Goal: Task Accomplishment & Management: Use online tool/utility

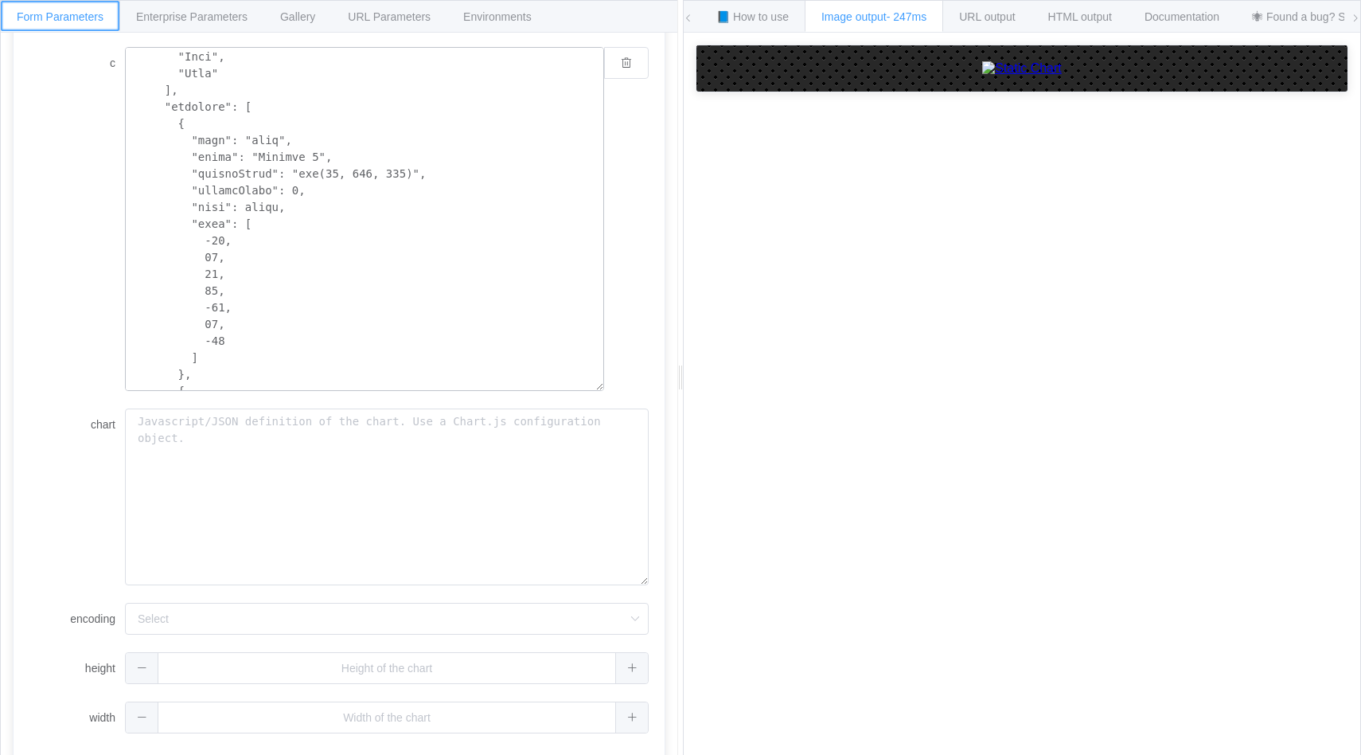
scroll to position [172, 0]
drag, startPoint x: 322, startPoint y: 139, endPoint x: 259, endPoint y: 137, distance: 62.9
click at [259, 137] on textarea "c" at bounding box center [364, 219] width 479 height 344
paste textarea "Accumulated revenue"
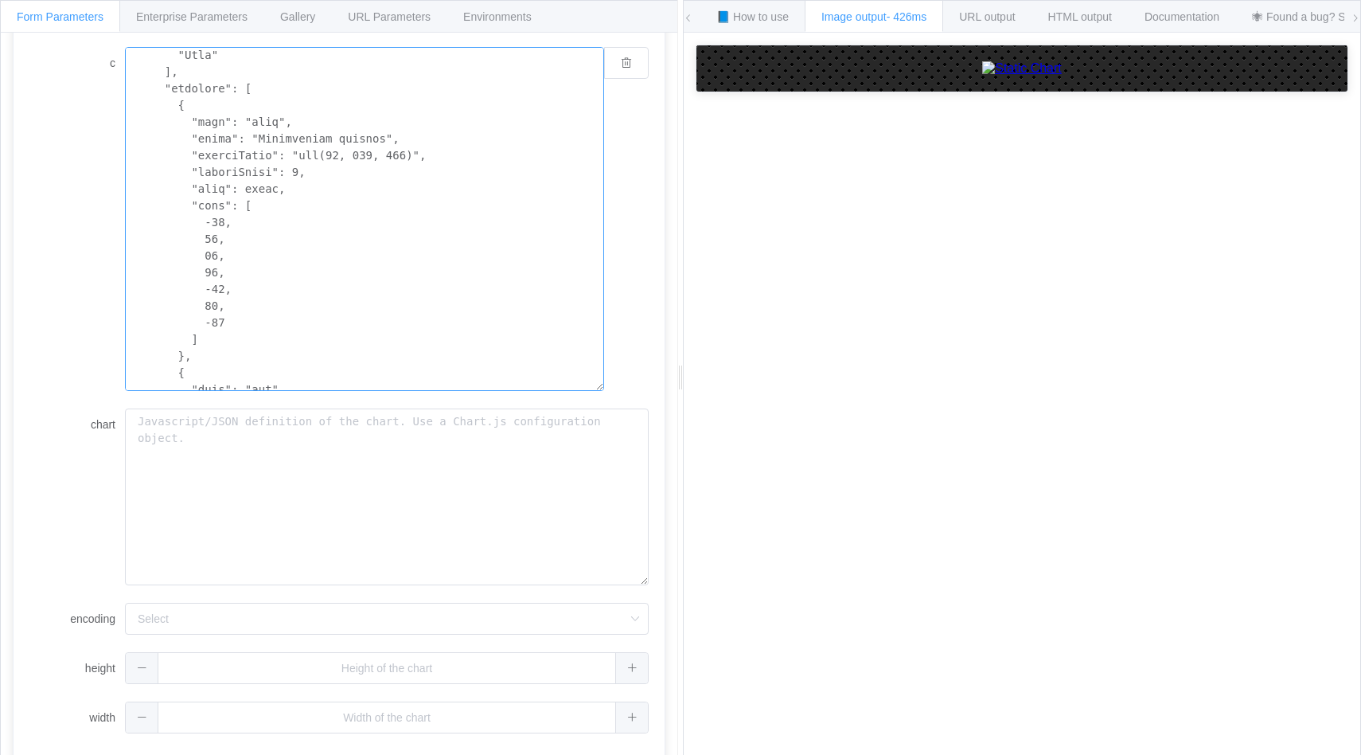
drag, startPoint x: 414, startPoint y: 155, endPoint x: 301, endPoint y: 158, distance: 113.1
click at [301, 158] on textarea "c" at bounding box center [364, 219] width 479 height 344
click at [483, 155] on textarea "c" at bounding box center [364, 219] width 479 height 344
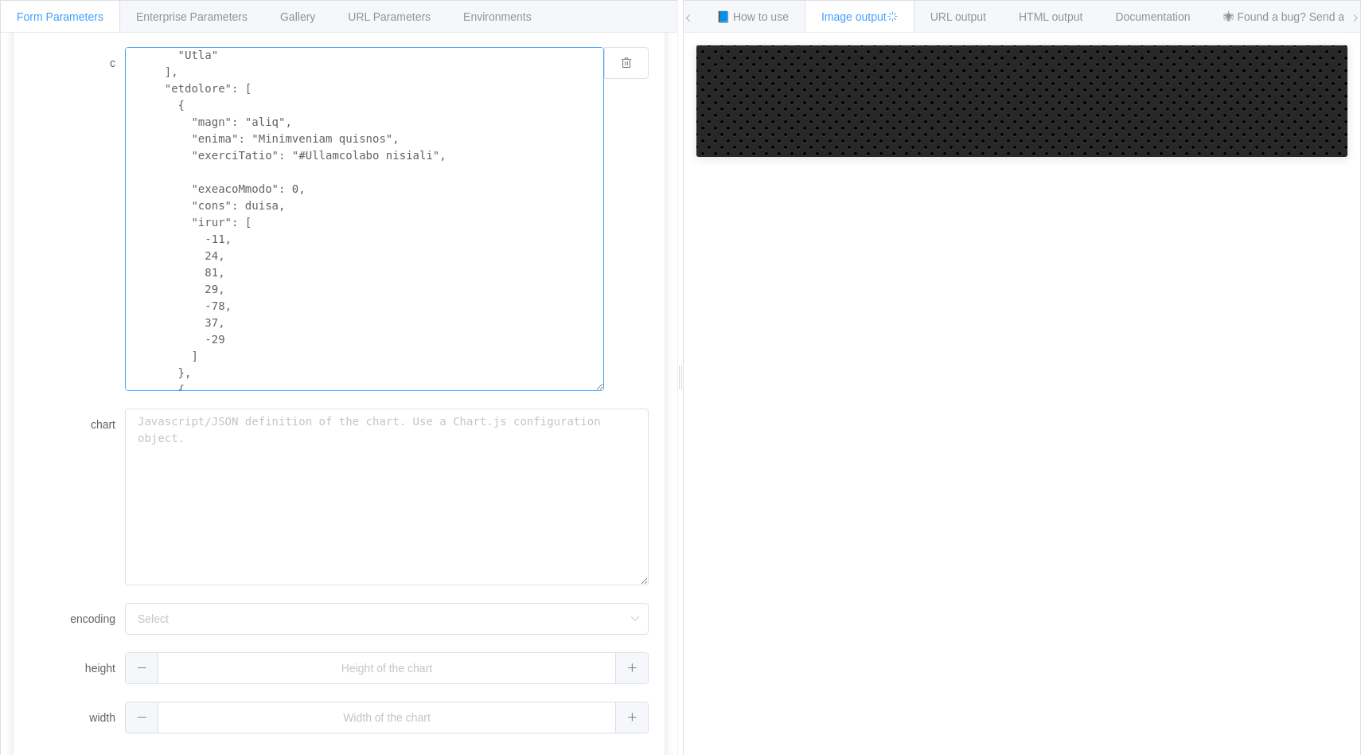
type textarea "{ "type": "bar", "data": { "labels": [ "January", "February", "March", "April",…"
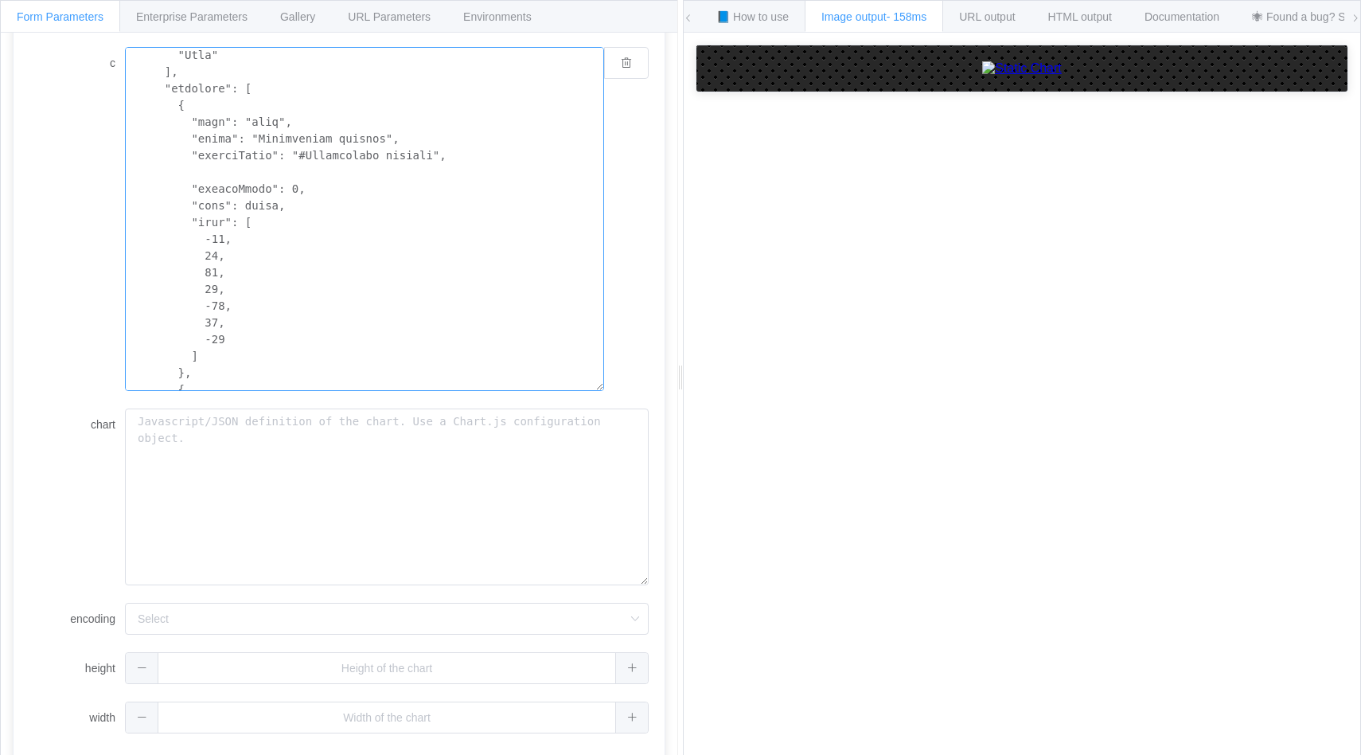
click at [439, 170] on textarea "c" at bounding box center [364, 219] width 479 height 344
drag, startPoint x: 432, startPoint y: 155, endPoint x: 306, endPoint y: 154, distance: 125.8
click at [306, 154] on textarea "c" at bounding box center [364, 219] width 479 height 344
drag, startPoint x: 430, startPoint y: 154, endPoint x: 307, endPoint y: 152, distance: 123.4
click at [307, 152] on textarea "c" at bounding box center [364, 219] width 479 height 344
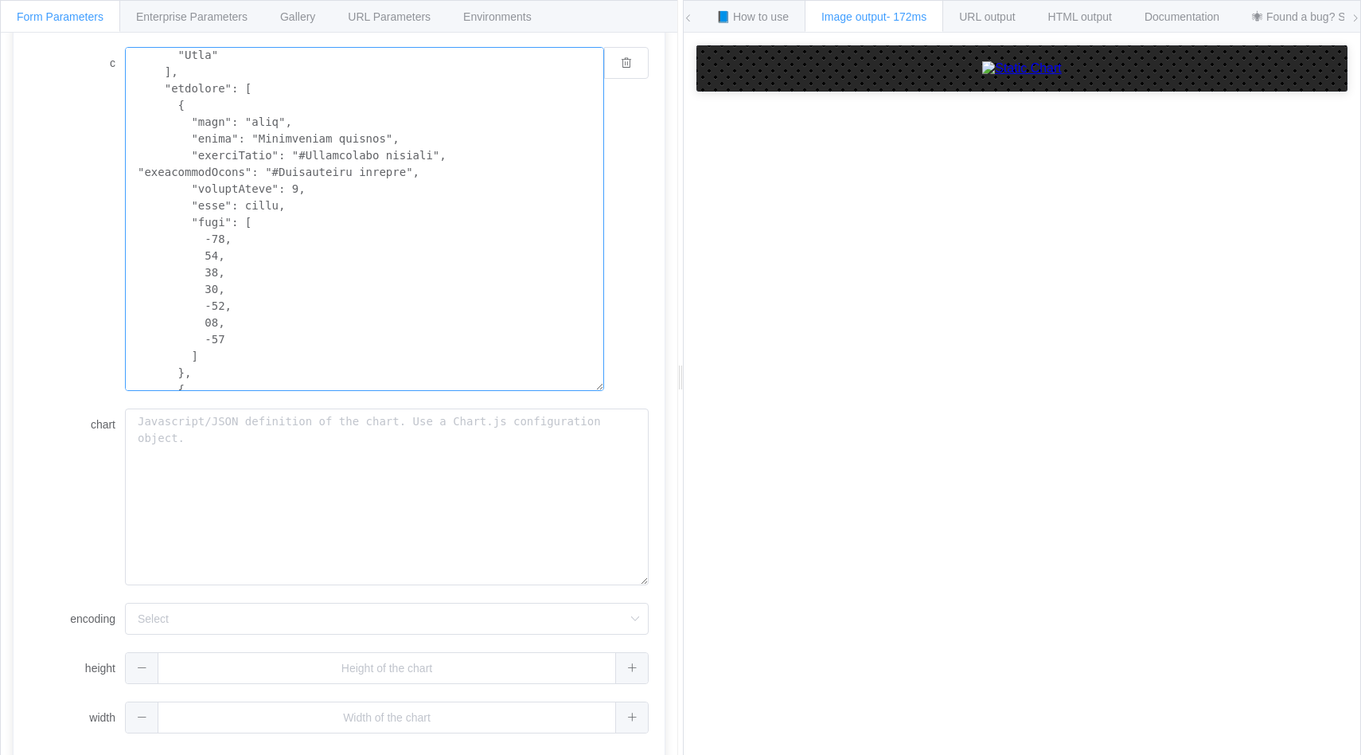
paste textarea "f09075"
drag, startPoint x: 404, startPoint y: 170, endPoint x: 280, endPoint y: 173, distance: 123.4
click at [280, 173] on textarea "c" at bounding box center [364, 219] width 479 height 344
drag, startPoint x: 415, startPoint y: 167, endPoint x: 416, endPoint y: 152, distance: 15.2
click at [416, 152] on textarea "c" at bounding box center [364, 219] width 479 height 344
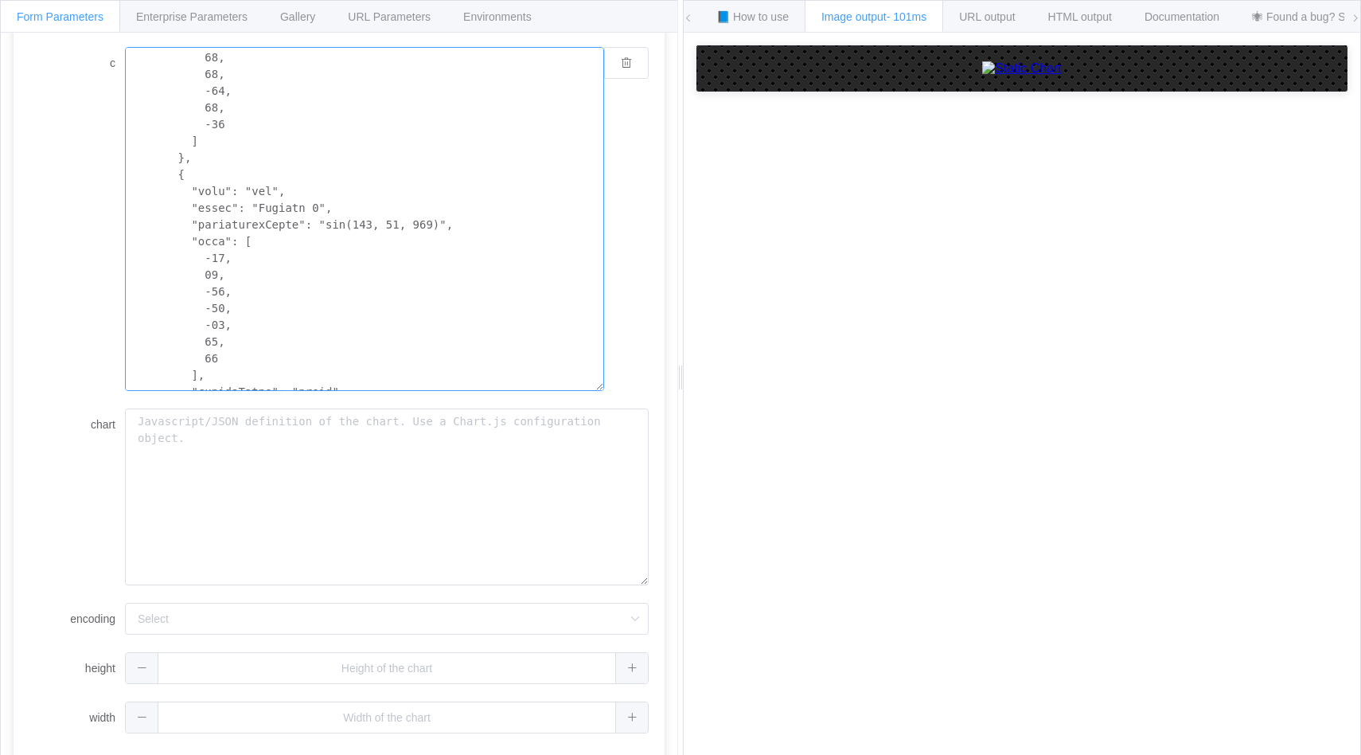
scroll to position [410, 0]
click at [420, 319] on textarea "c" at bounding box center [364, 219] width 479 height 344
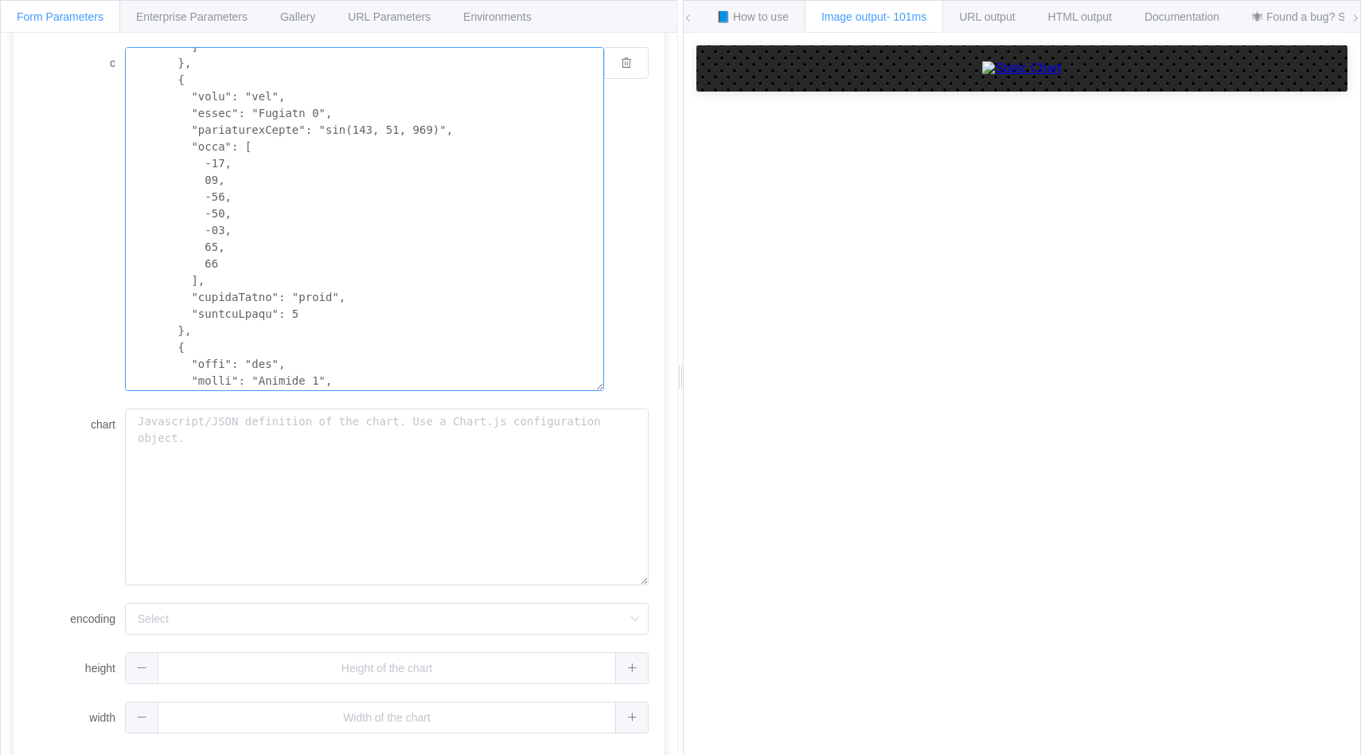
scroll to position [475, 0]
drag, startPoint x: 278, startPoint y: 123, endPoint x: 256, endPoint y: 123, distance: 22.3
click at [256, 123] on textarea "c" at bounding box center [364, 219] width 479 height 344
paste textarea "Average item price"
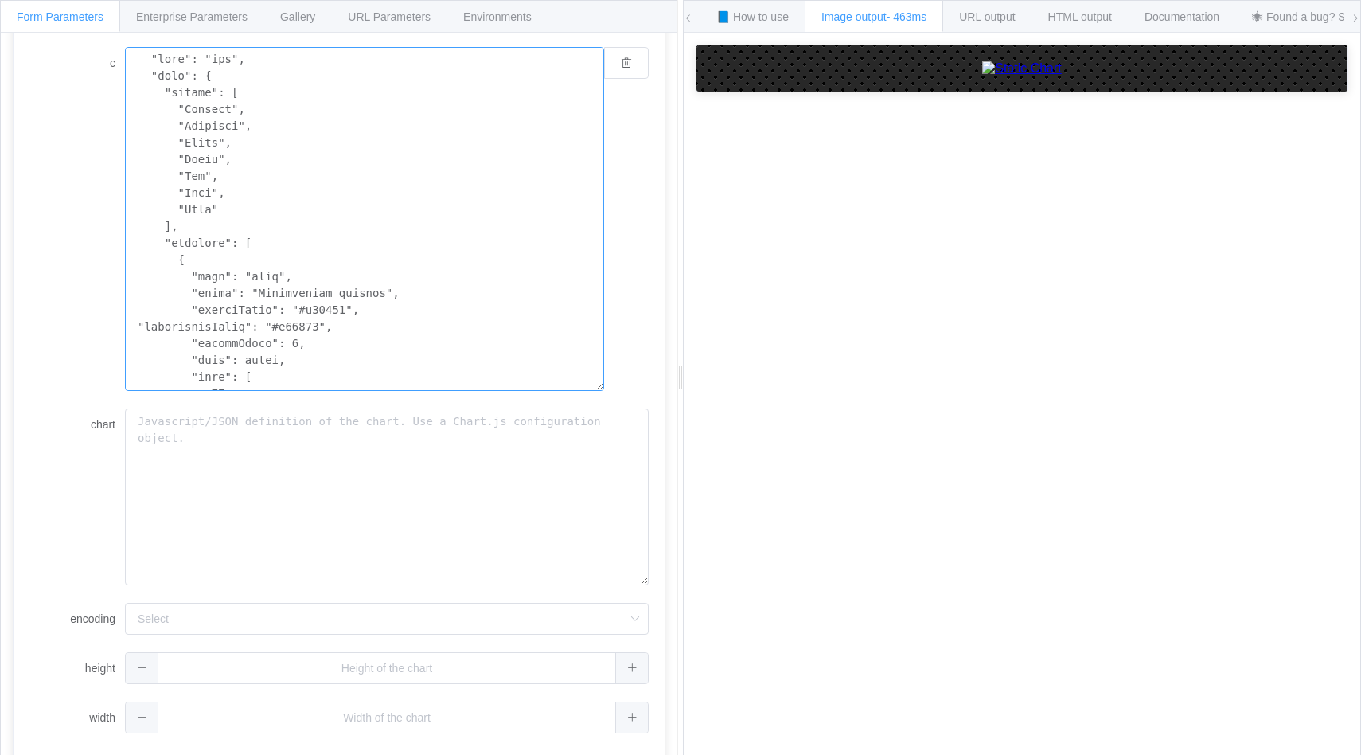
scroll to position [11, 0]
drag, startPoint x: 343, startPoint y: 332, endPoint x: 101, endPoint y: 317, distance: 242.5
click at [101, 317] on div "c" at bounding box center [338, 219] width 619 height 344
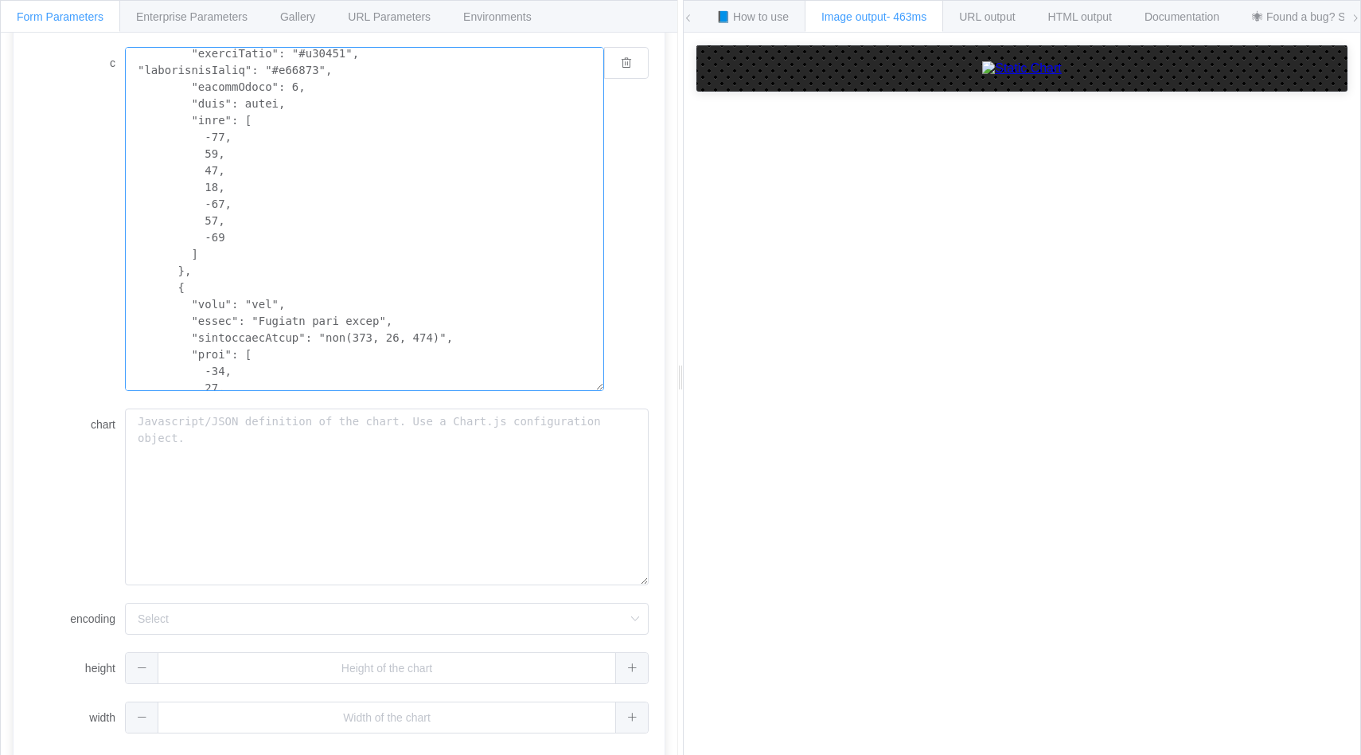
scroll to position [447, 0]
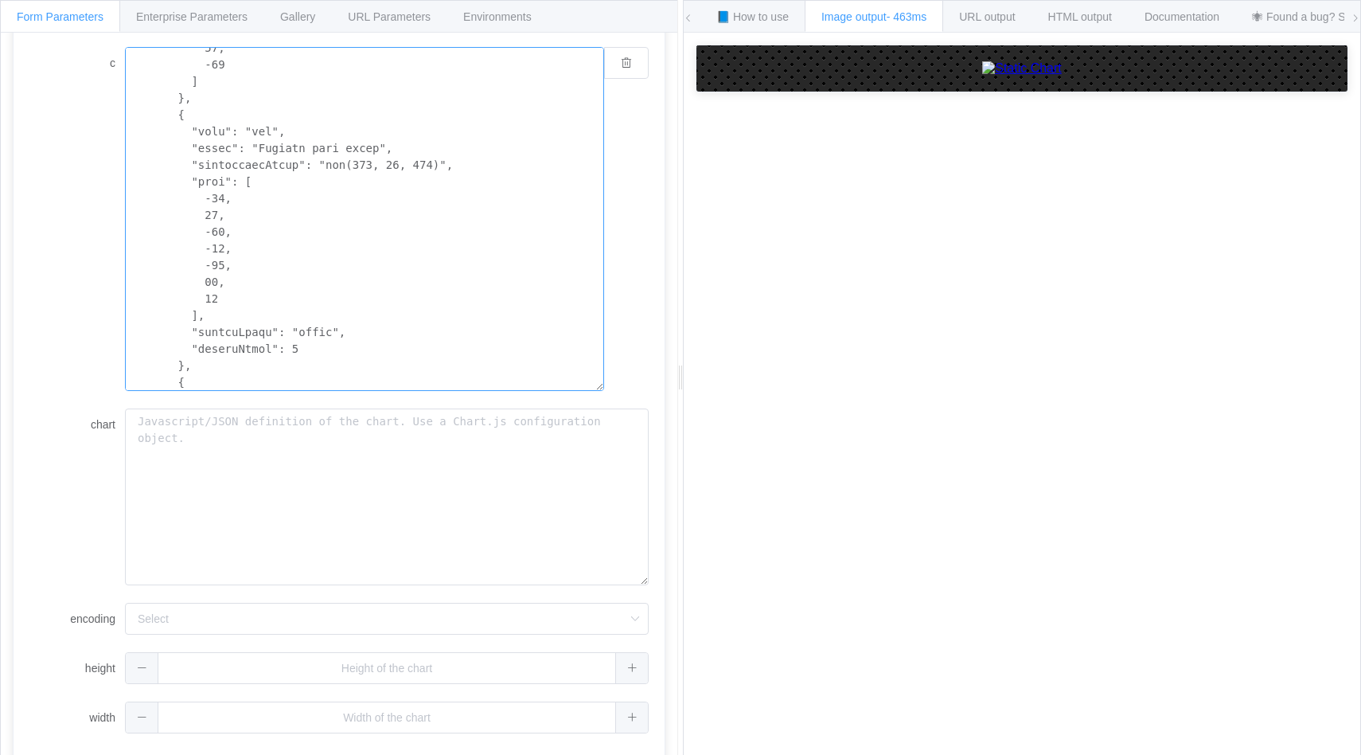
drag, startPoint x: 462, startPoint y: 159, endPoint x: 182, endPoint y: 165, distance: 280.3
click at [182, 165] on textarea "c" at bounding box center [364, 219] width 479 height 344
paste textarea ""borderColor": "#f09075", "backgroundColor": "#f09075"
click at [354, 166] on textarea "c" at bounding box center [364, 219] width 479 height 344
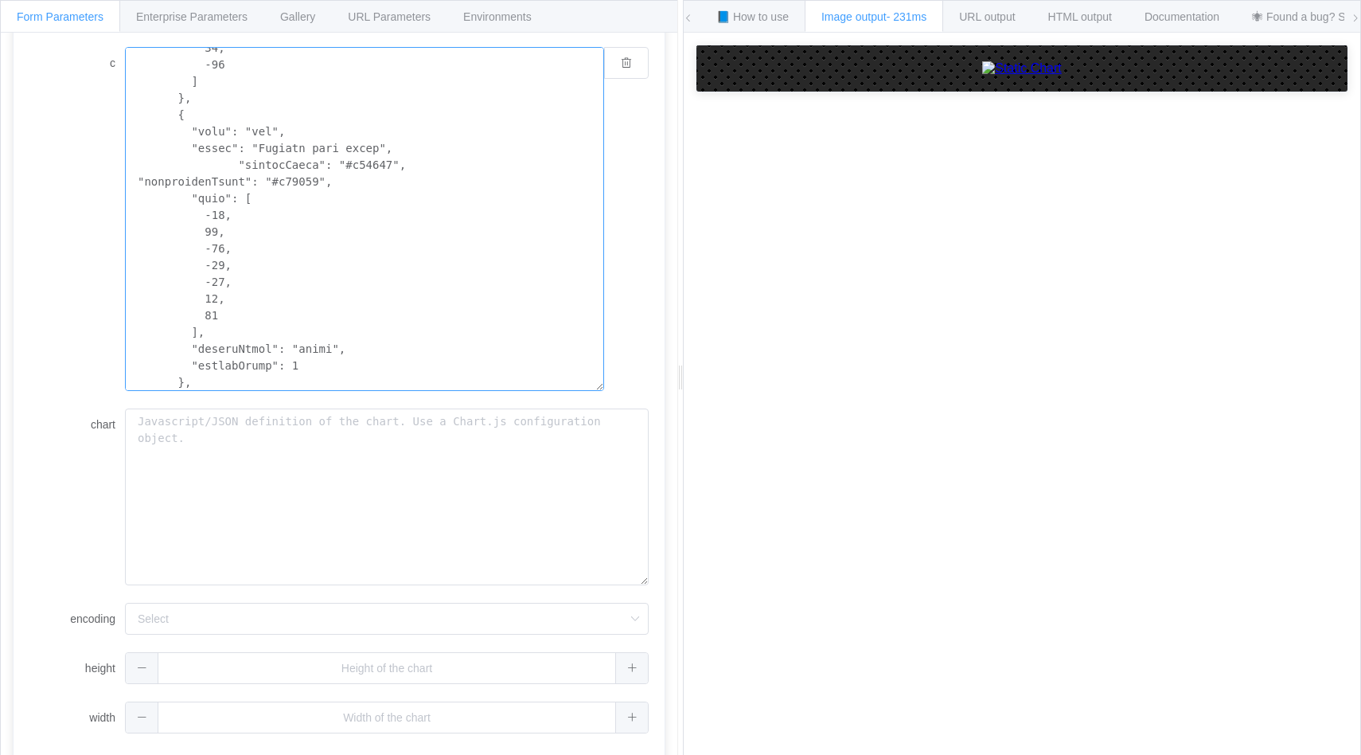
paste textarea "60b9d6"
click at [283, 182] on textarea "c" at bounding box center [364, 219] width 479 height 344
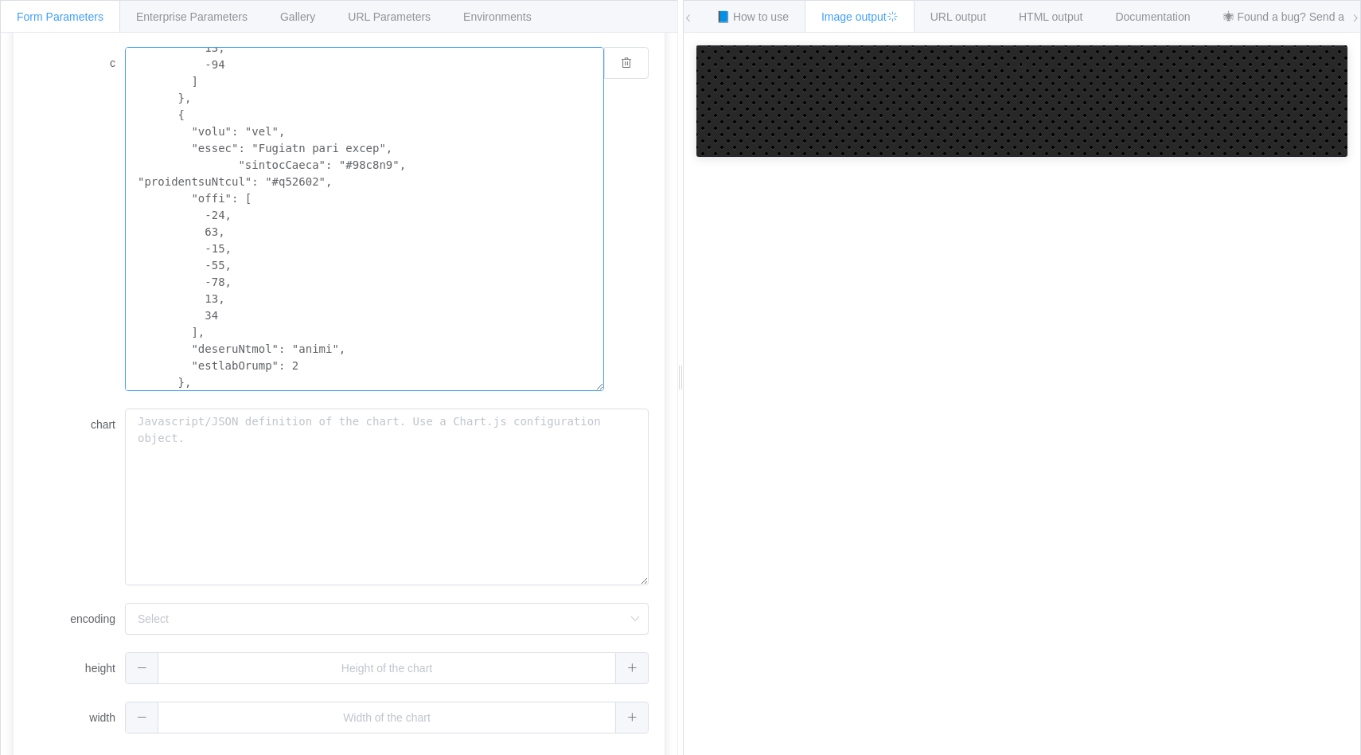
click at [283, 182] on textarea "c" at bounding box center [364, 219] width 479 height 344
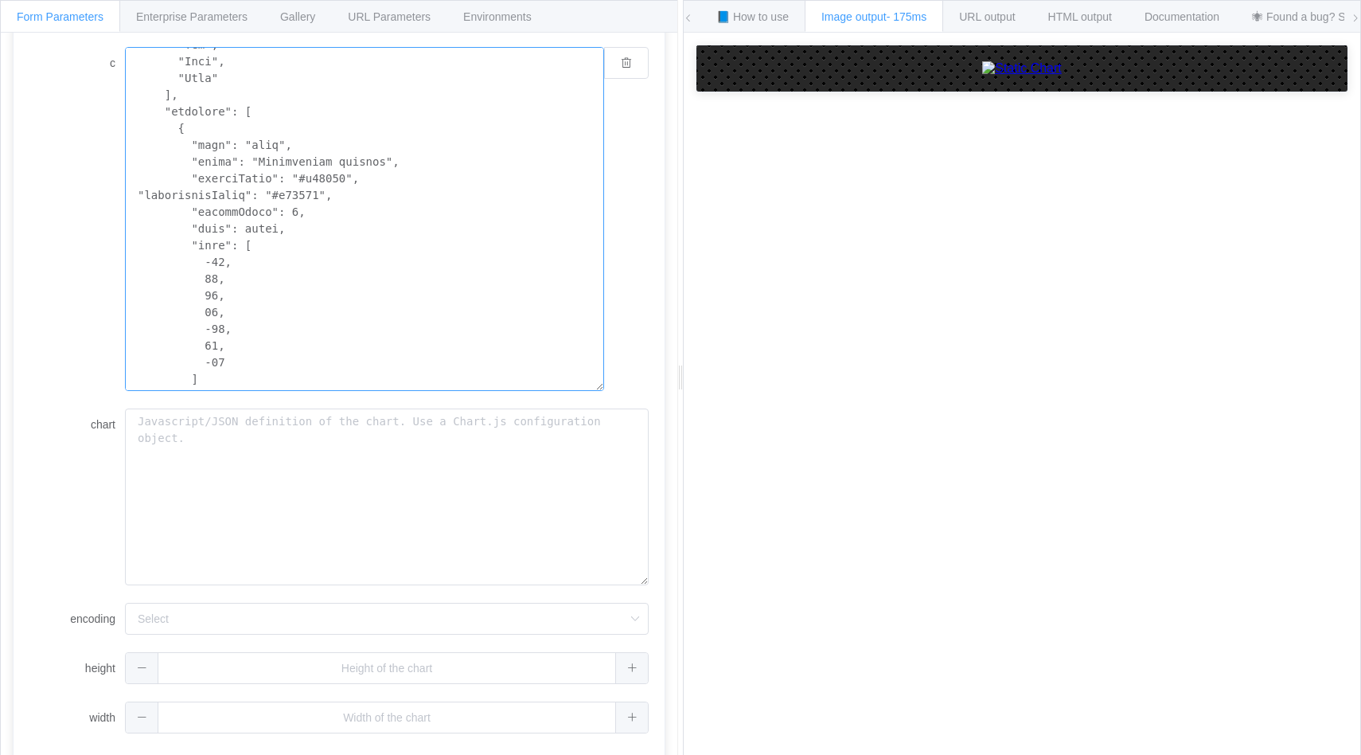
scroll to position [129, 0]
click at [180, 142] on textarea "c" at bounding box center [364, 219] width 479 height 344
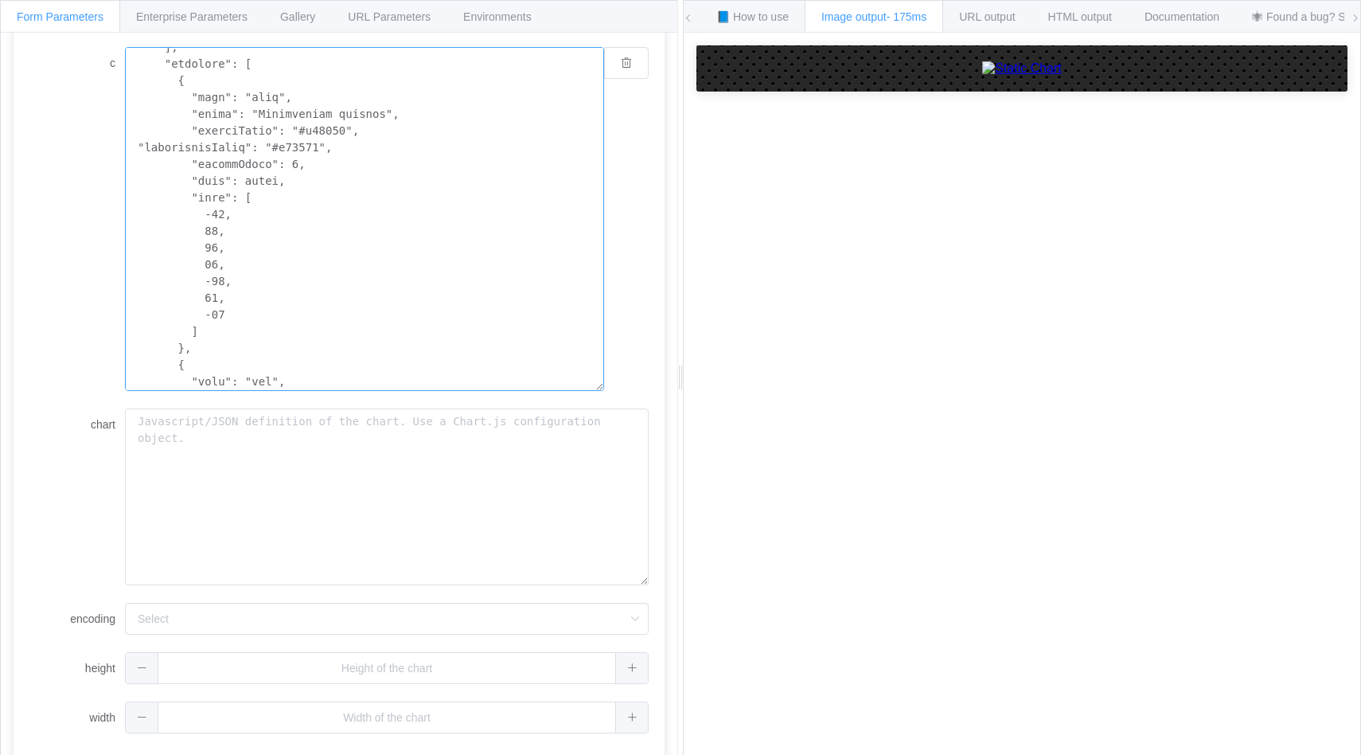
scroll to position [236, 0]
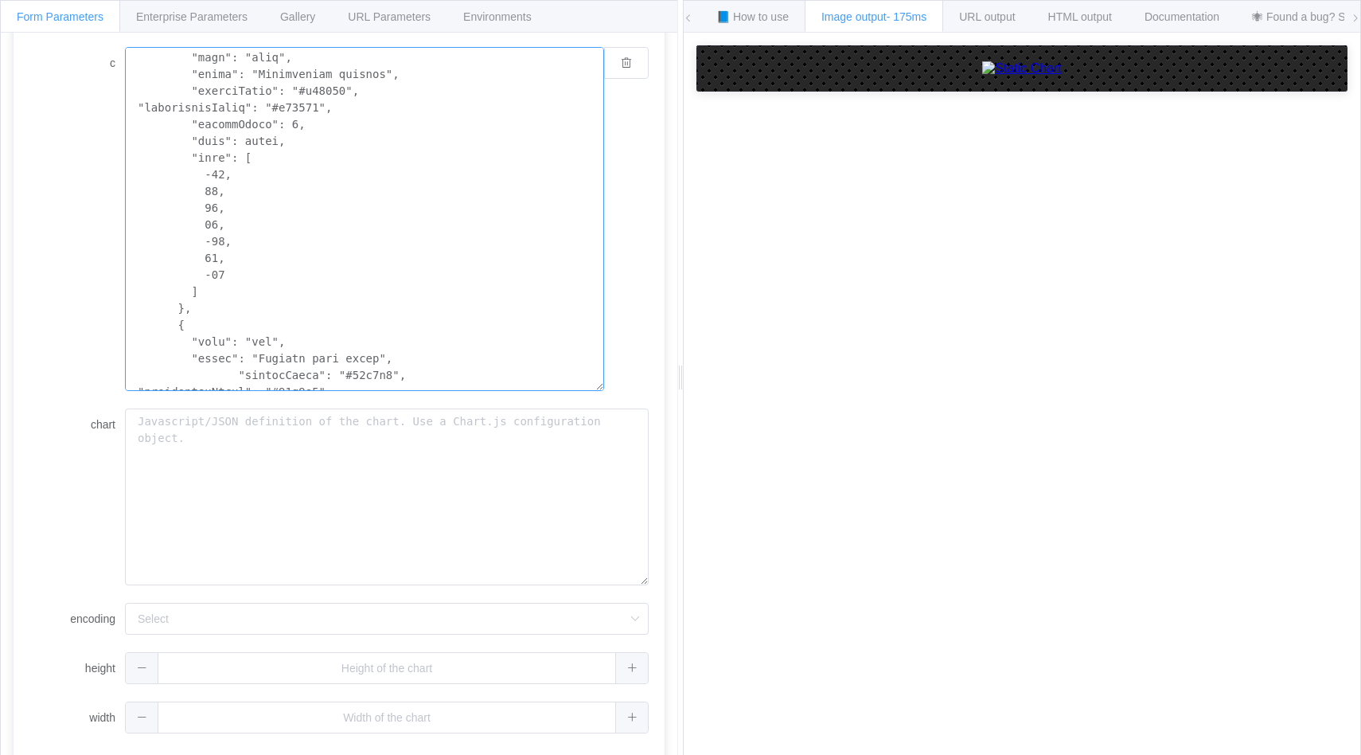
click at [208, 304] on textarea "c" at bounding box center [364, 219] width 479 height 344
click at [216, 306] on textarea "c" at bounding box center [364, 219] width 479 height 344
paste textarea "{ "type": "line", "label": "Accumulated revenue", "borderColor": "#f09075", "ba…"
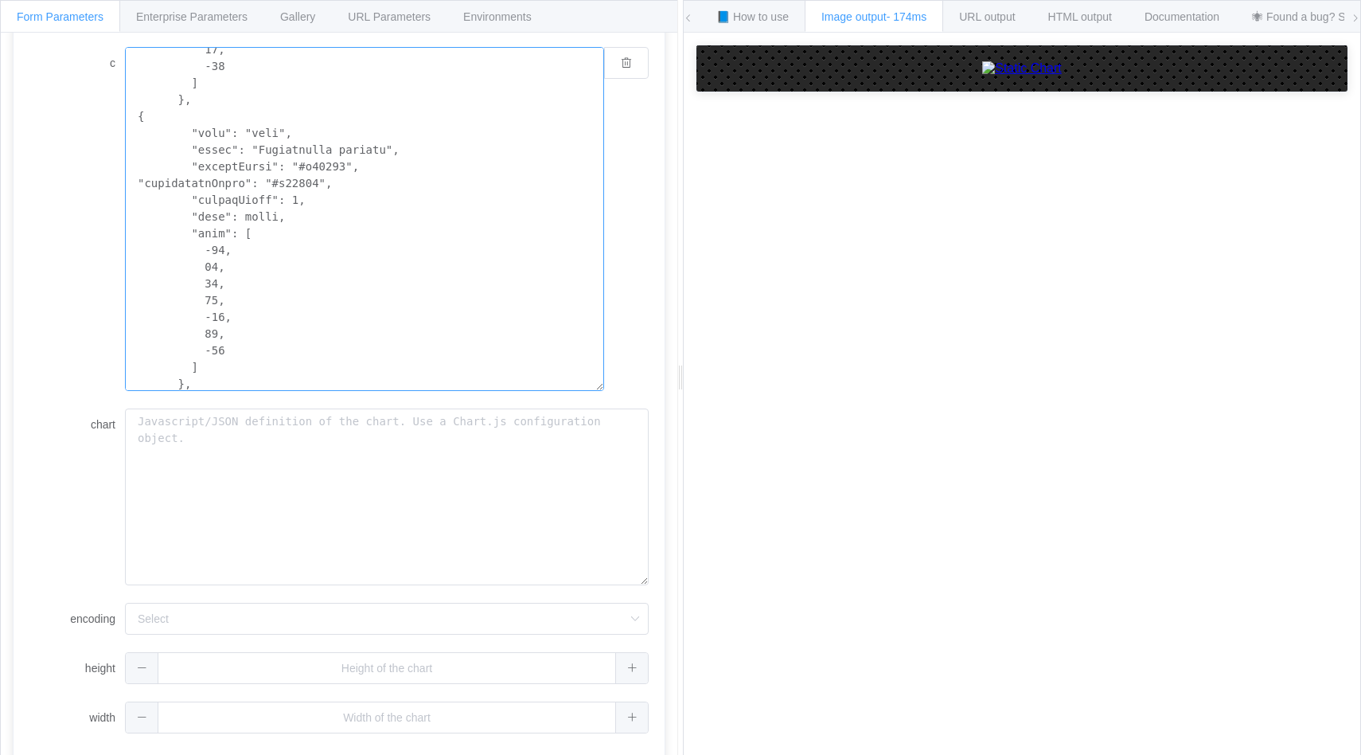
click at [223, 251] on textarea "c" at bounding box center [364, 219] width 479 height 344
click at [223, 264] on textarea "c" at bounding box center [364, 219] width 479 height 344
click at [212, 268] on textarea "c" at bounding box center [364, 219] width 479 height 344
click at [214, 249] on textarea "c" at bounding box center [364, 219] width 479 height 344
click at [213, 268] on textarea "c" at bounding box center [364, 219] width 479 height 344
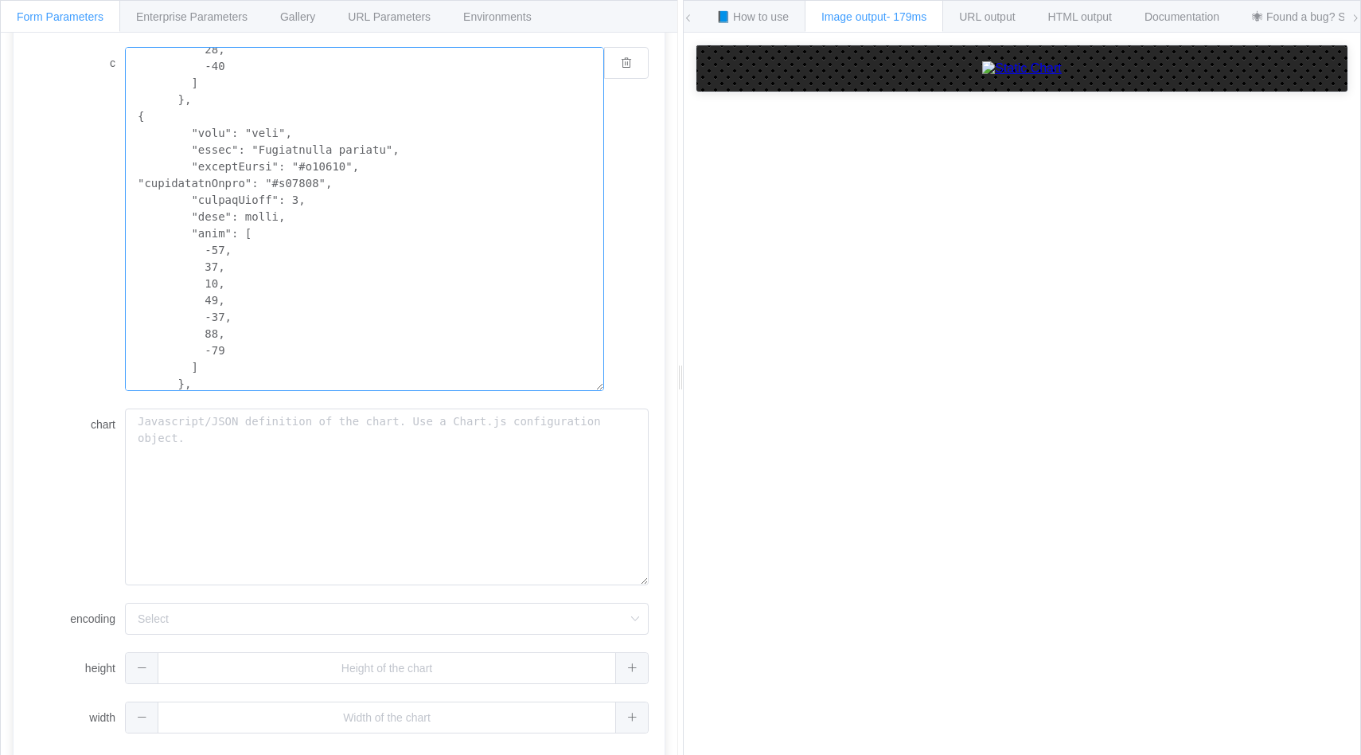
click at [213, 268] on textarea "c" at bounding box center [364, 219] width 479 height 344
click at [209, 287] on textarea "c" at bounding box center [364, 219] width 479 height 344
click at [209, 295] on textarea "c" at bounding box center [364, 219] width 479 height 344
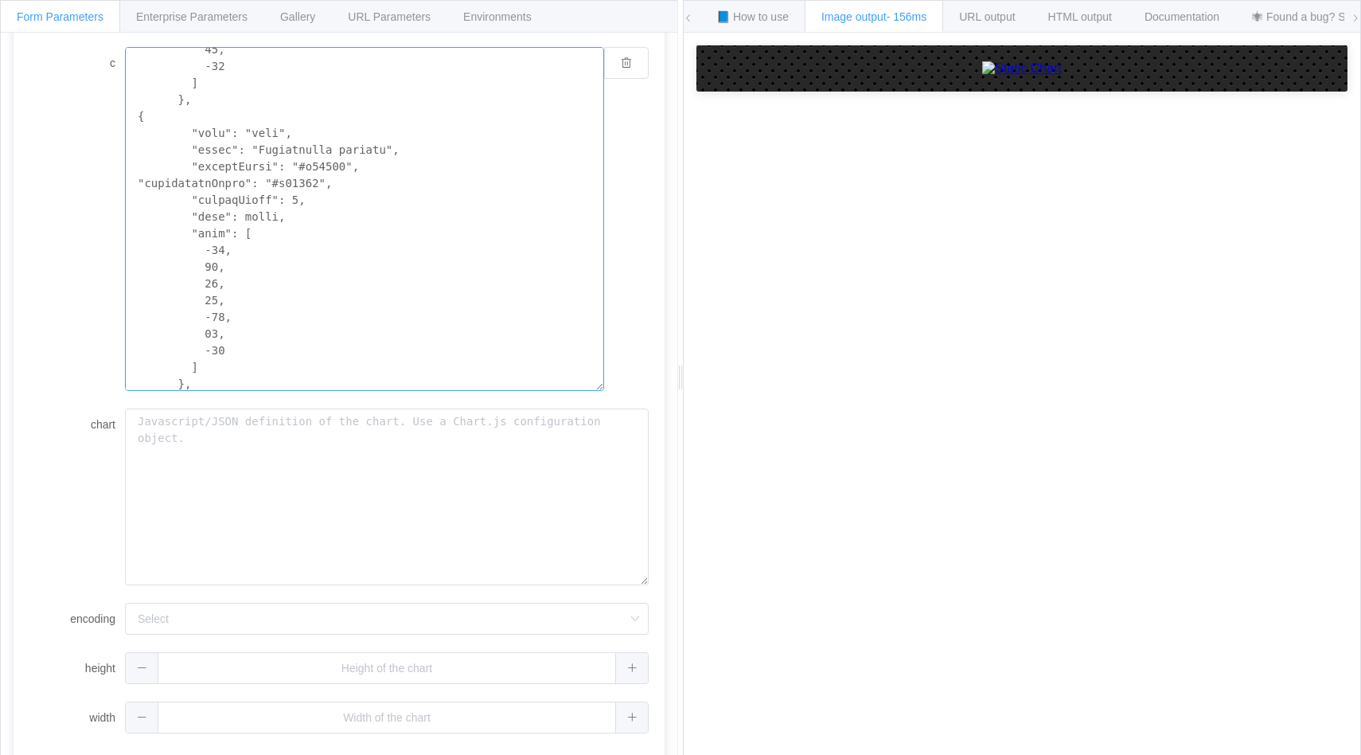
drag, startPoint x: 223, startPoint y: 312, endPoint x: 214, endPoint y: 317, distance: 10.0
click at [214, 317] on textarea "c" at bounding box center [364, 219] width 479 height 344
click at [211, 328] on textarea "c" at bounding box center [364, 219] width 479 height 344
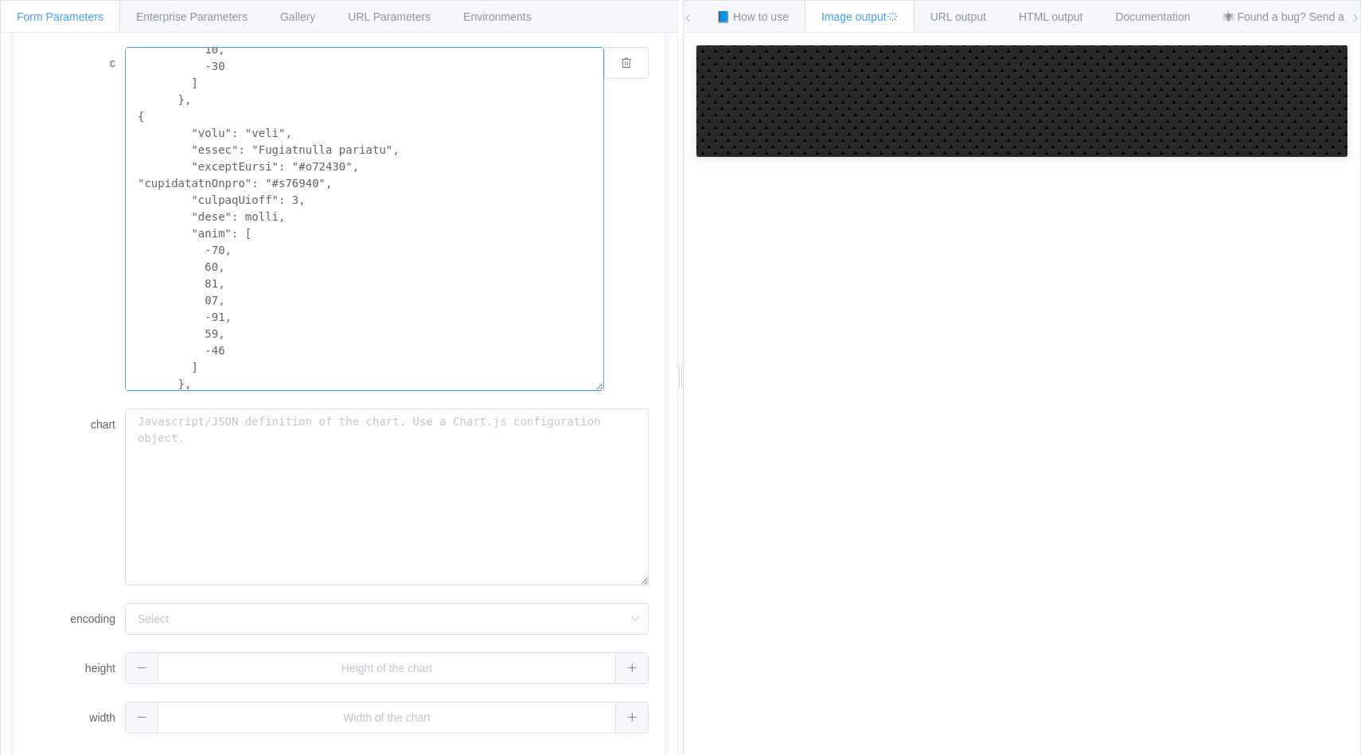
click at [221, 342] on textarea "c" at bounding box center [364, 219] width 479 height 344
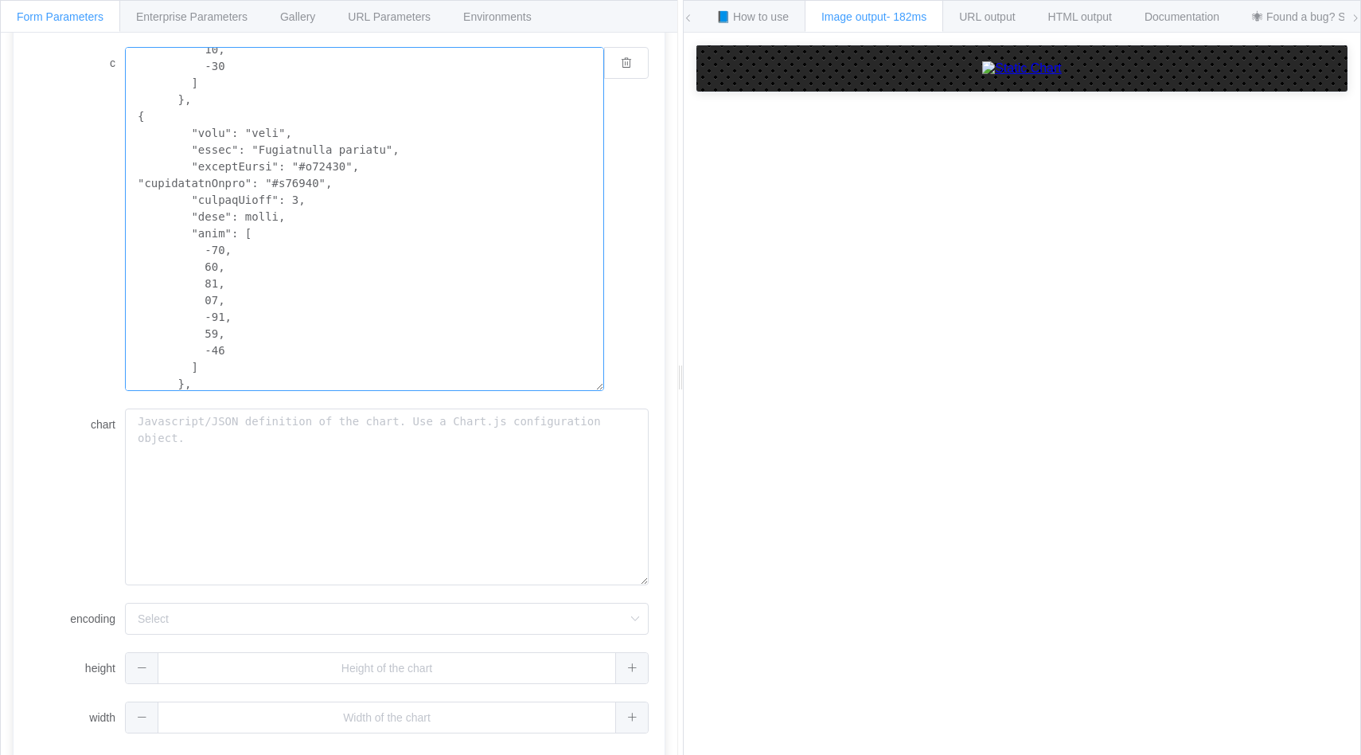
click at [220, 346] on textarea "c" at bounding box center [364, 219] width 479 height 344
click at [219, 247] on textarea "c" at bounding box center [364, 219] width 479 height 344
click at [211, 264] on textarea "c" at bounding box center [364, 219] width 479 height 344
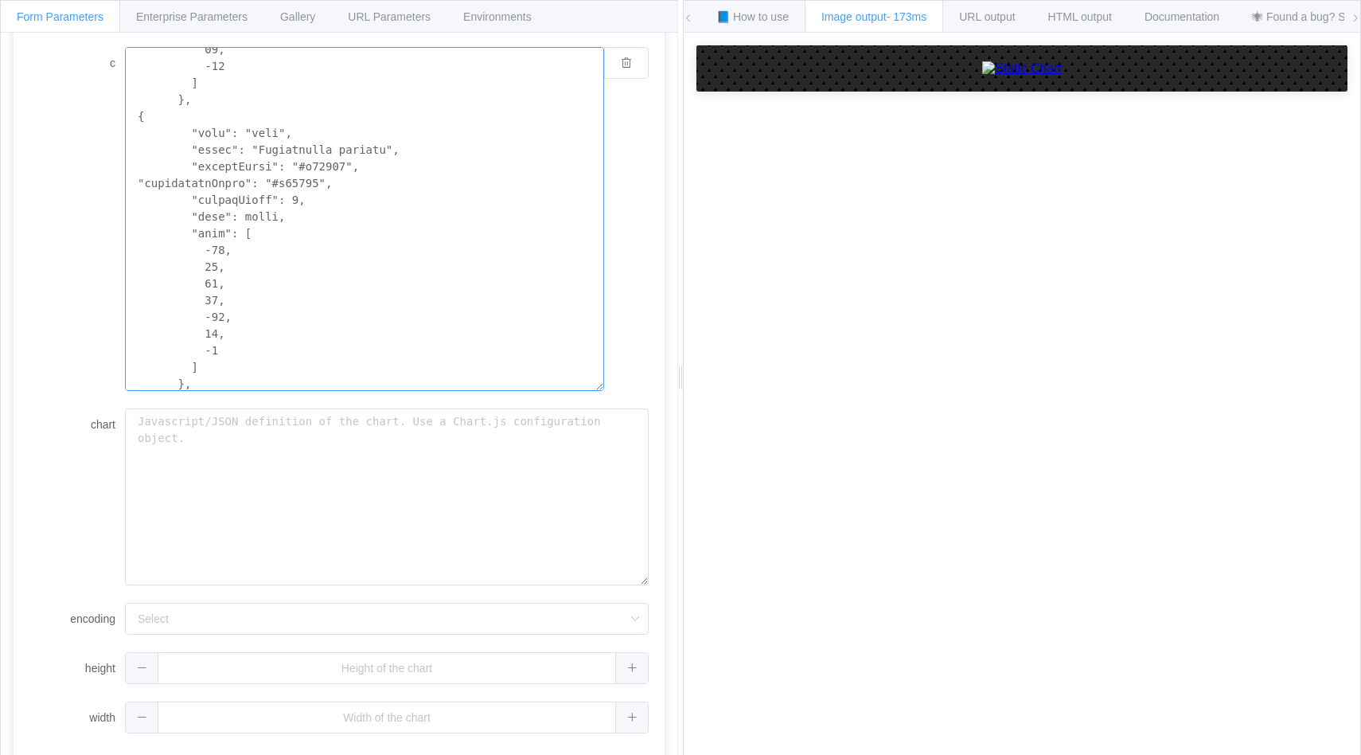
click at [203, 268] on textarea "c" at bounding box center [364, 219] width 479 height 344
click at [211, 299] on textarea "c" at bounding box center [364, 219] width 479 height 344
click at [215, 313] on textarea "c" at bounding box center [364, 219] width 479 height 344
click at [213, 314] on textarea "c" at bounding box center [364, 219] width 479 height 344
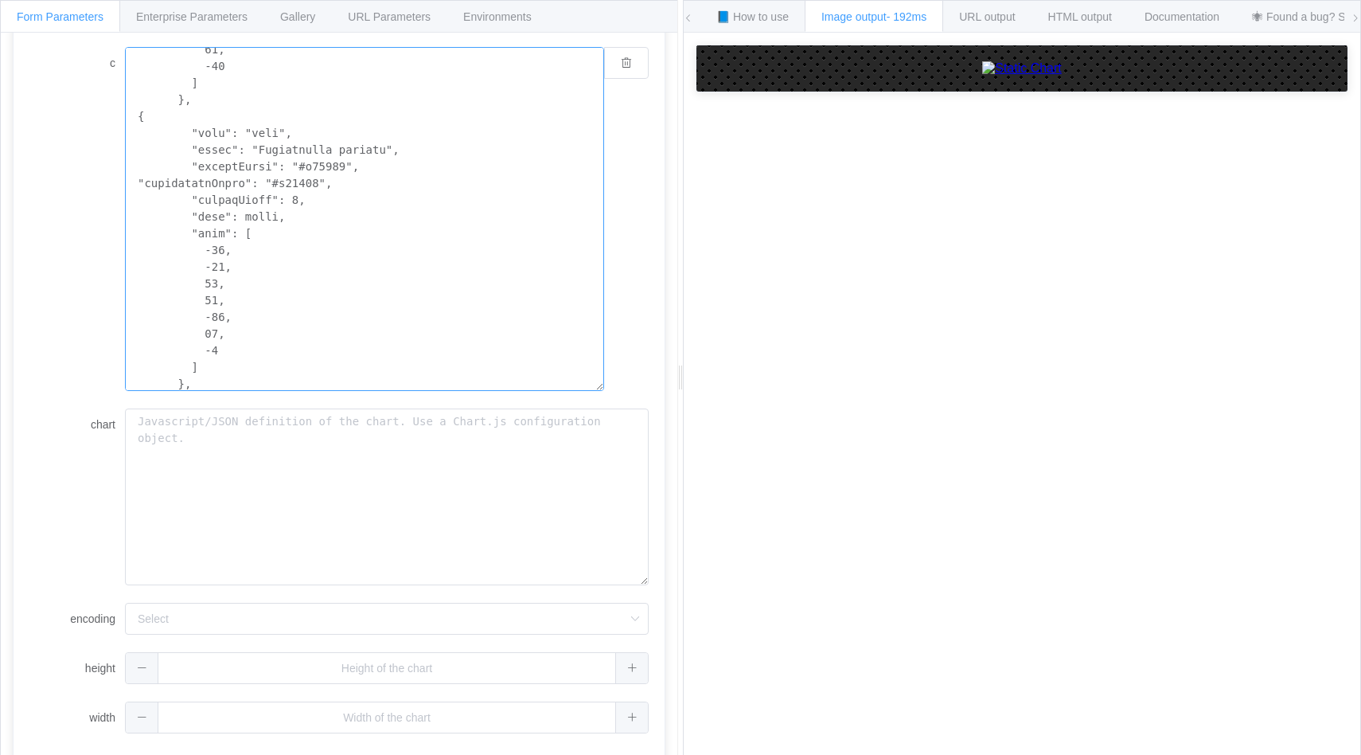
click at [214, 334] on textarea "c" at bounding box center [364, 219] width 479 height 344
click at [318, 168] on textarea "c" at bounding box center [364, 219] width 479 height 344
paste textarea "17A34A"
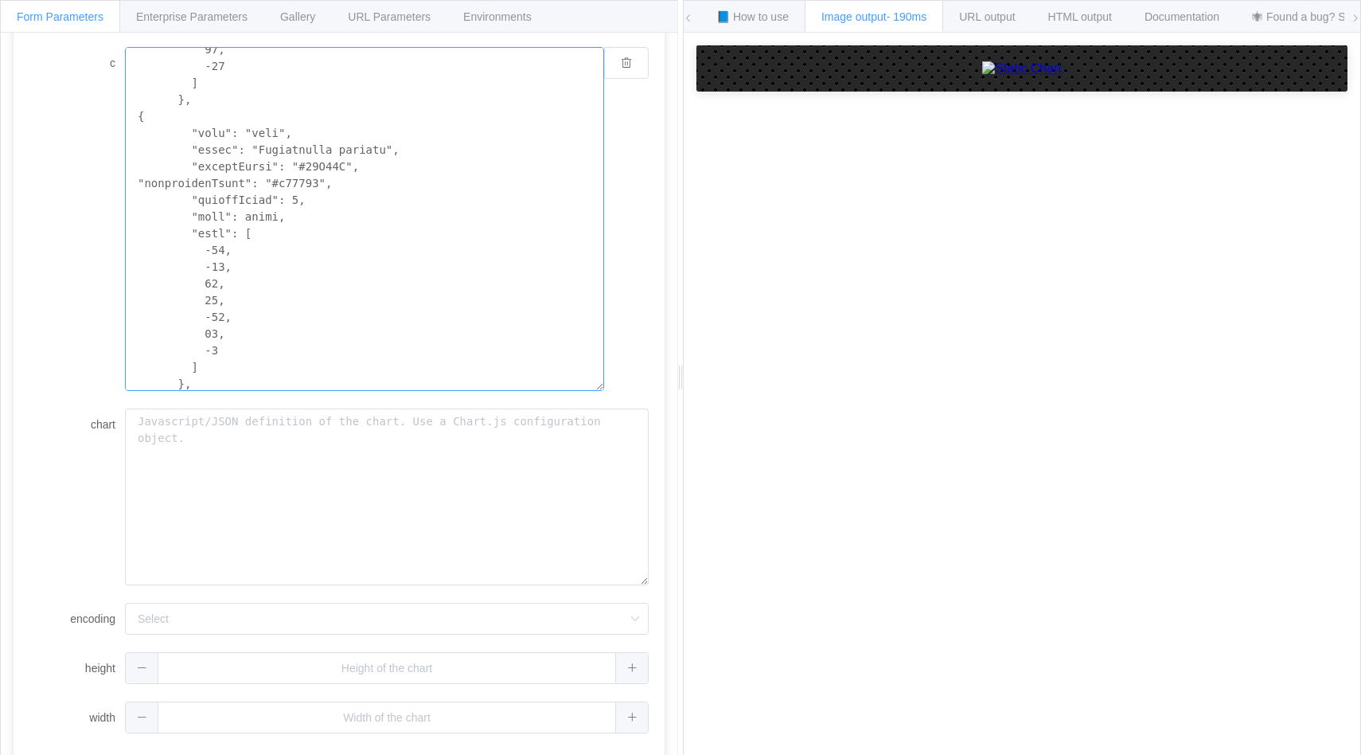
click at [295, 183] on textarea "c" at bounding box center [364, 219] width 479 height 344
drag, startPoint x: 383, startPoint y: 148, endPoint x: 354, endPoint y: 147, distance: 28.7
click at [354, 147] on textarea "c" at bounding box center [364, 219] width 479 height 344
click at [308, 147] on textarea "c" at bounding box center [364, 219] width 479 height 344
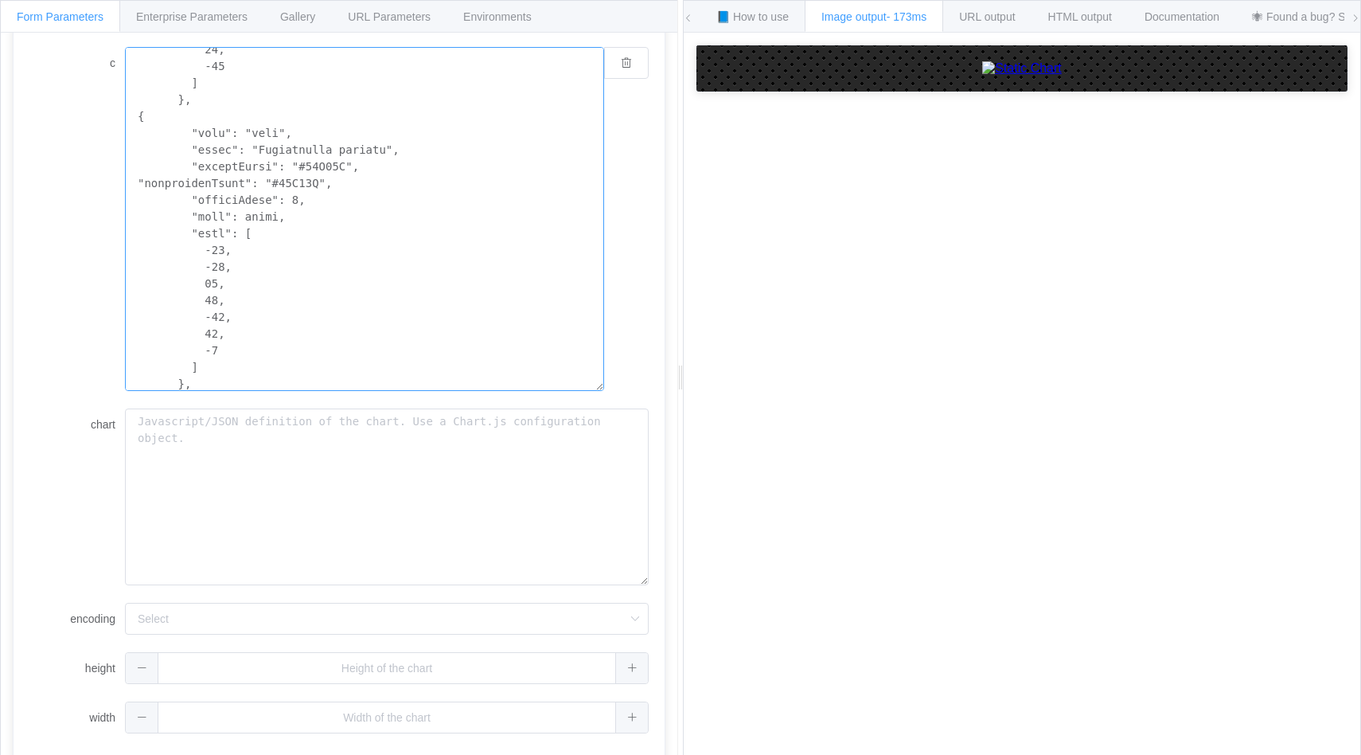
click at [308, 147] on textarea "c" at bounding box center [364, 219] width 479 height 344
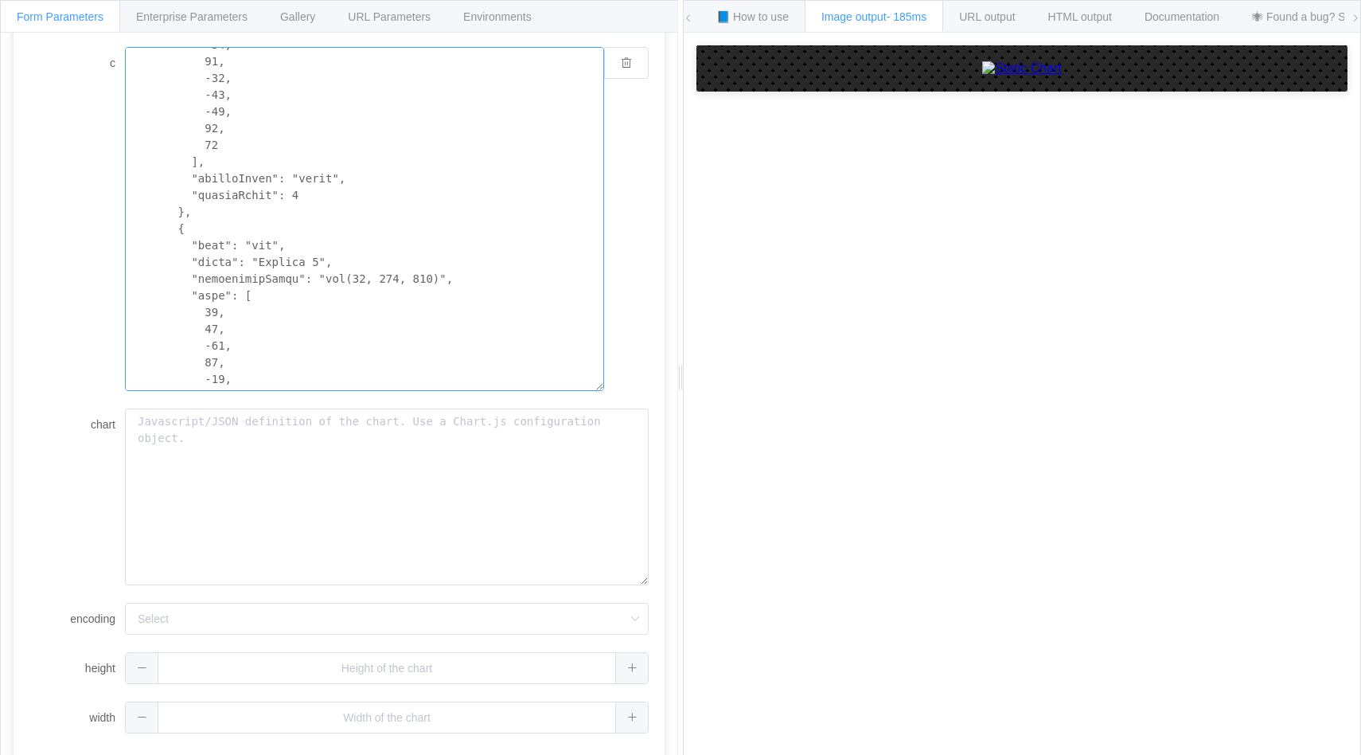
scroll to position [1029, 0]
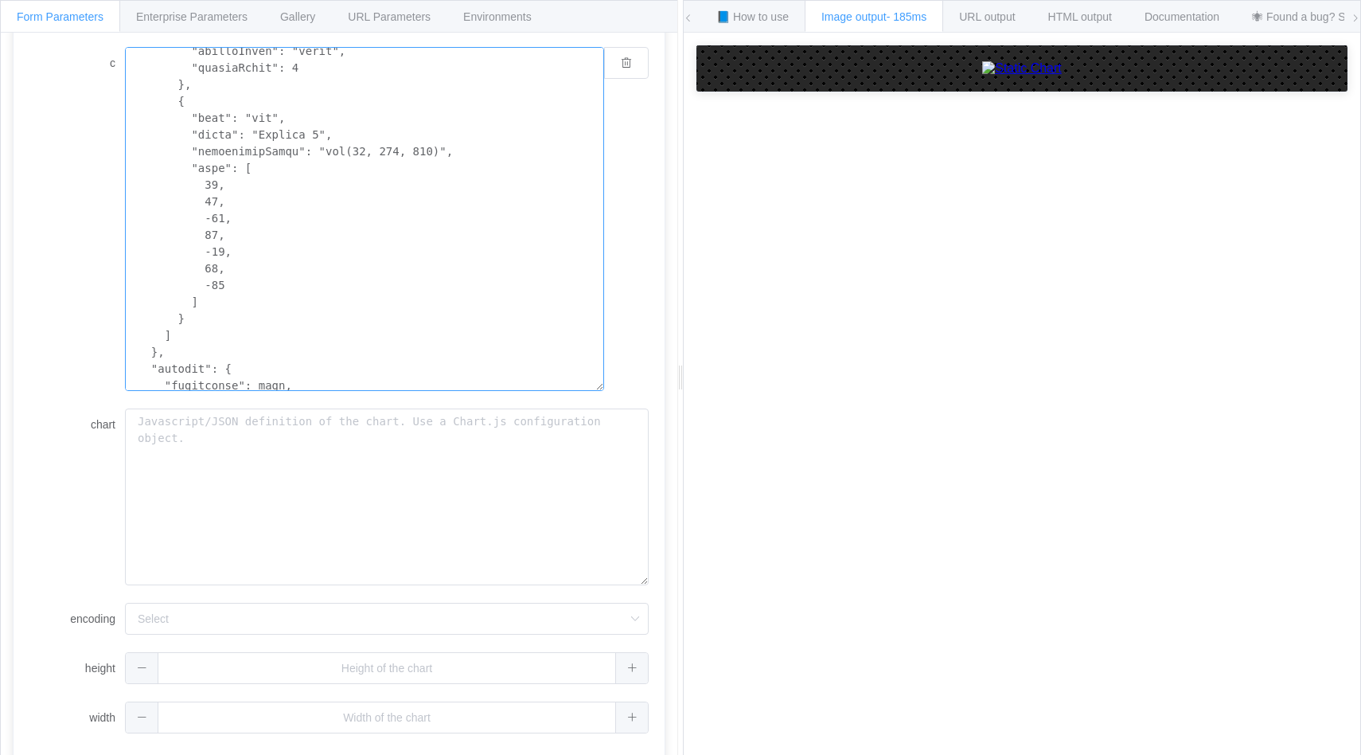
drag, startPoint x: 170, startPoint y: 101, endPoint x: 282, endPoint y: 315, distance: 241.4
click at [282, 315] on textarea "c" at bounding box center [364, 219] width 479 height 344
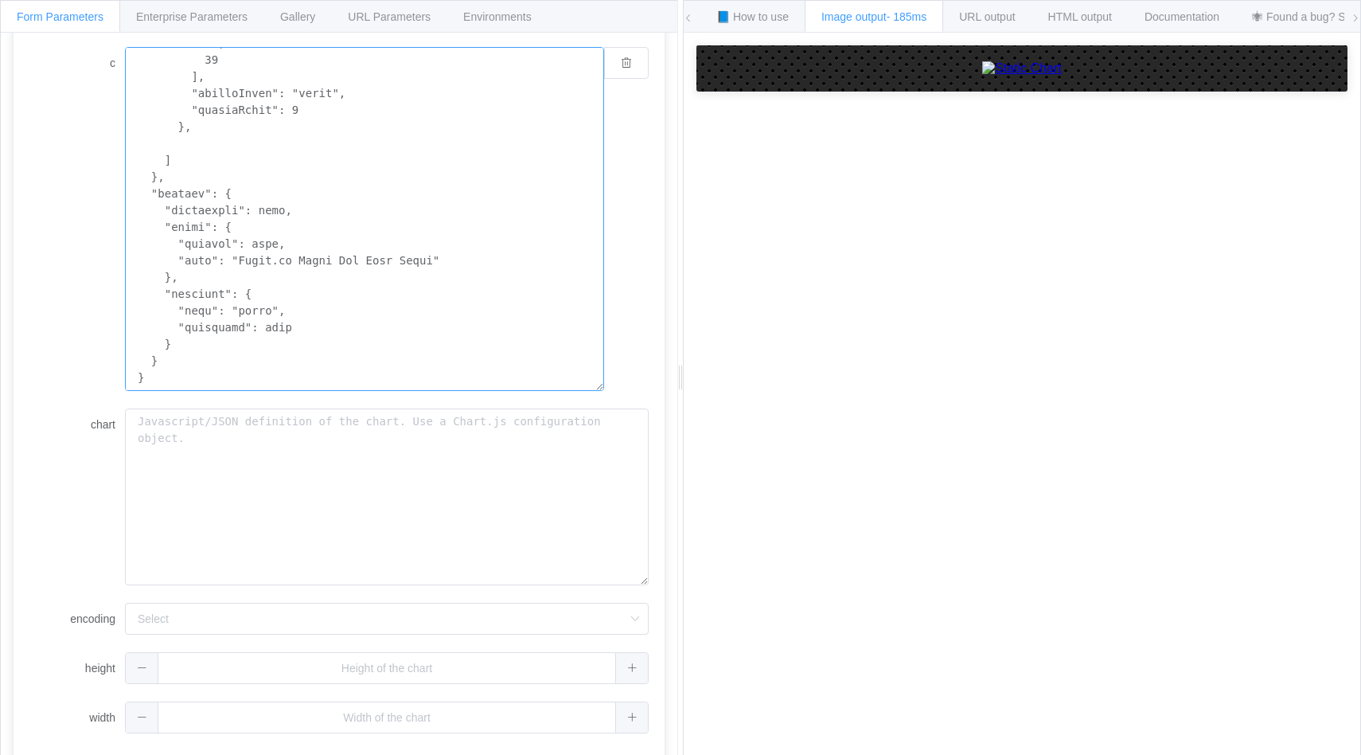
scroll to position [986, 0]
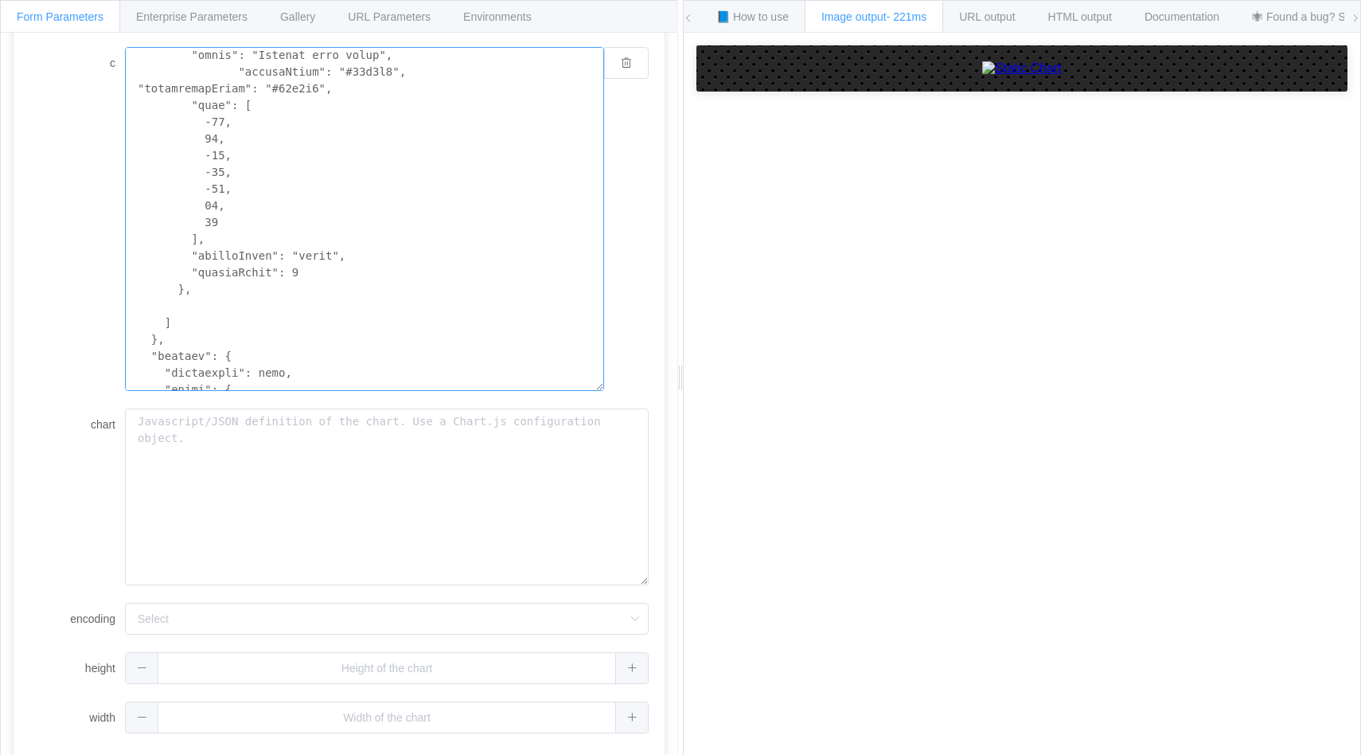
scroll to position [810, 0]
click at [371, 267] on textarea "c" at bounding box center [364, 219] width 479 height 344
drag, startPoint x: 371, startPoint y: 267, endPoint x: 374, endPoint y: 253, distance: 13.9
click at [374, 253] on textarea "c" at bounding box center [364, 219] width 479 height 344
drag, startPoint x: 385, startPoint y: 252, endPoint x: 252, endPoint y: 252, distance: 132.2
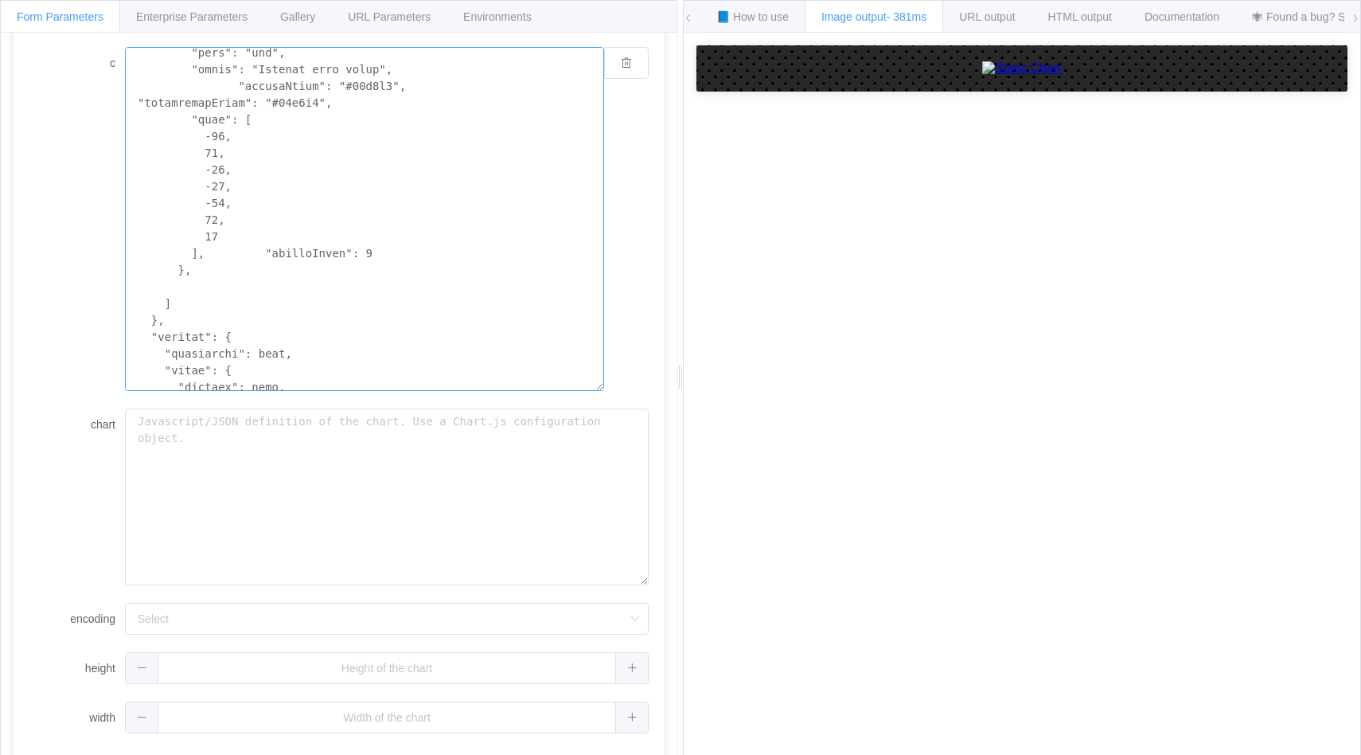
click at [252, 252] on textarea "c" at bounding box center [364, 219] width 479 height 344
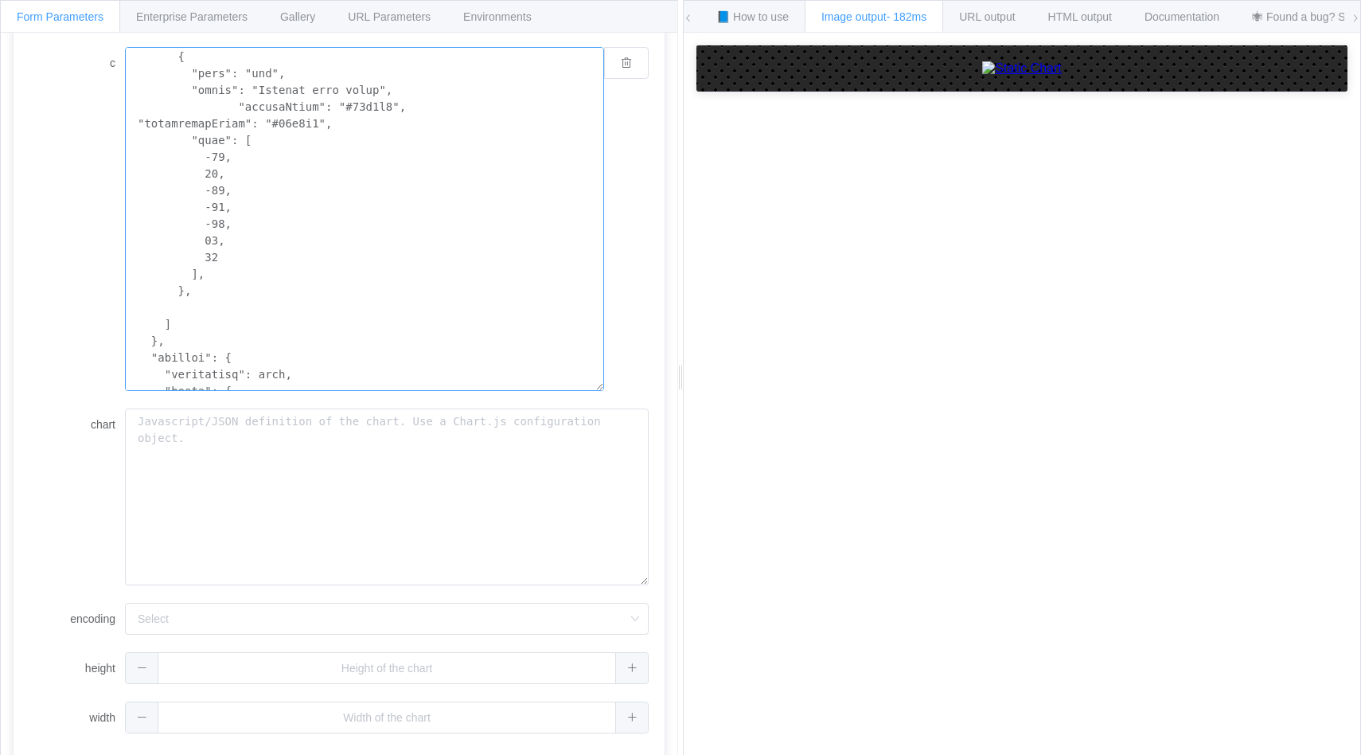
click at [265, 284] on textarea "c" at bounding box center [364, 219] width 479 height 344
click at [248, 296] on textarea "c" at bounding box center [364, 219] width 479 height 344
click at [239, 305] on textarea "c" at bounding box center [364, 219] width 479 height 344
paste textarea "maxBarThickness: 40,"
click at [231, 269] on textarea "c" at bounding box center [364, 219] width 479 height 344
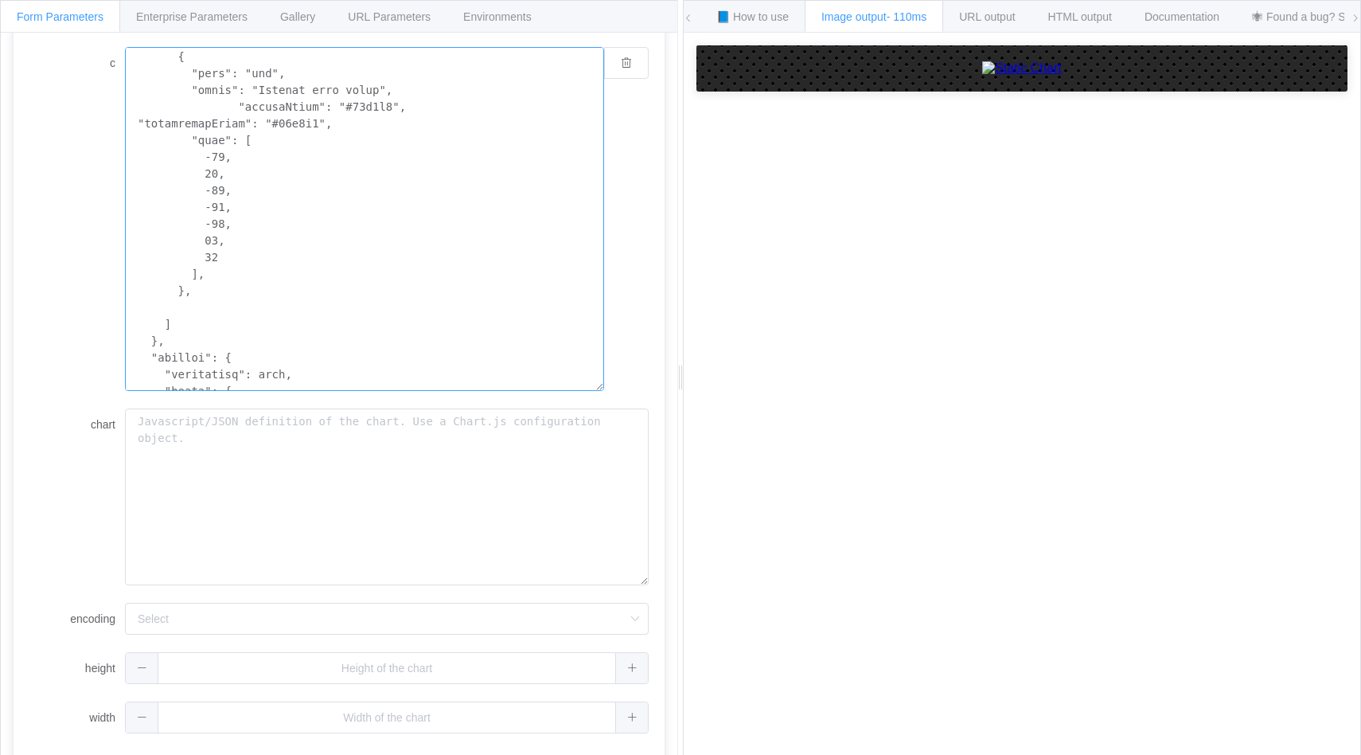
click at [231, 269] on textarea "c" at bounding box center [364, 219] width 479 height 344
drag, startPoint x: 226, startPoint y: 269, endPoint x: 222, endPoint y: 279, distance: 10.4
click at [212, 278] on textarea "c" at bounding box center [364, 219] width 479 height 344
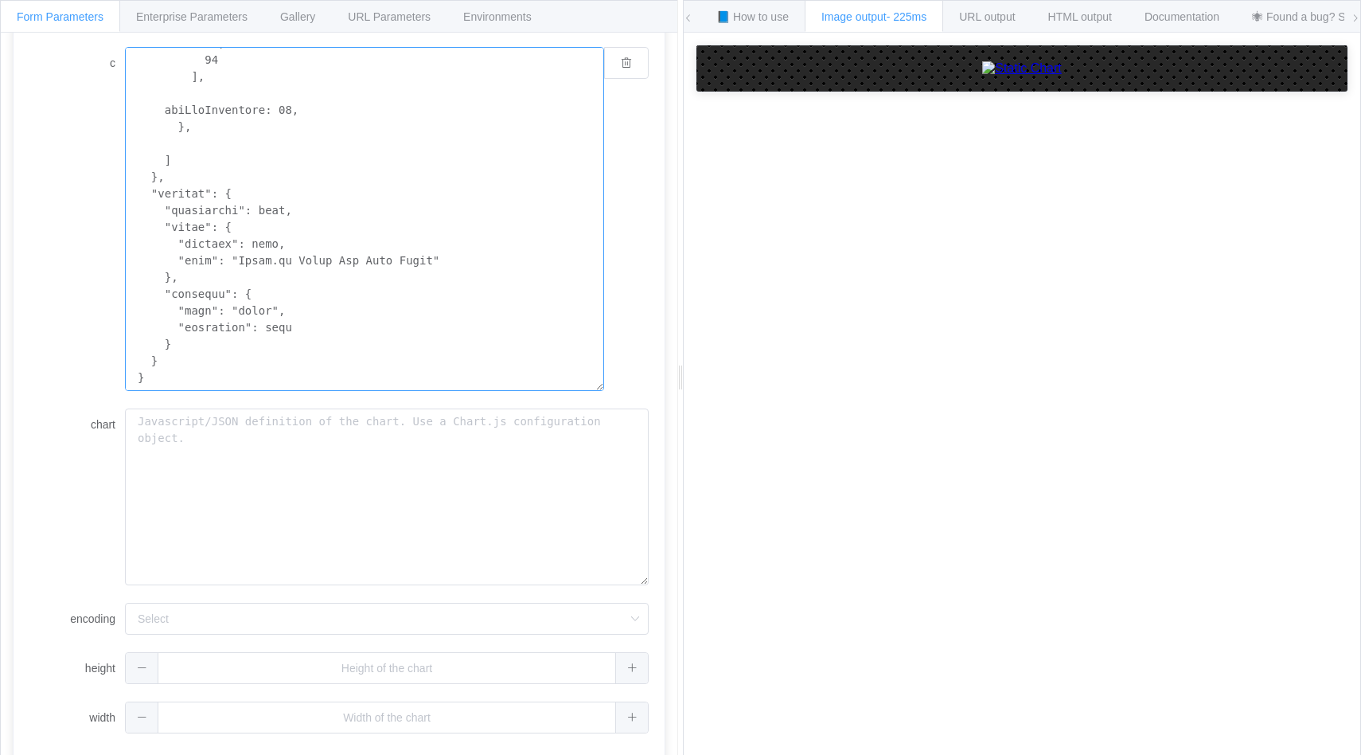
scroll to position [971, 0]
click at [166, 235] on textarea "c" at bounding box center [364, 219] width 479 height 344
click at [983, 76] on img at bounding box center [1023, 68] width 80 height 14
click at [185, 336] on textarea "c" at bounding box center [364, 219] width 479 height 344
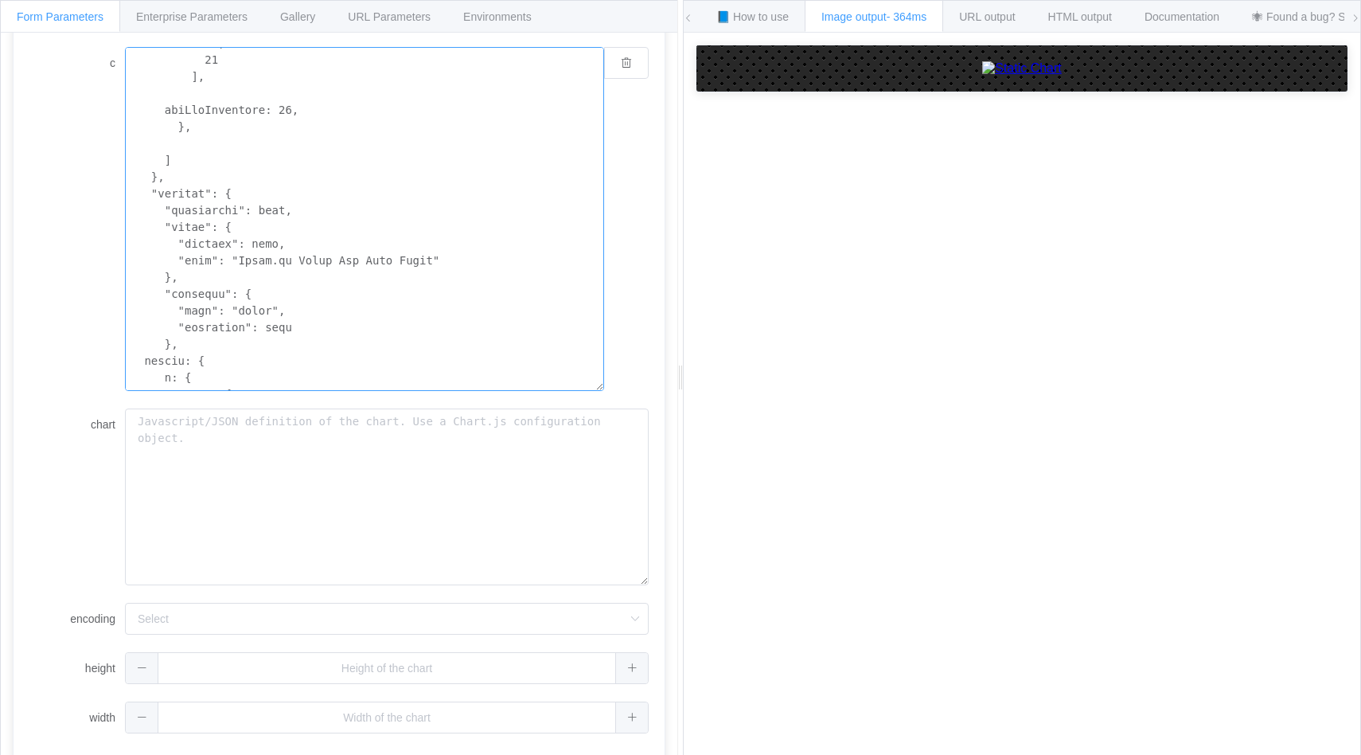
scroll to position [1582, 0]
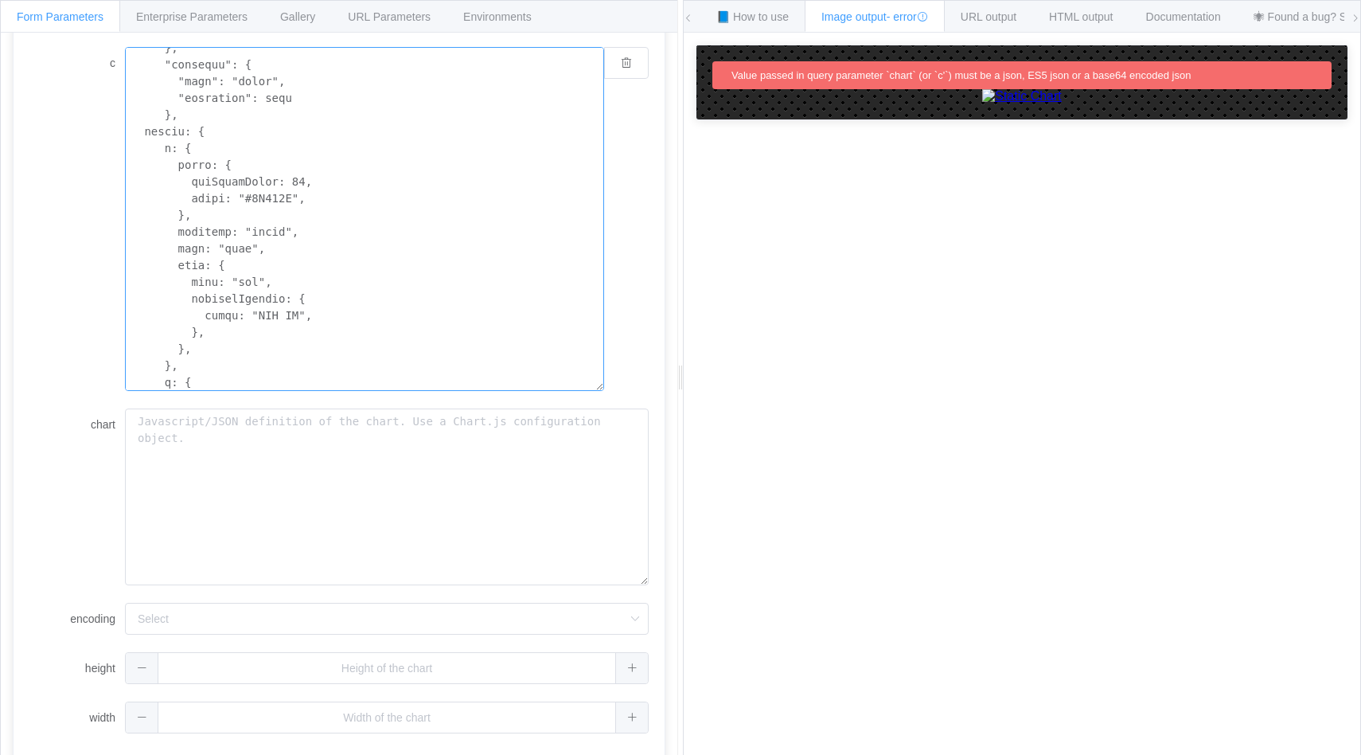
scroll to position [1255, 0]
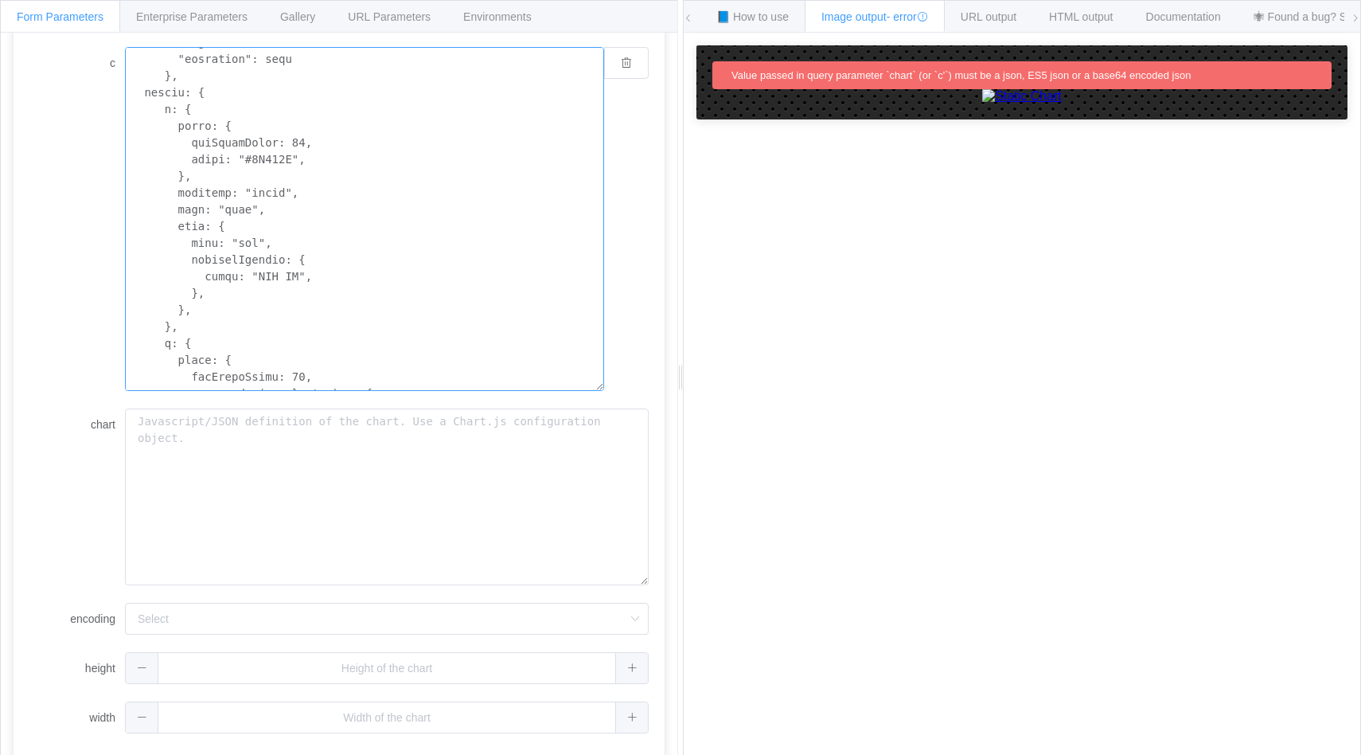
click at [234, 95] on textarea "c" at bounding box center [364, 219] width 479 height 344
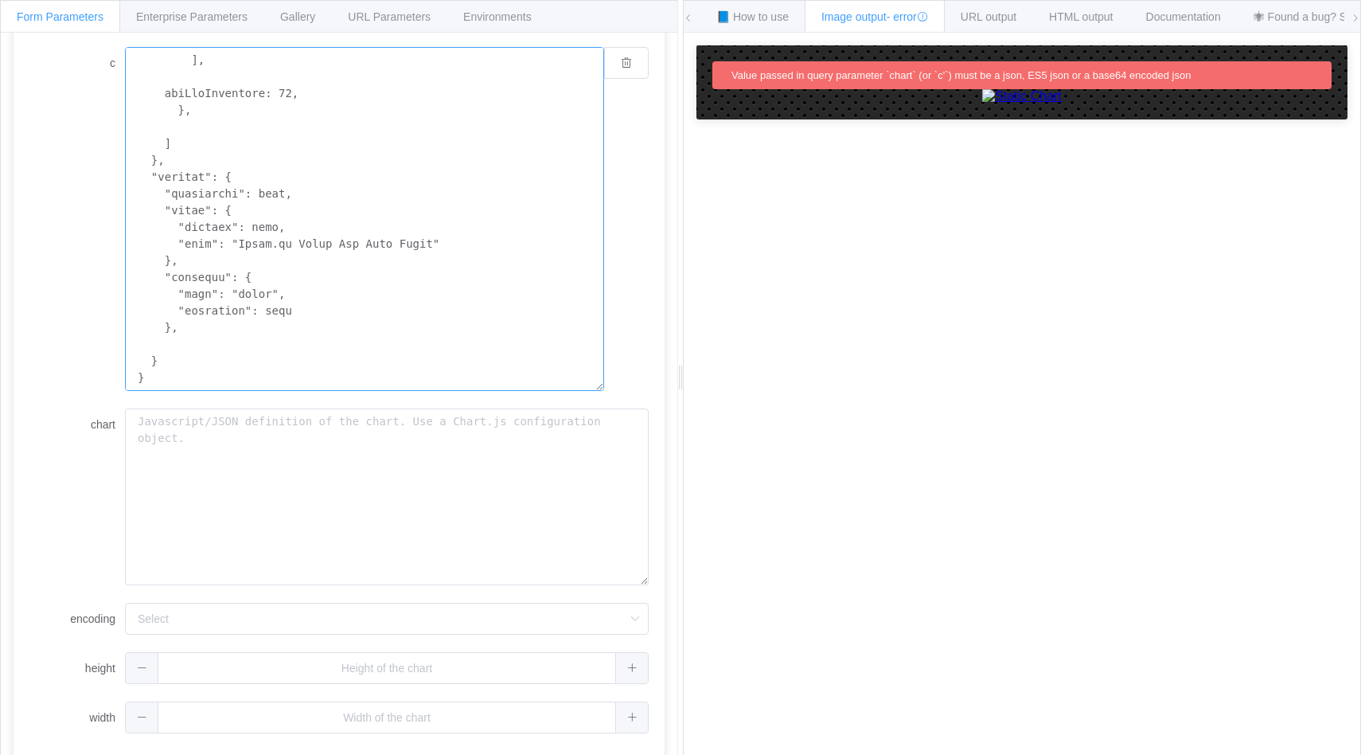
scroll to position [1003, 0]
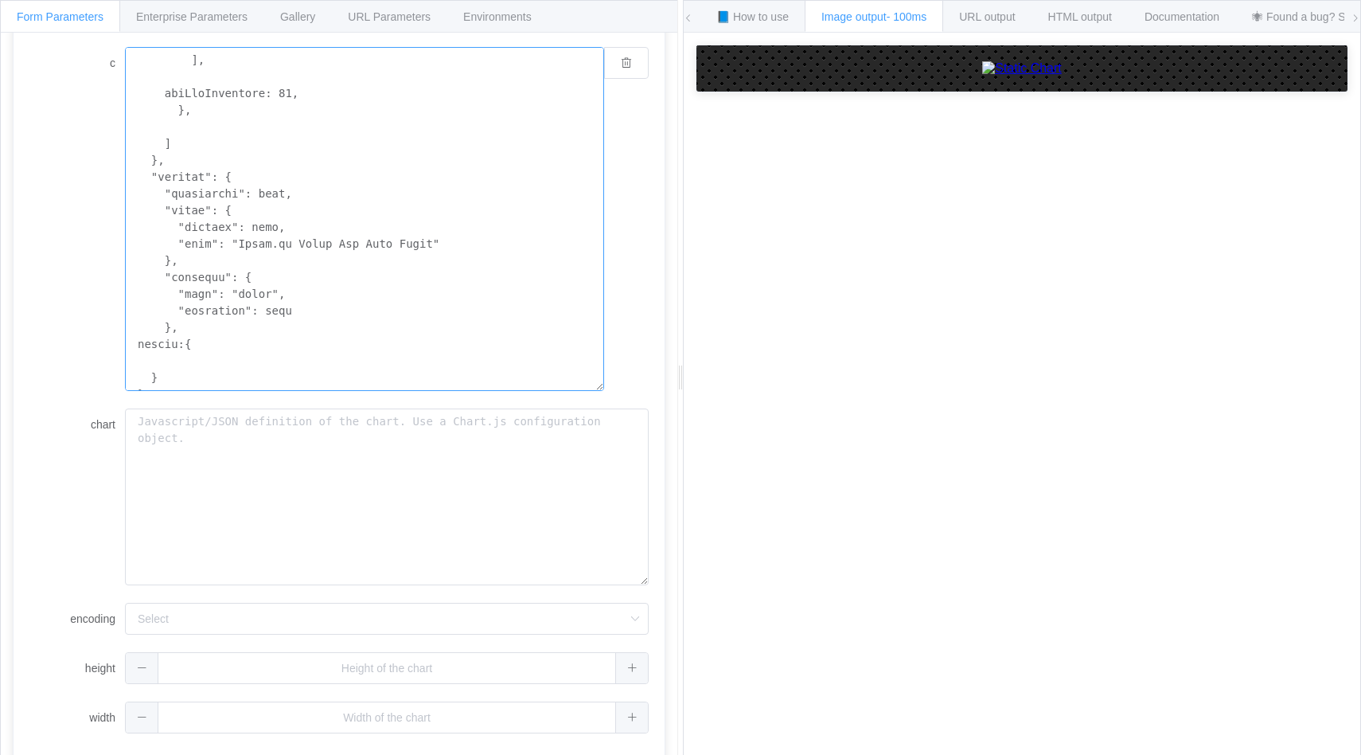
scroll to position [1020, 0]
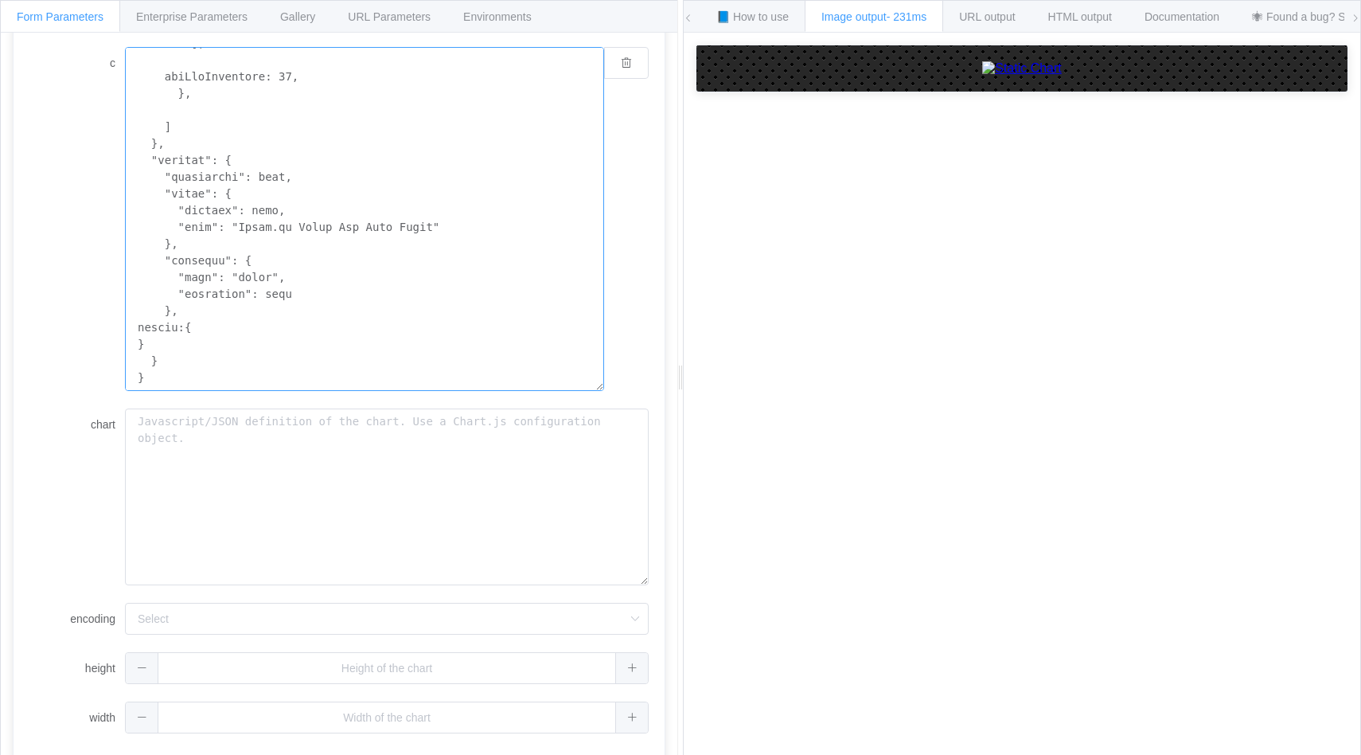
click at [216, 332] on textarea "c" at bounding box center [364, 219] width 479 height 344
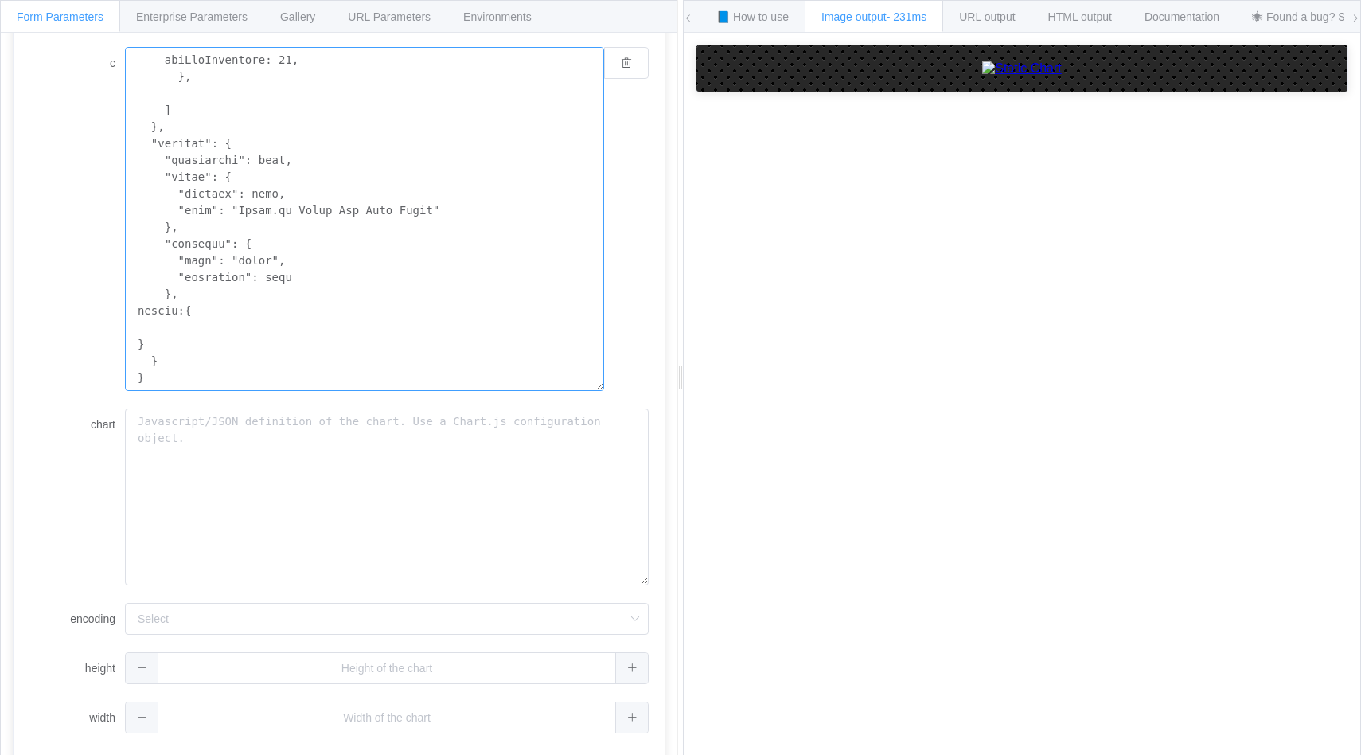
paste textarea "x: { ticks: { maxTicksLimit: 10, color: "#4B506D", }, position: "right", type: …"
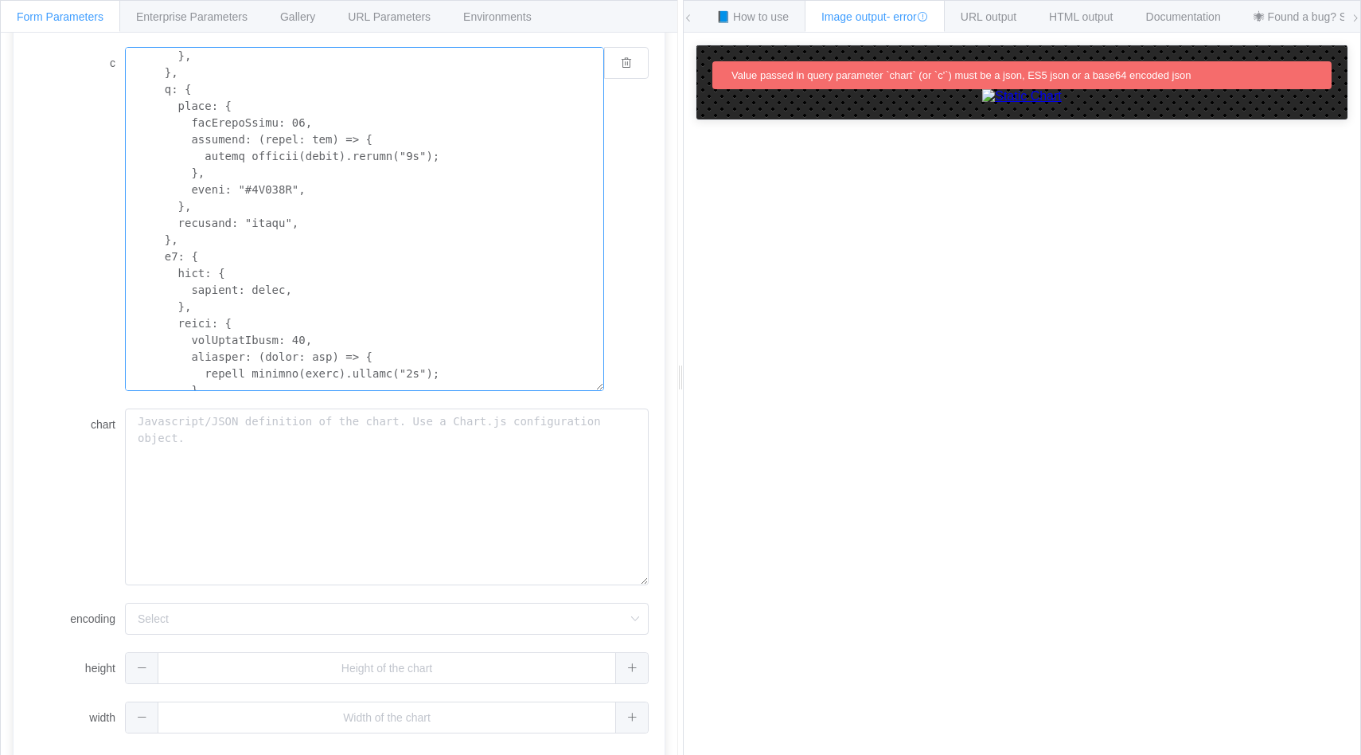
scroll to position [1484, 0]
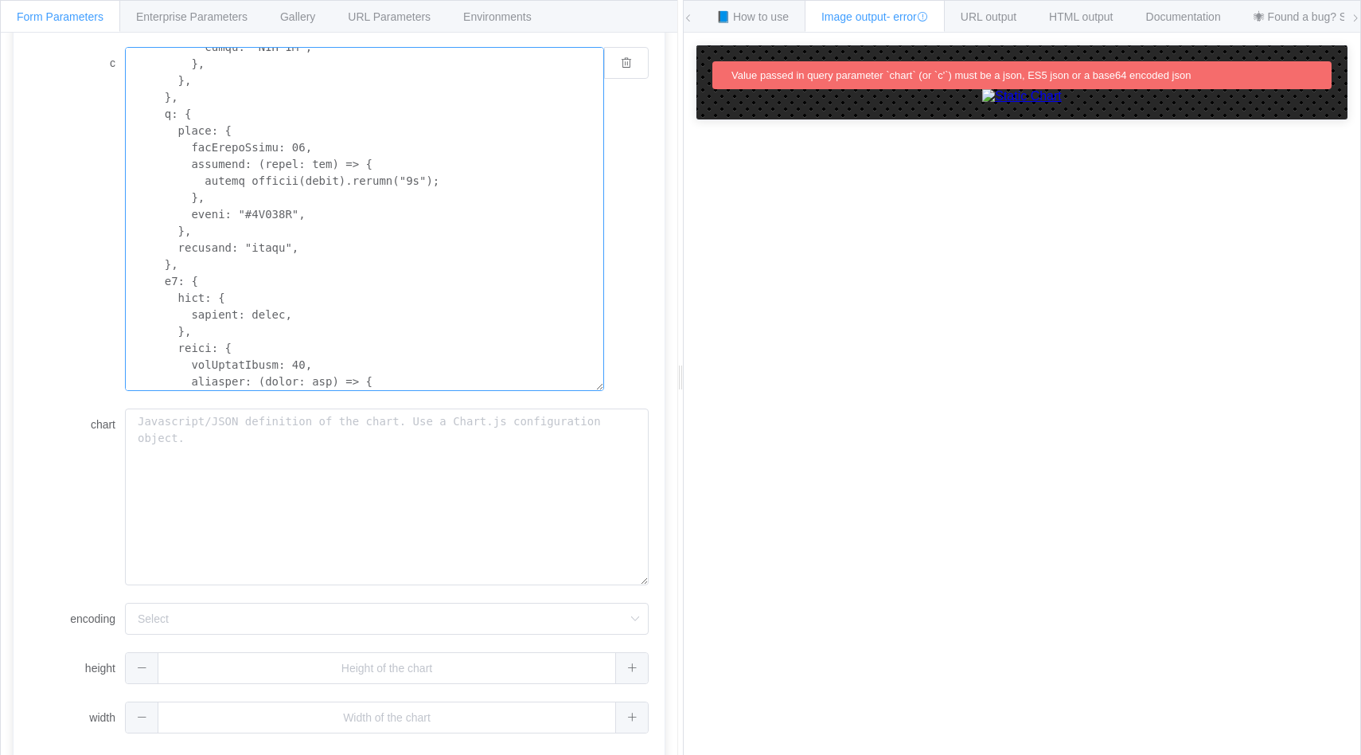
click at [312, 242] on textarea "c" at bounding box center [364, 219] width 479 height 344
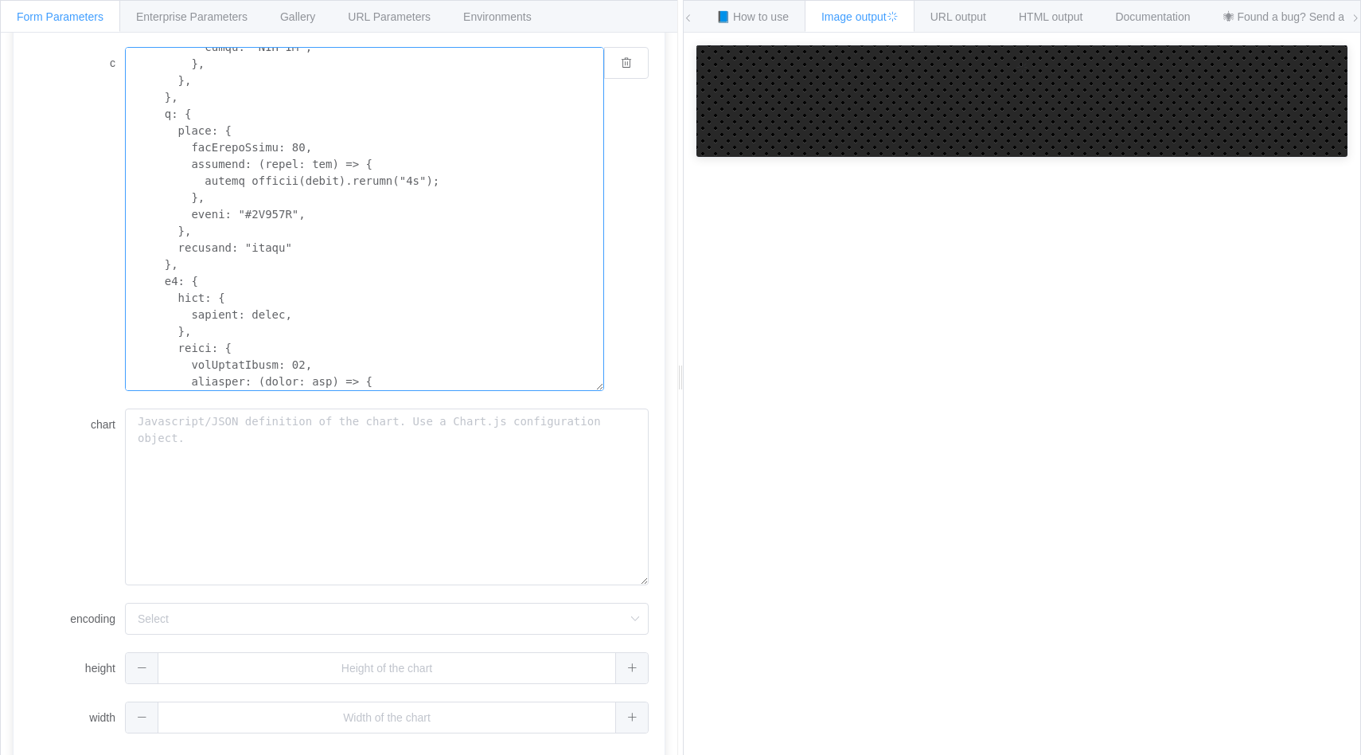
scroll to position [1622, 0]
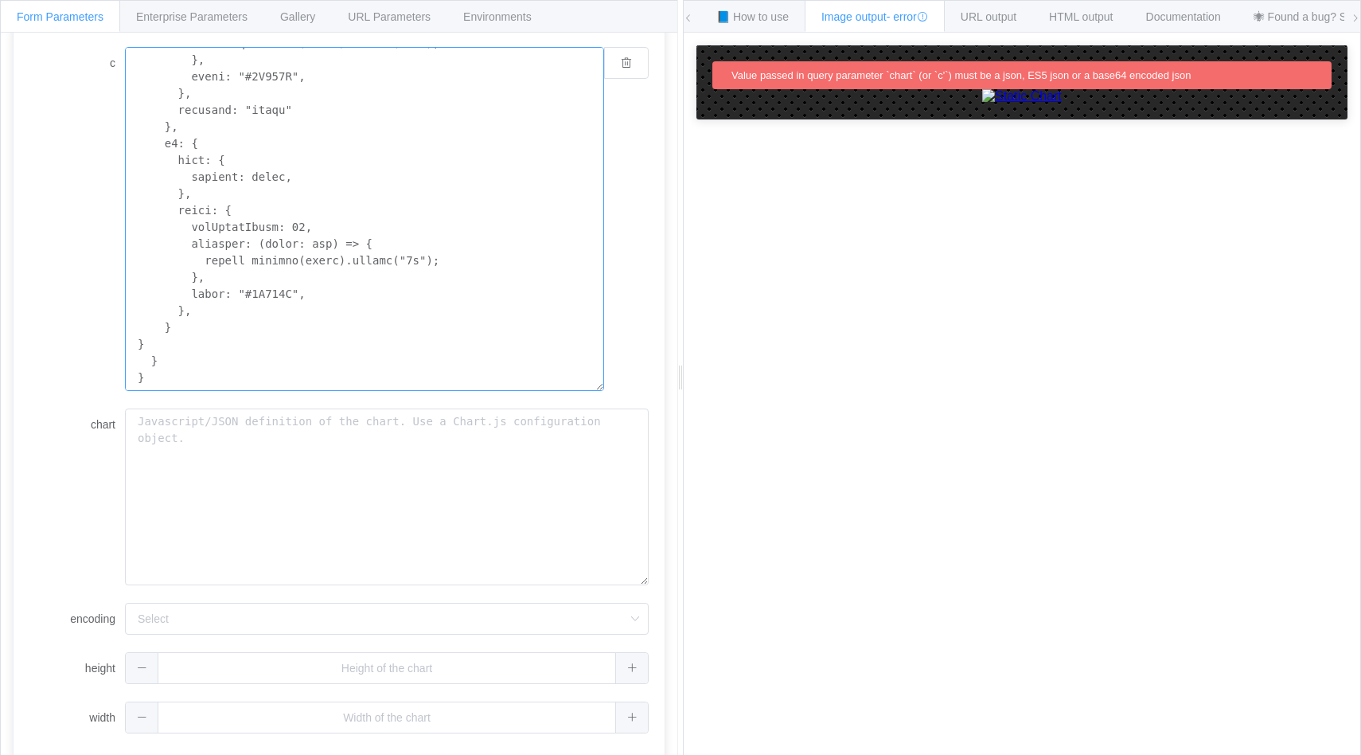
click at [314, 294] on textarea "c" at bounding box center [364, 219] width 479 height 344
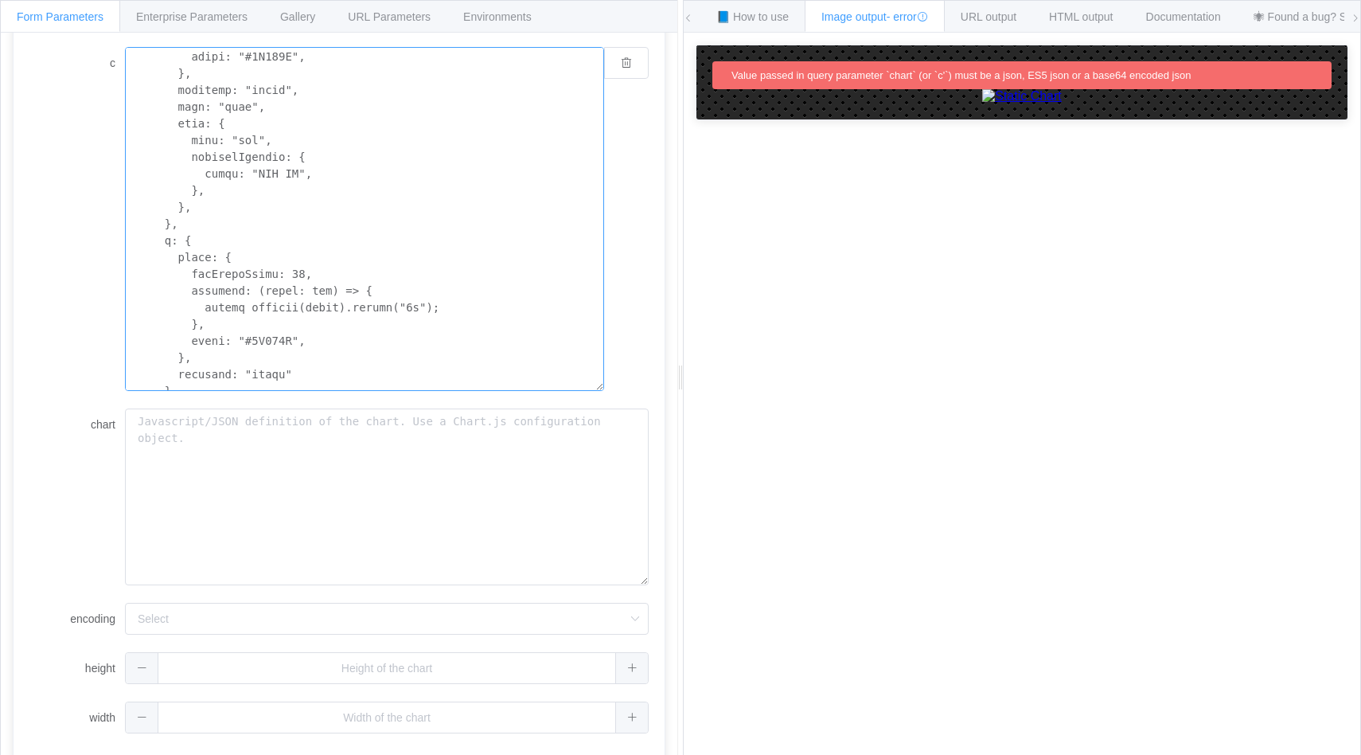
click at [264, 210] on textarea "c" at bounding box center [364, 219] width 479 height 344
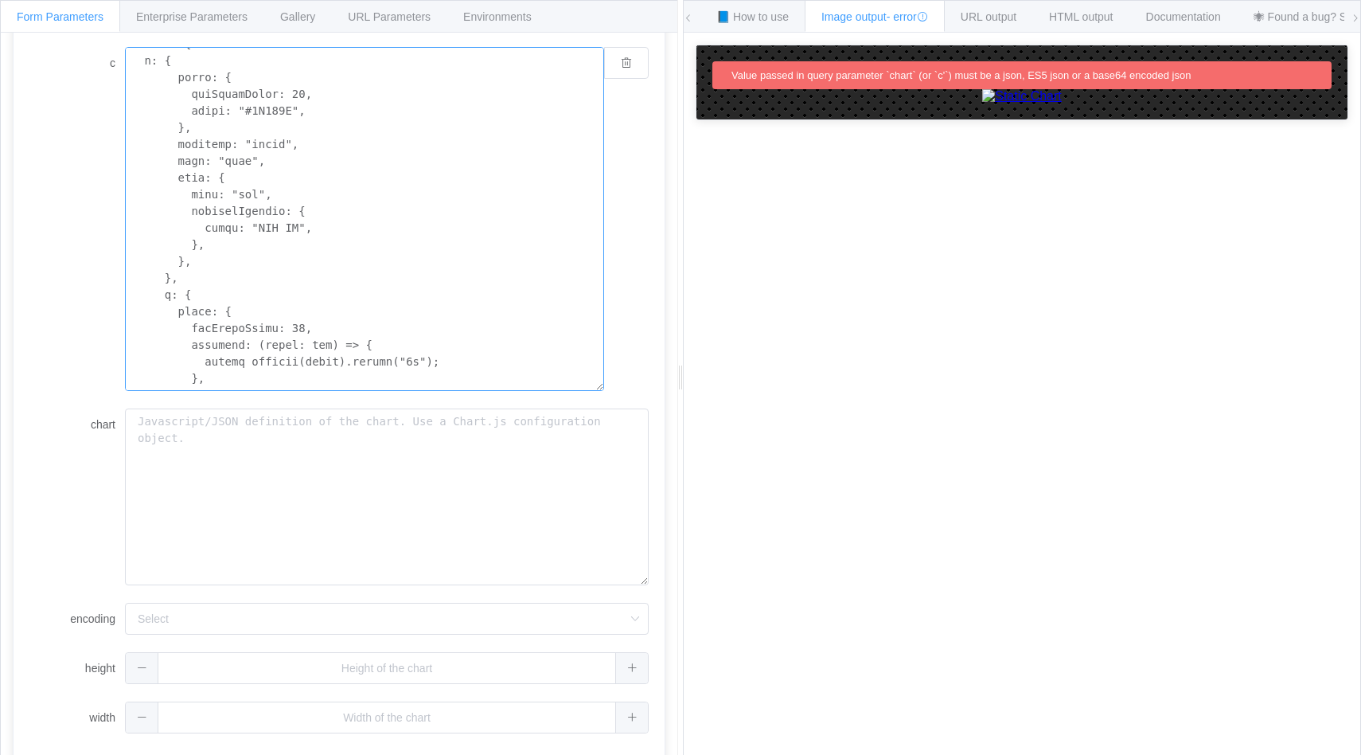
scroll to position [1307, 0]
click at [209, 248] on textarea "c" at bounding box center [364, 219] width 479 height 344
click at [322, 225] on textarea "c" at bounding box center [364, 219] width 479 height 344
click at [215, 252] on textarea "c" at bounding box center [364, 219] width 479 height 344
click at [220, 240] on textarea "c" at bounding box center [364, 219] width 479 height 344
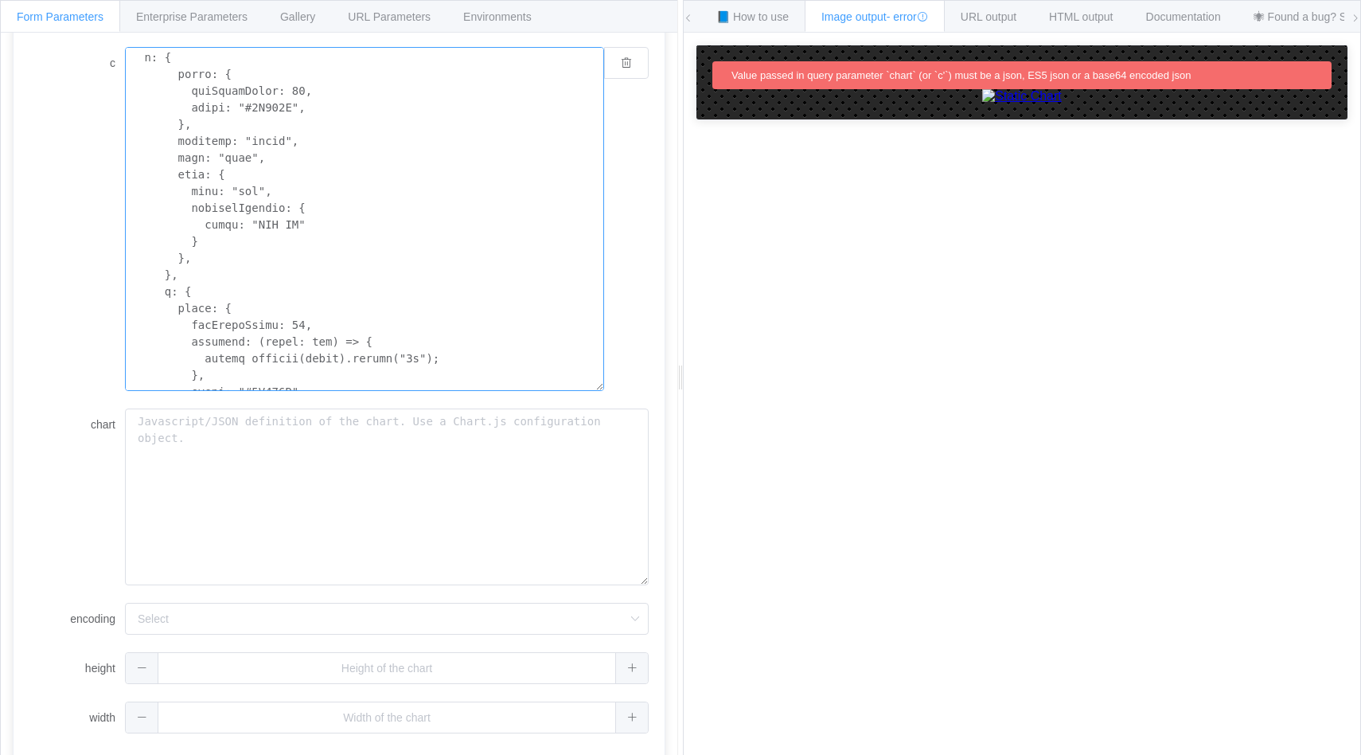
click at [193, 268] on textarea "c" at bounding box center [364, 219] width 479 height 344
click at [200, 259] on textarea "c" at bounding box center [364, 219] width 479 height 344
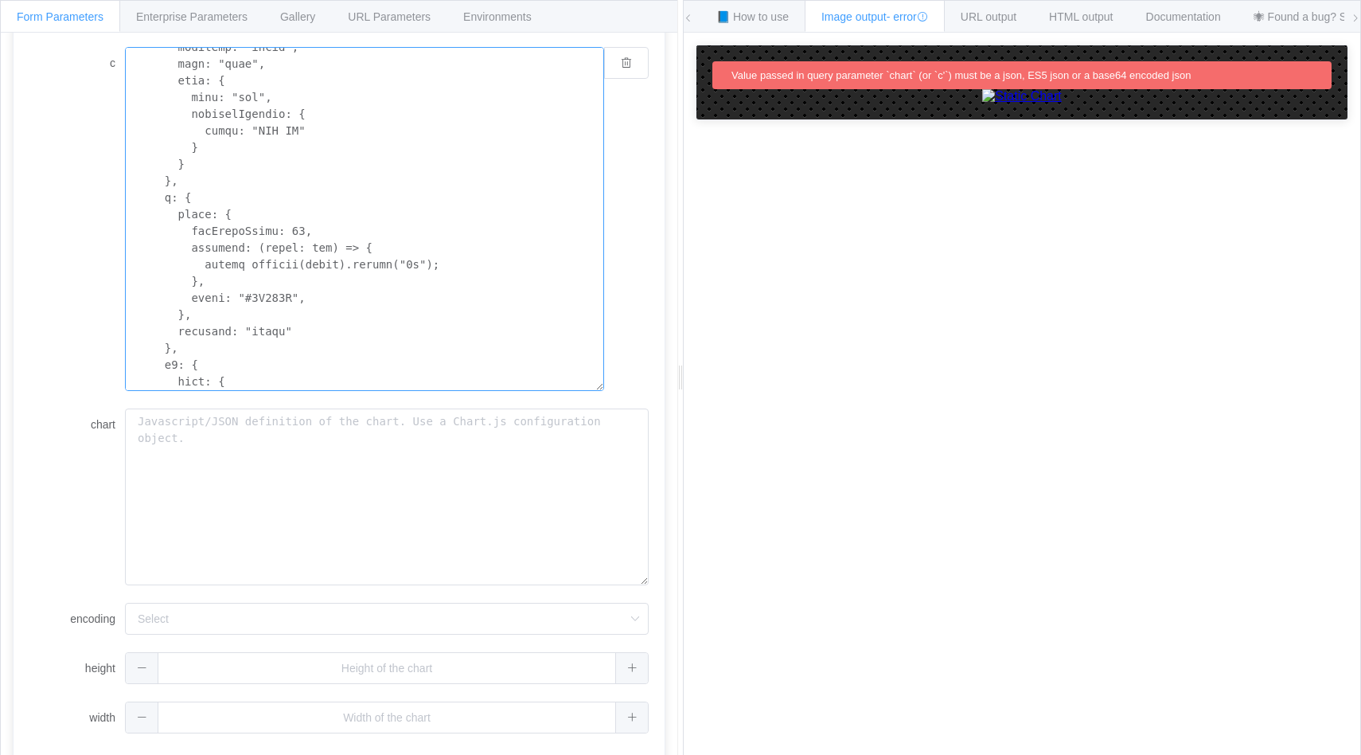
scroll to position [1414, 0]
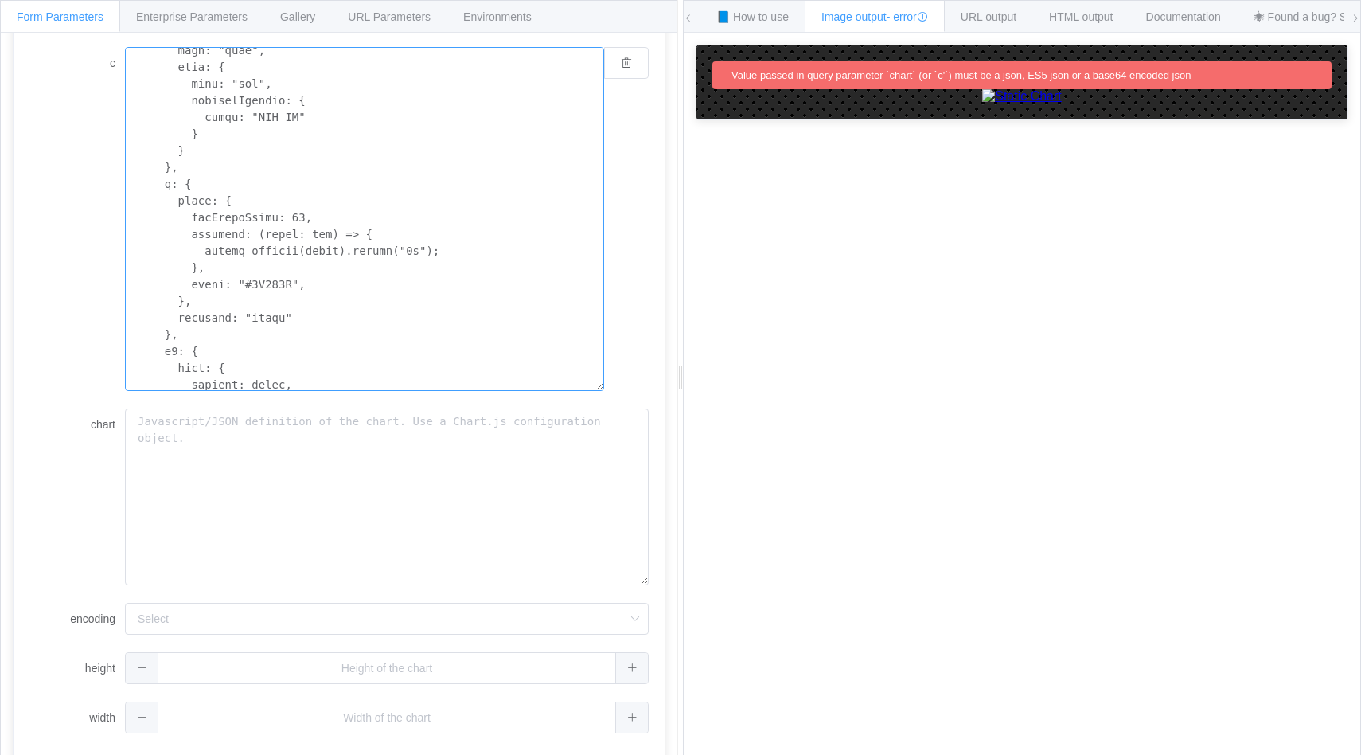
click at [326, 280] on textarea "c" at bounding box center [364, 219] width 479 height 344
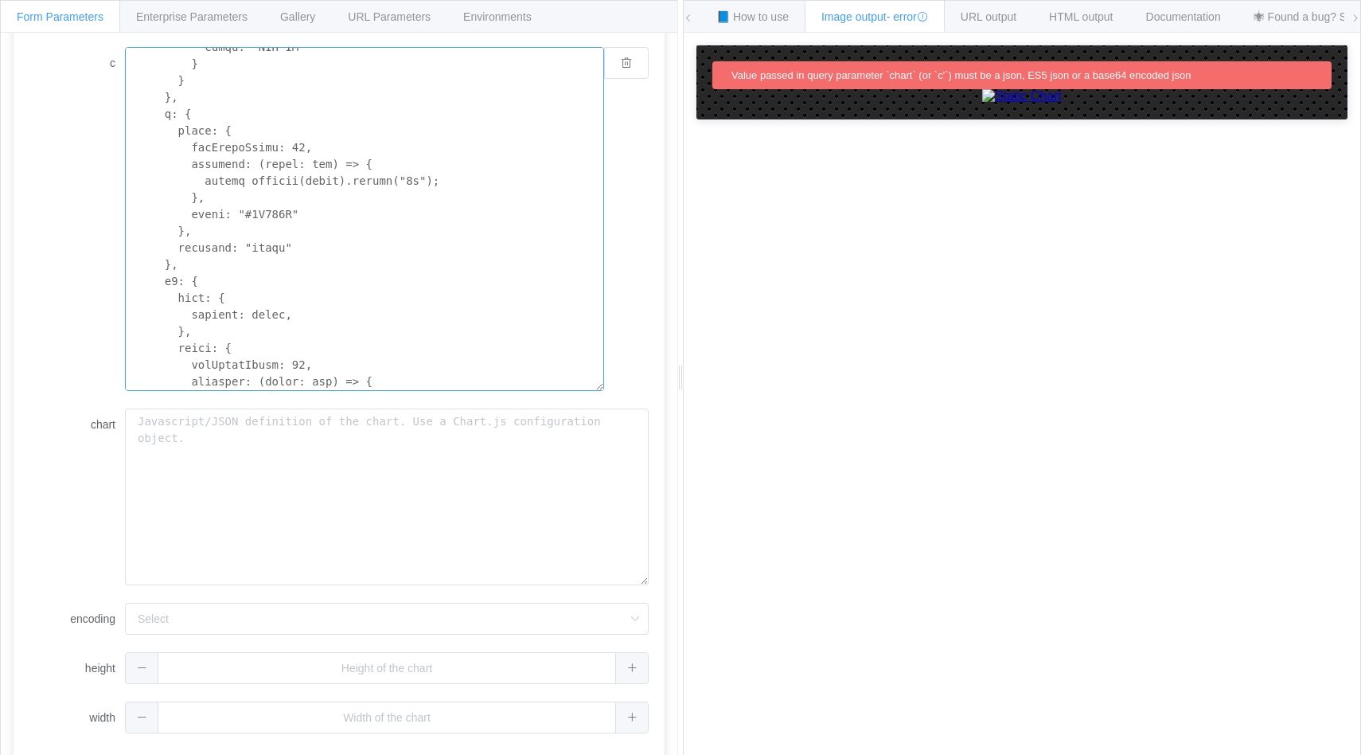
scroll to position [1471, 0]
click at [327, 280] on textarea "c" at bounding box center [364, 219] width 479 height 344
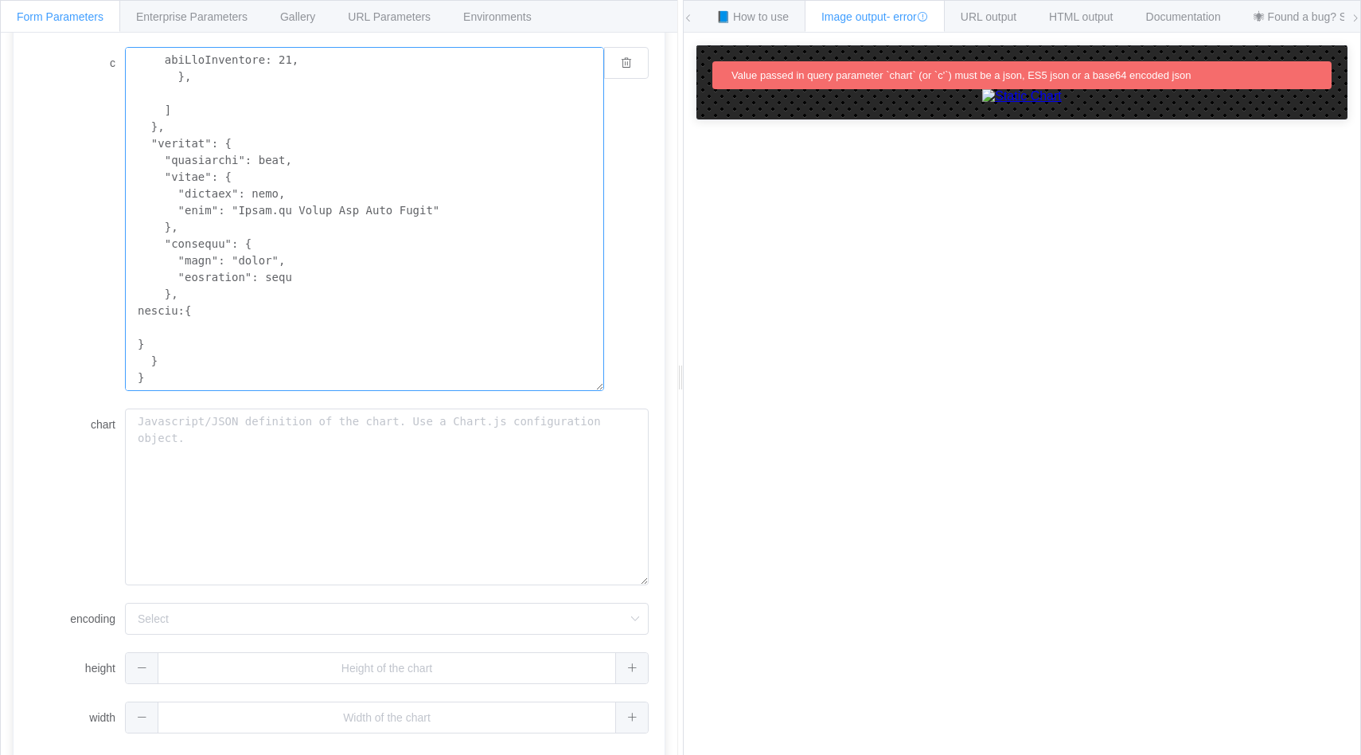
scroll to position [1037, 0]
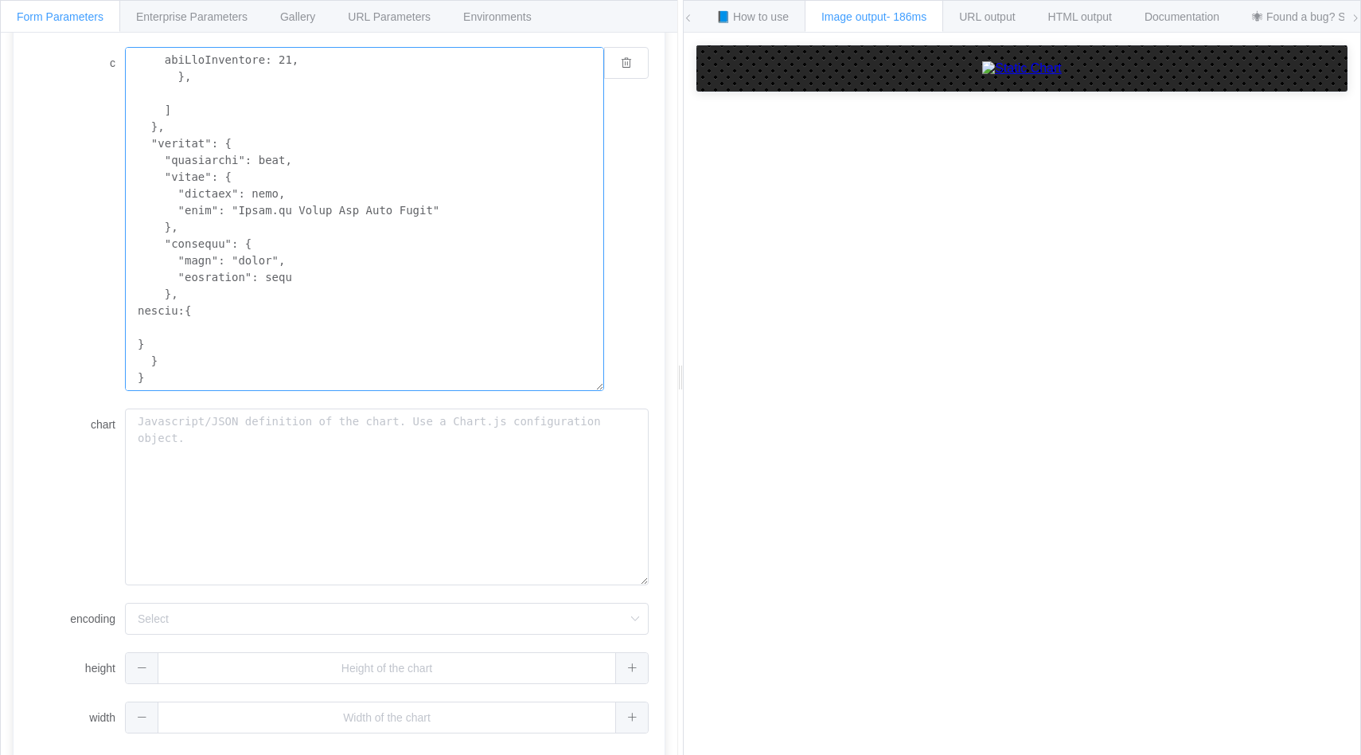
paste textarea "x: { ticks: { maxTicksLimit: 10, color: "#4B506D", }, position: "right", type: …"
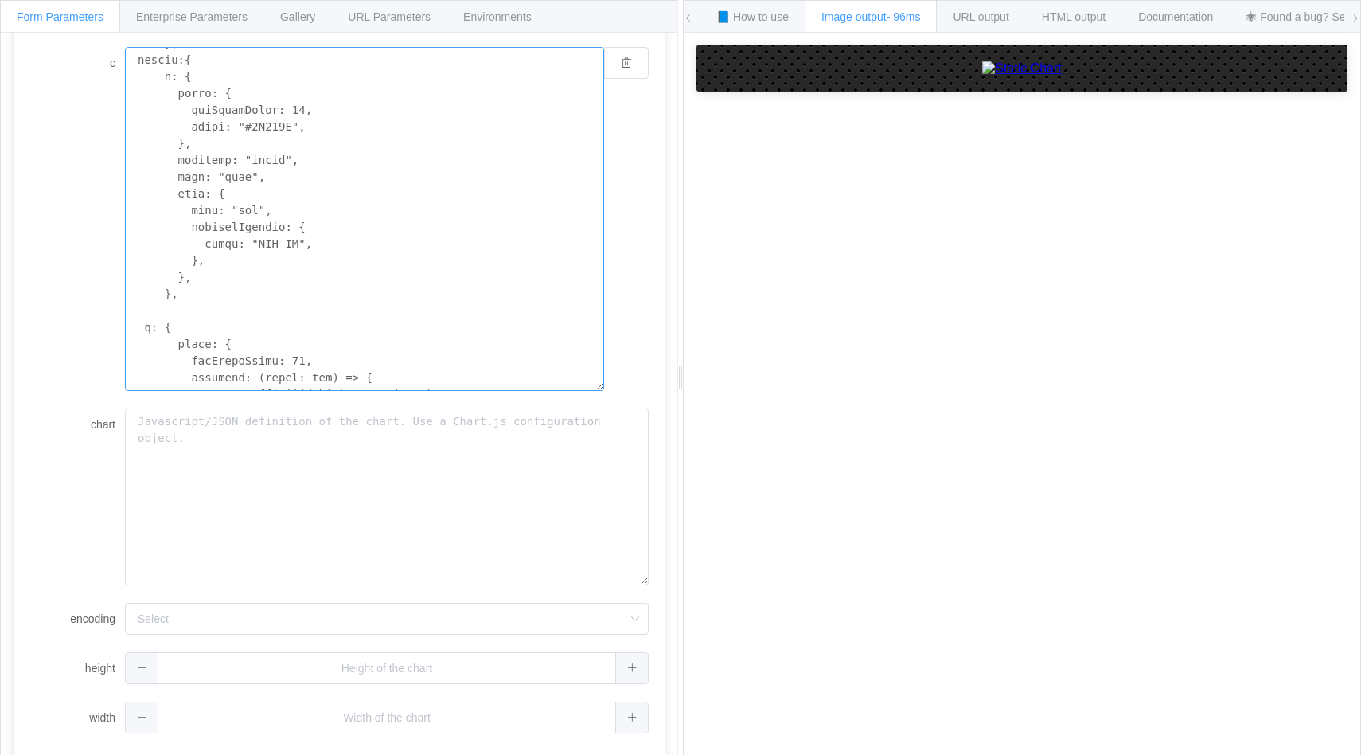
scroll to position [1438, 0]
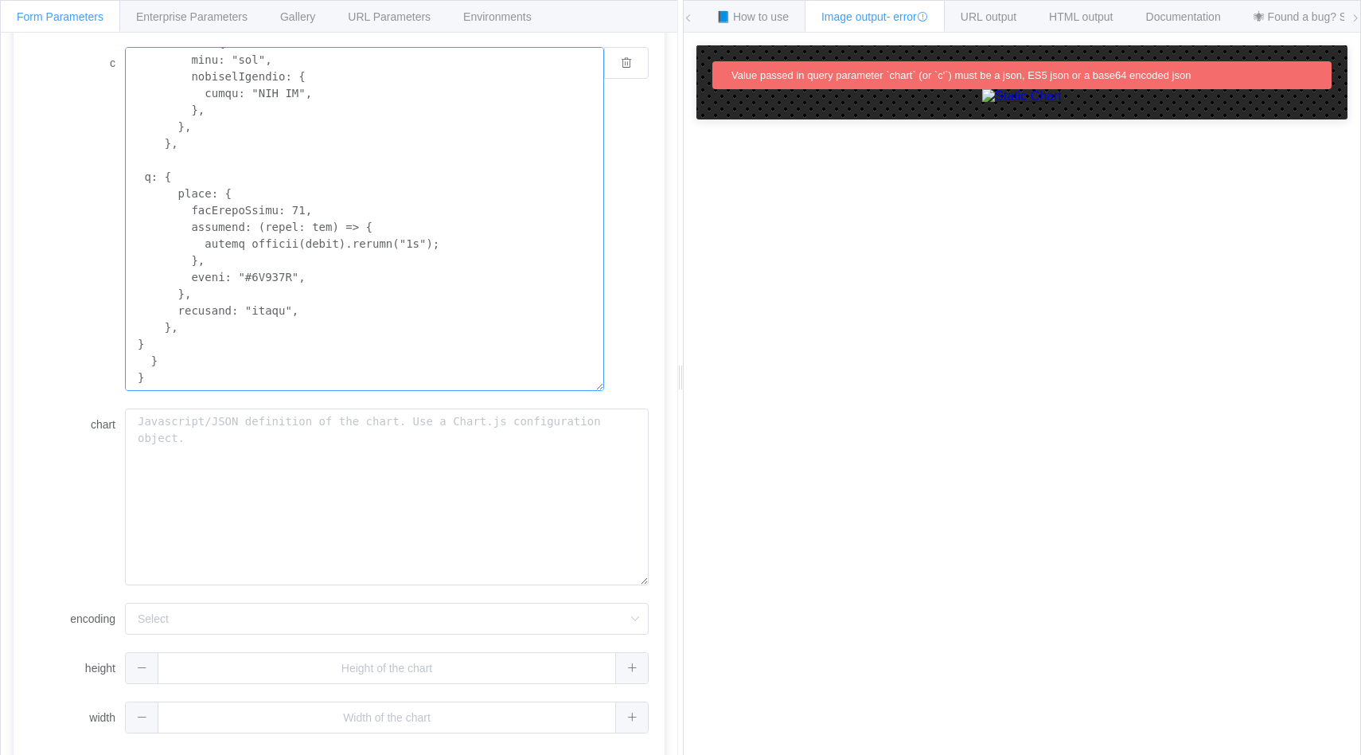
click at [228, 260] on textarea "c" at bounding box center [364, 219] width 479 height 344
click at [256, 245] on textarea "c" at bounding box center [364, 219] width 479 height 344
drag, startPoint x: 227, startPoint y: 255, endPoint x: 166, endPoint y: 217, distance: 72.2
click at [166, 217] on textarea "c" at bounding box center [364, 219] width 479 height 344
click at [233, 241] on textarea "c" at bounding box center [364, 219] width 479 height 344
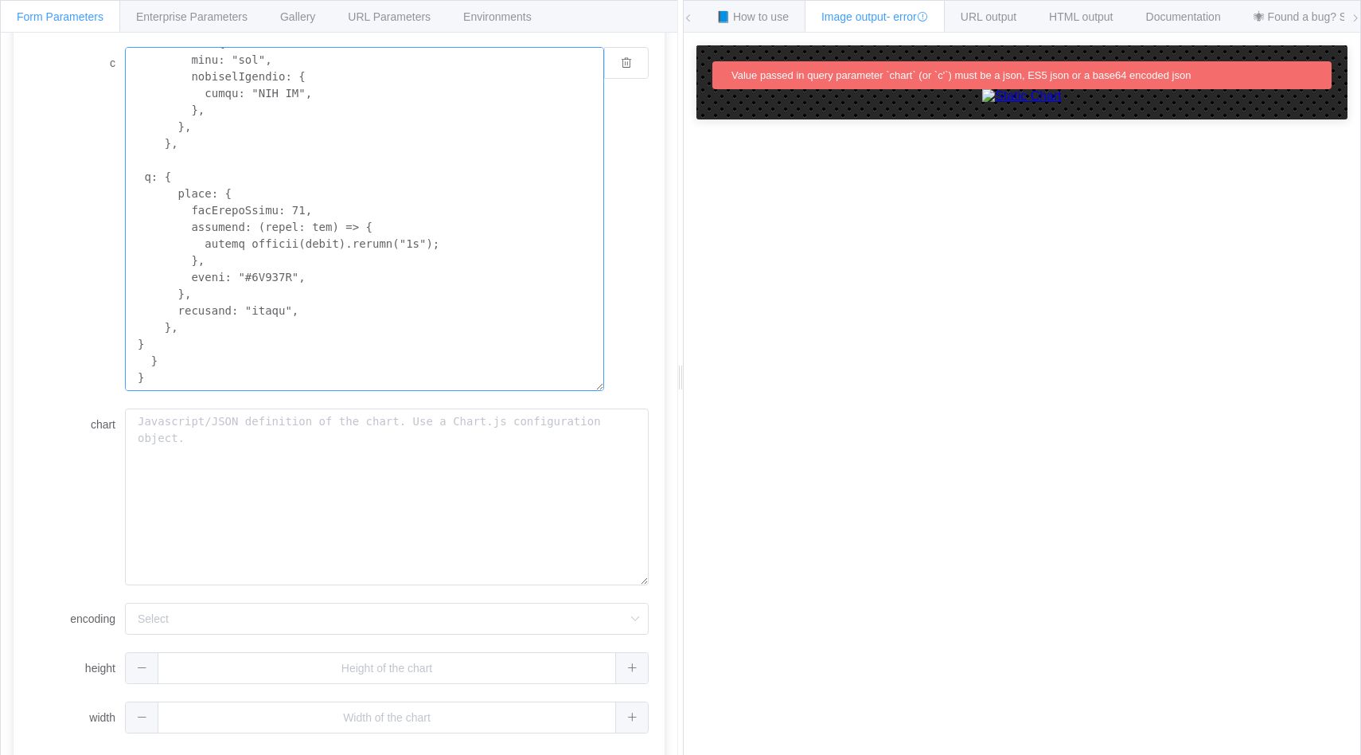
drag, startPoint x: 219, startPoint y: 258, endPoint x: 173, endPoint y: 230, distance: 53.9
click at [173, 230] on textarea "c" at bounding box center [364, 219] width 479 height 344
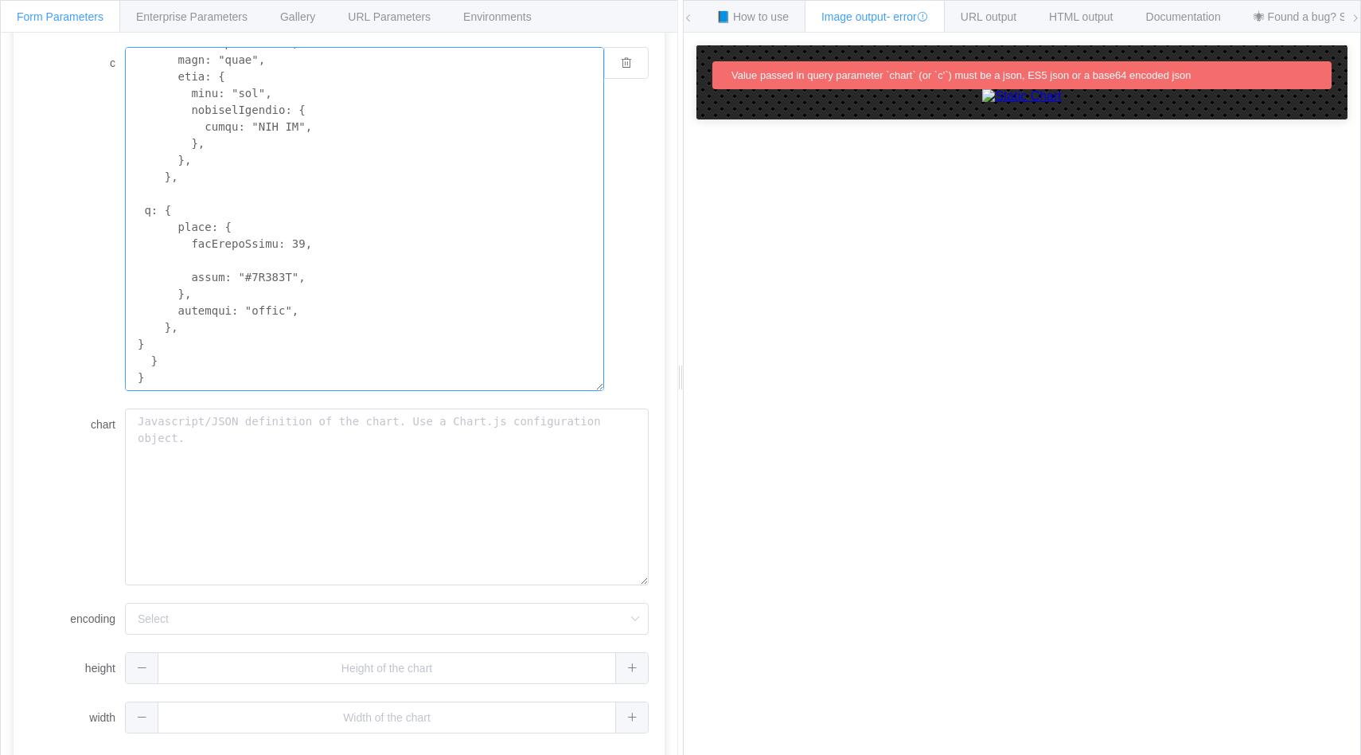
scroll to position [1404, 0]
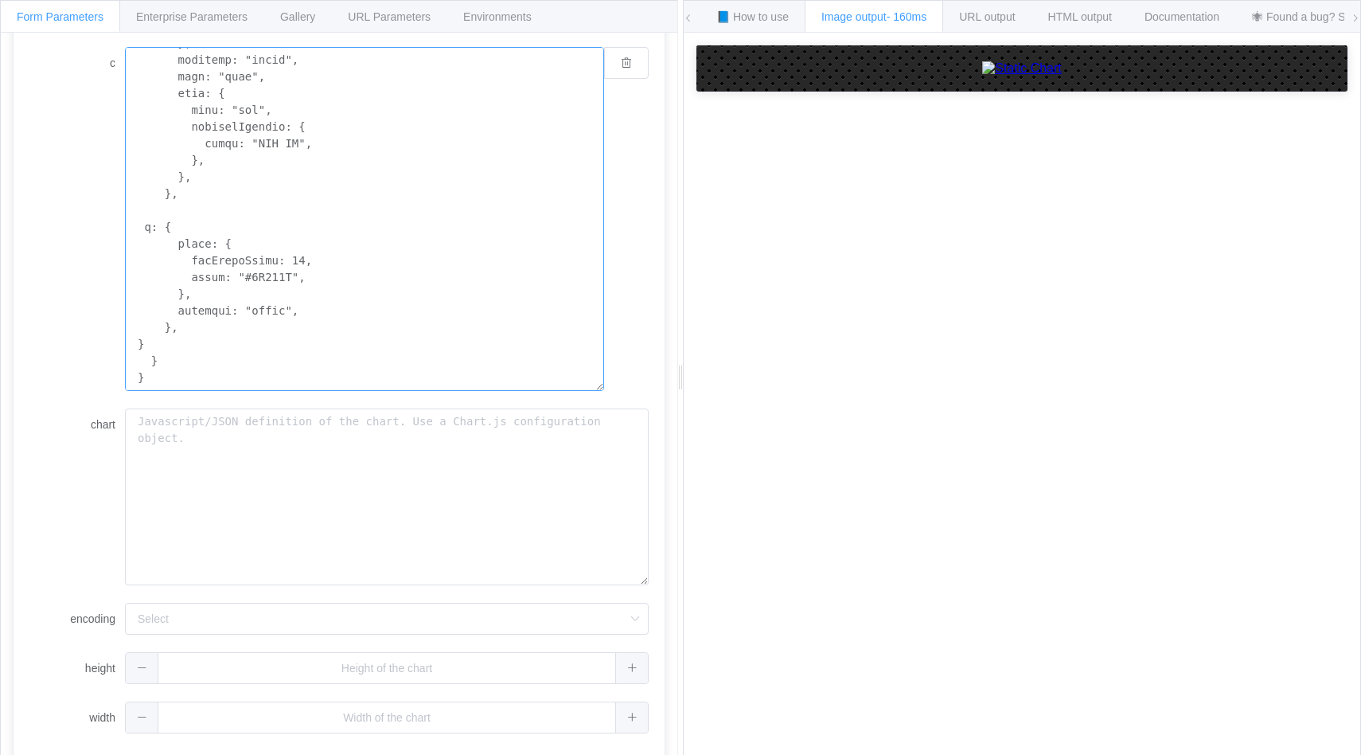
scroll to position [1388, 0]
click at [227, 331] on textarea "c" at bounding box center [364, 219] width 479 height 344
paste textarea "y1: { grid: { display: false, }, ticks: { maxTicksLimit: 10, callback: (value: …"
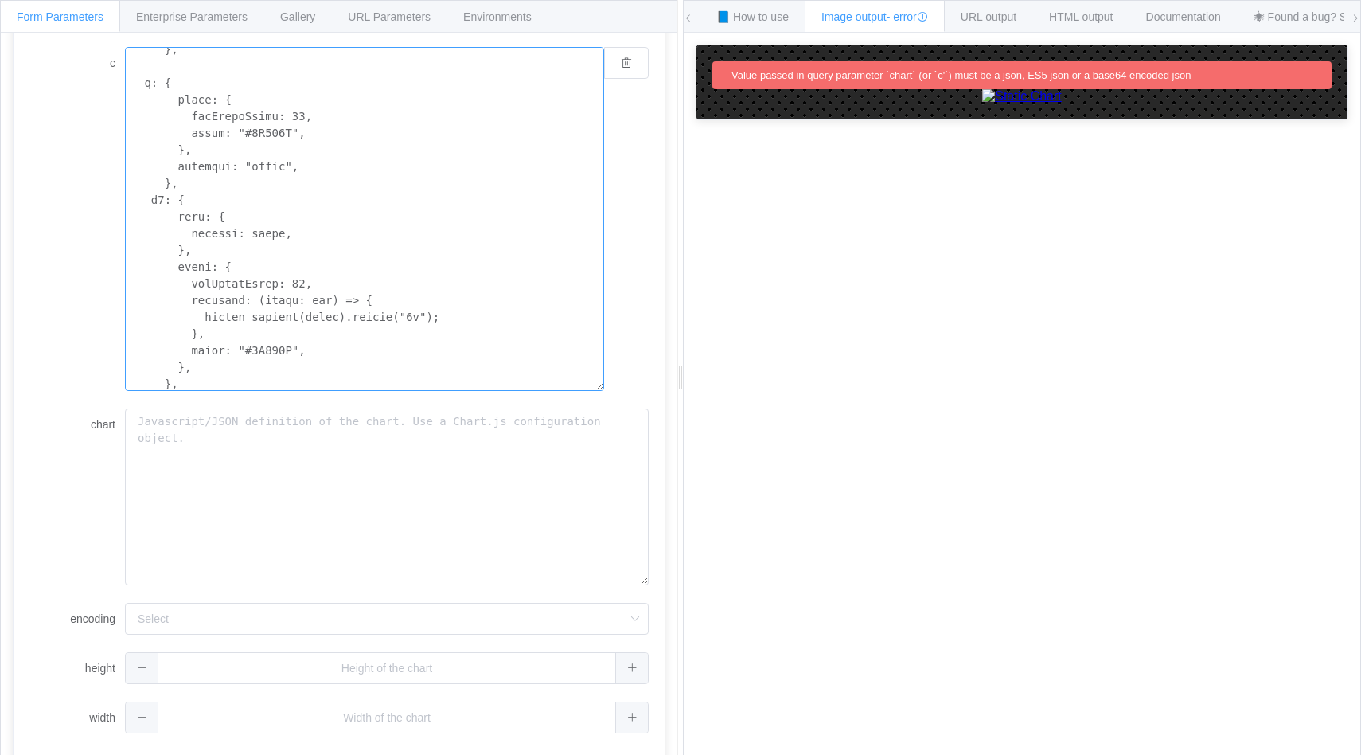
drag, startPoint x: 219, startPoint y: 334, endPoint x: 334, endPoint y: 285, distance: 125.6
click at [334, 285] on textarea "c" at bounding box center [364, 219] width 479 height 344
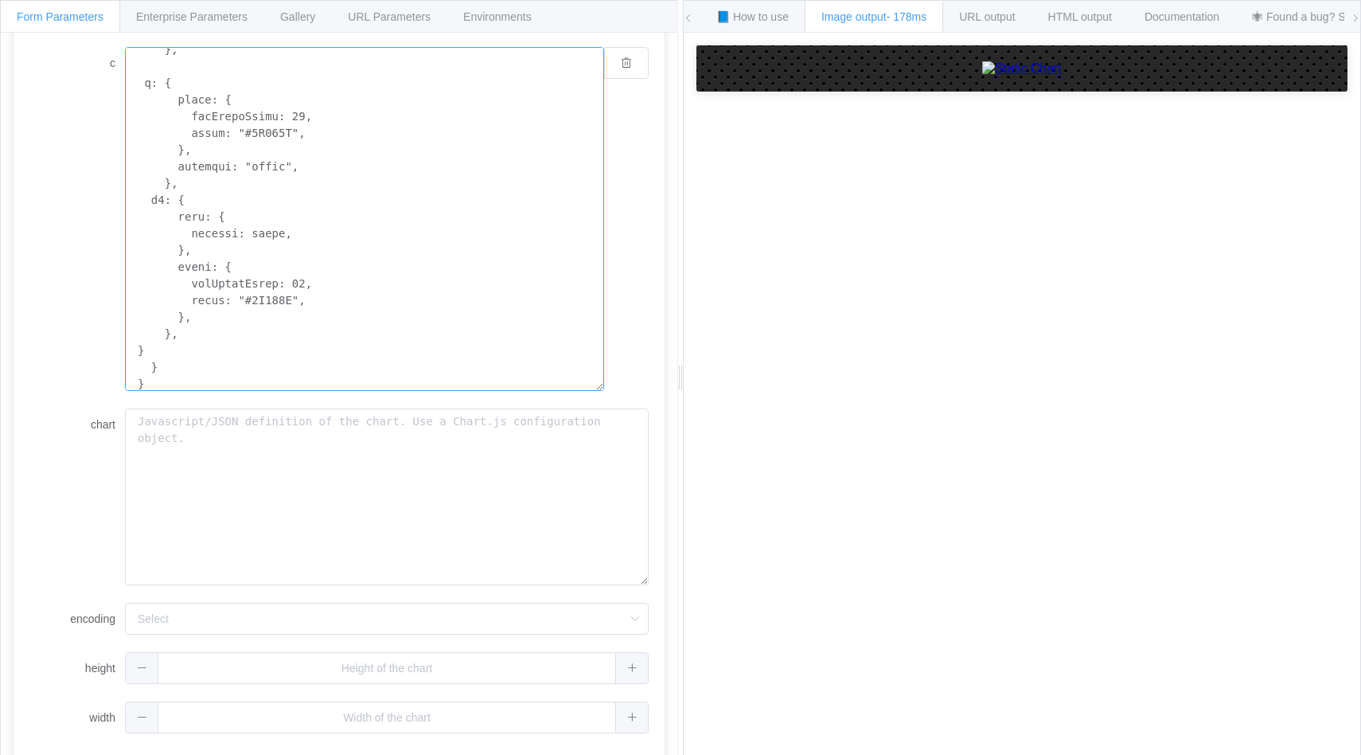
click at [278, 296] on textarea "c" at bounding box center [364, 219] width 479 height 344
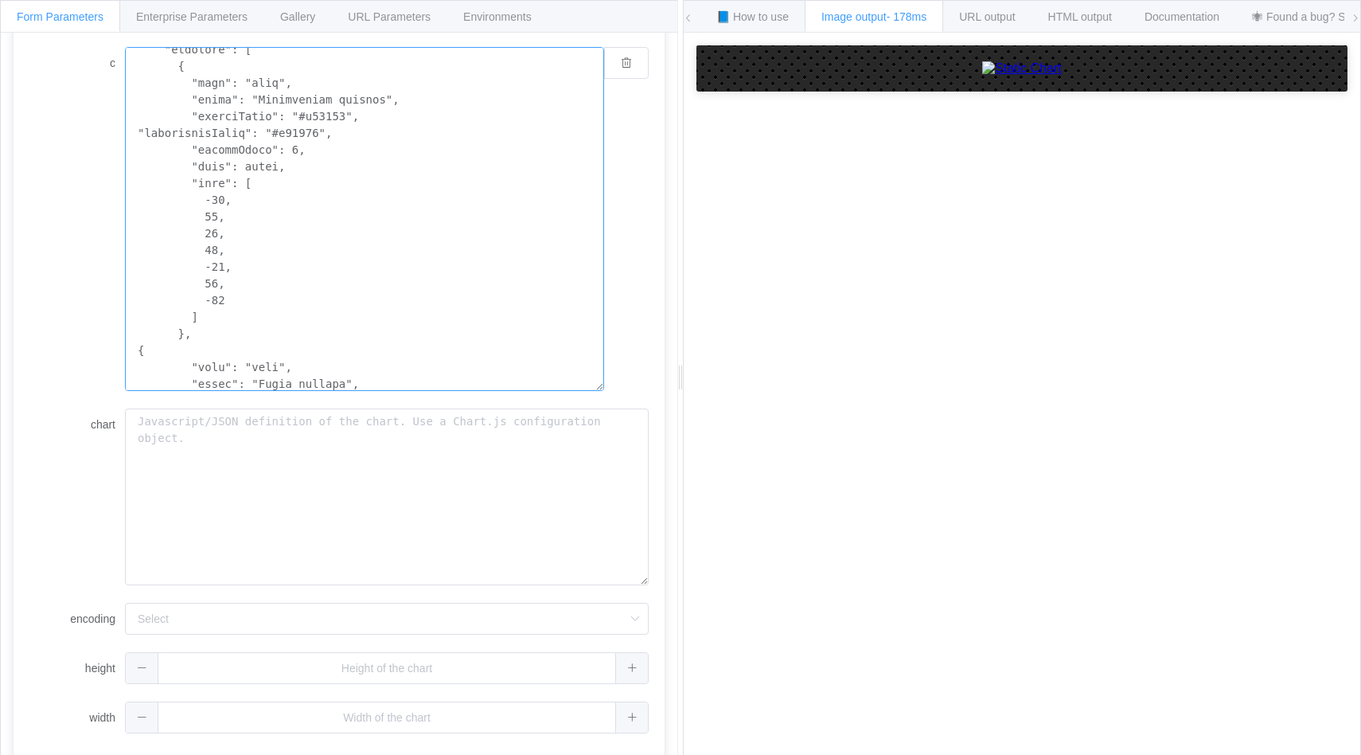
scroll to position [195, 0]
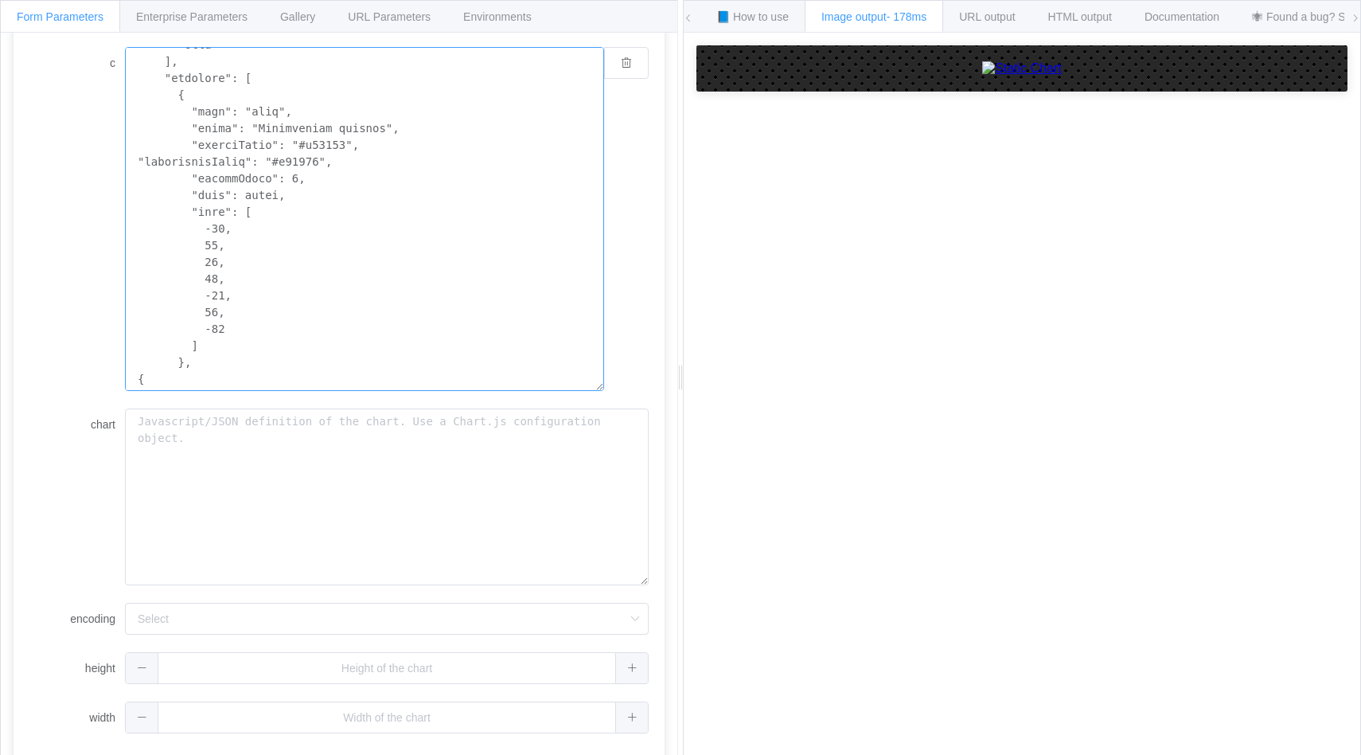
click at [301, 192] on textarea "c" at bounding box center [364, 219] width 479 height 344
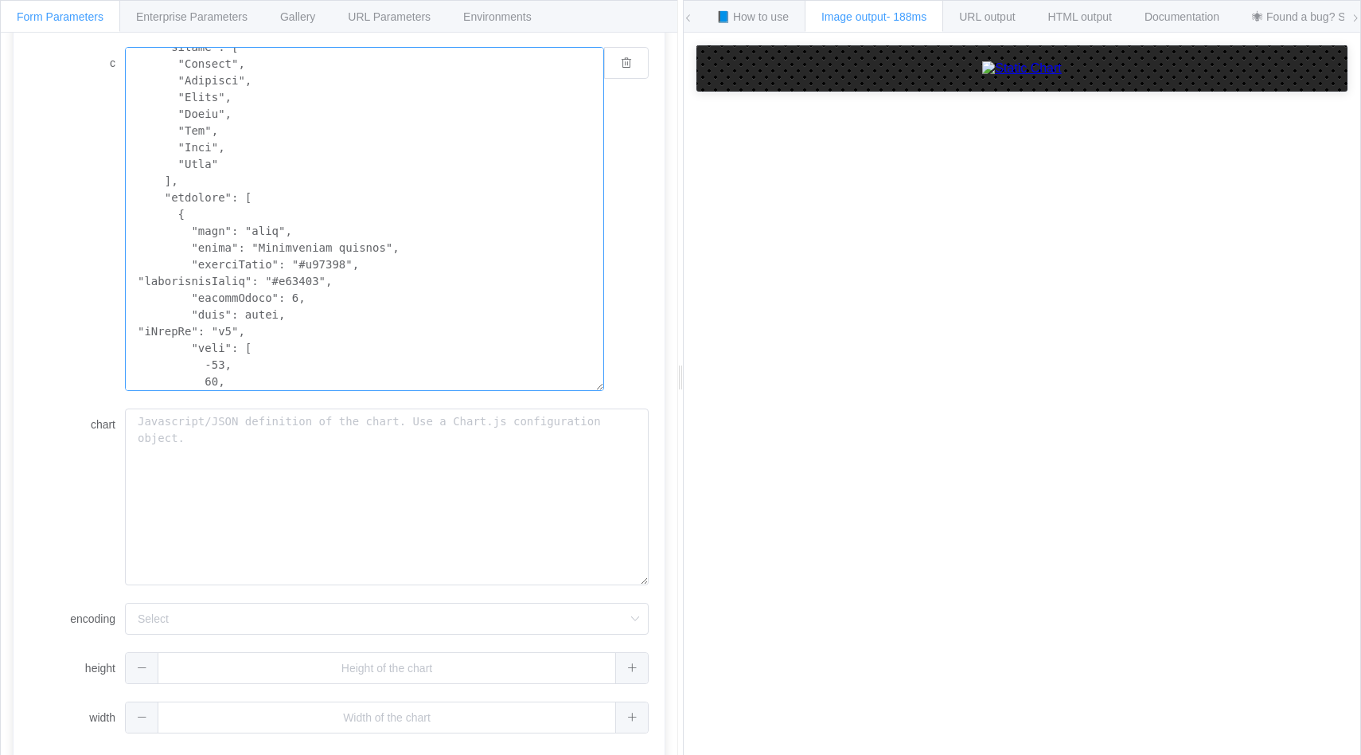
click at [228, 330] on textarea "c" at bounding box center [364, 219] width 479 height 344
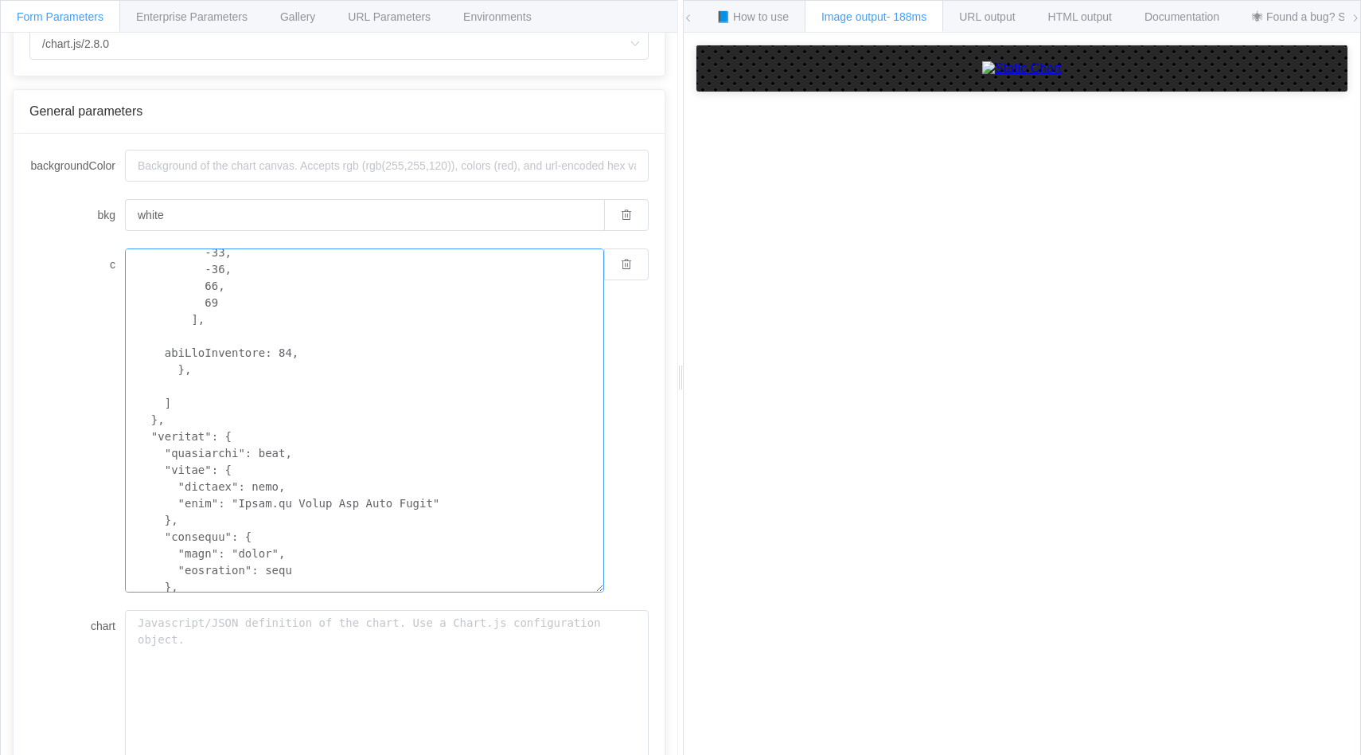
scroll to position [954, 0]
drag, startPoint x: 435, startPoint y: 515, endPoint x: 243, endPoint y: 516, distance: 191.9
click at [243, 516] on textarea "c" at bounding box center [364, 420] width 479 height 344
type textarea "{ "type": "bar", "data": { "labels": [ "January", "February", "March", "April",…"
click at [993, 513] on div "How to maximize Image Charts in 3 steps Read the step-by-[PERSON_NAME] to the I…" at bounding box center [1022, 406] width 677 height 747
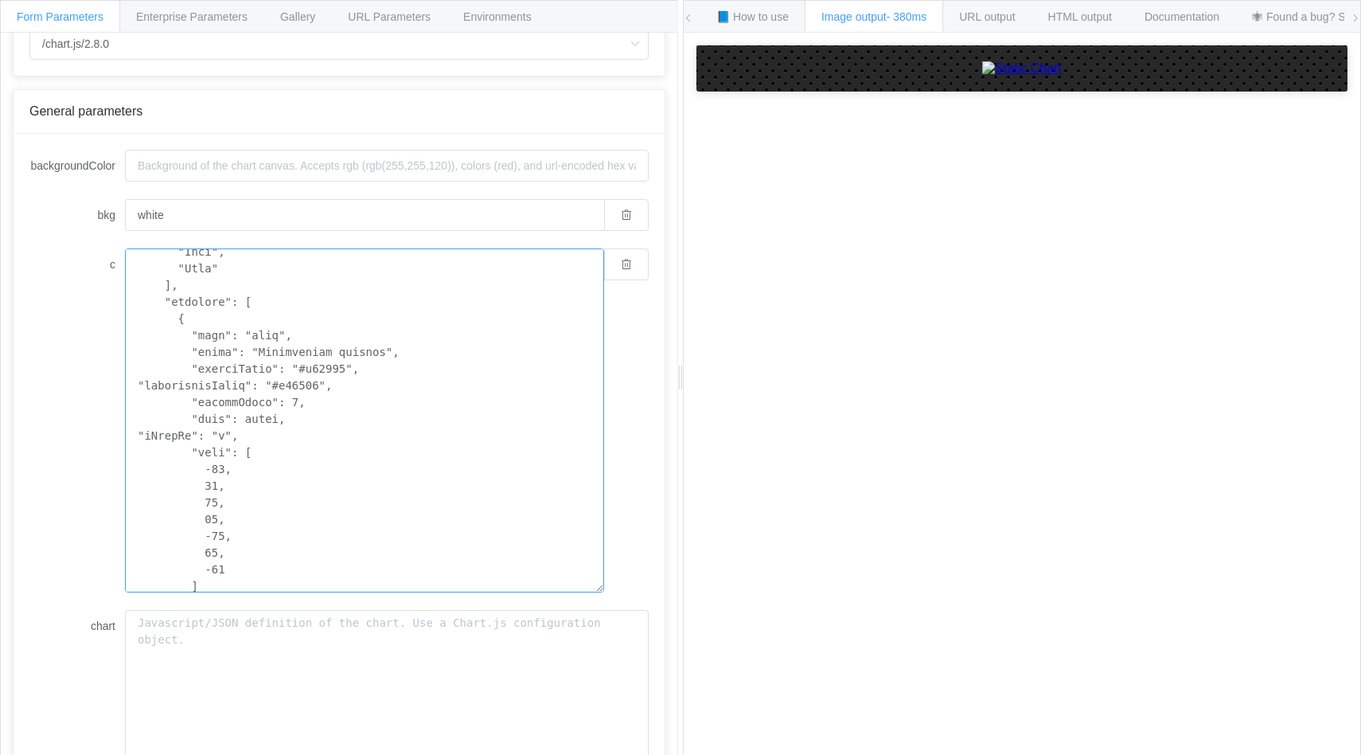
click at [422, 441] on textarea "c" at bounding box center [364, 420] width 479 height 344
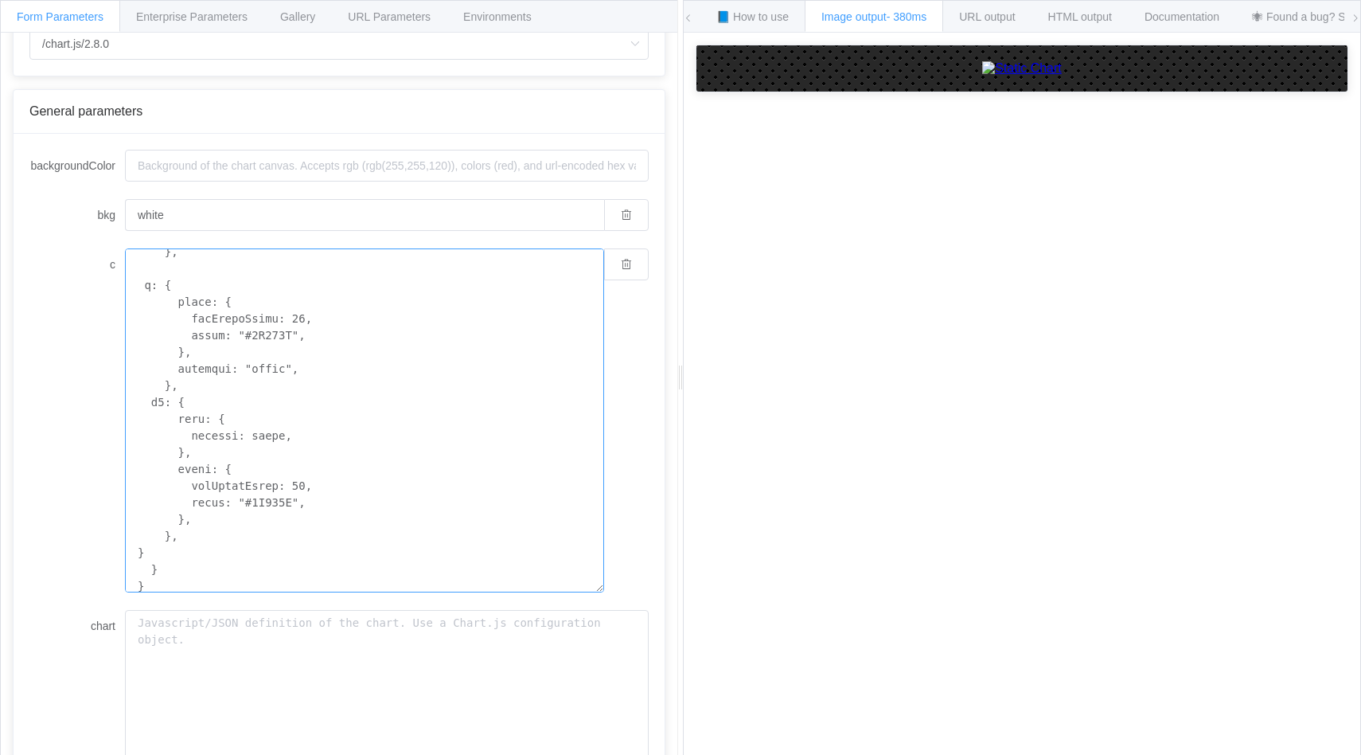
scroll to position [1555, 0]
click at [422, 441] on textarea "c" at bounding box center [364, 420] width 479 height 344
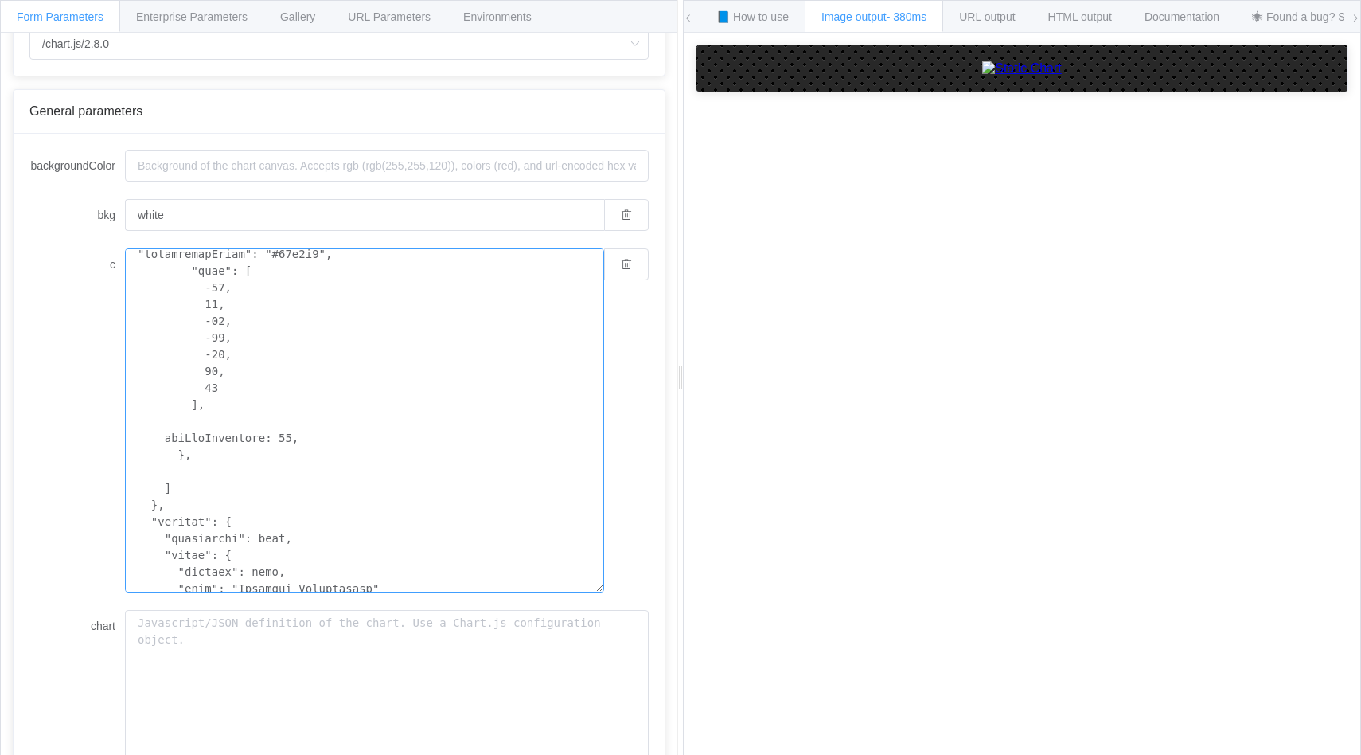
scroll to position [805, 0]
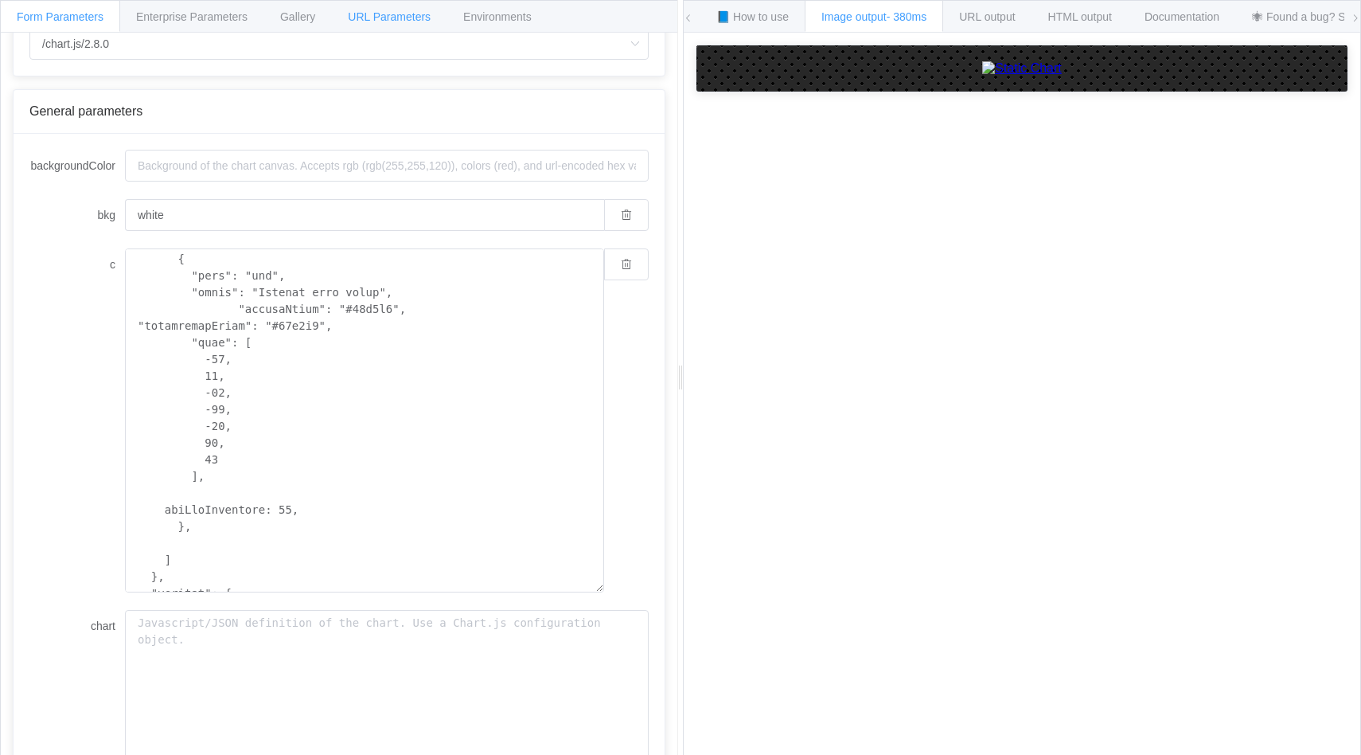
click at [389, 20] on span "URL Parameters" at bounding box center [389, 16] width 83 height 13
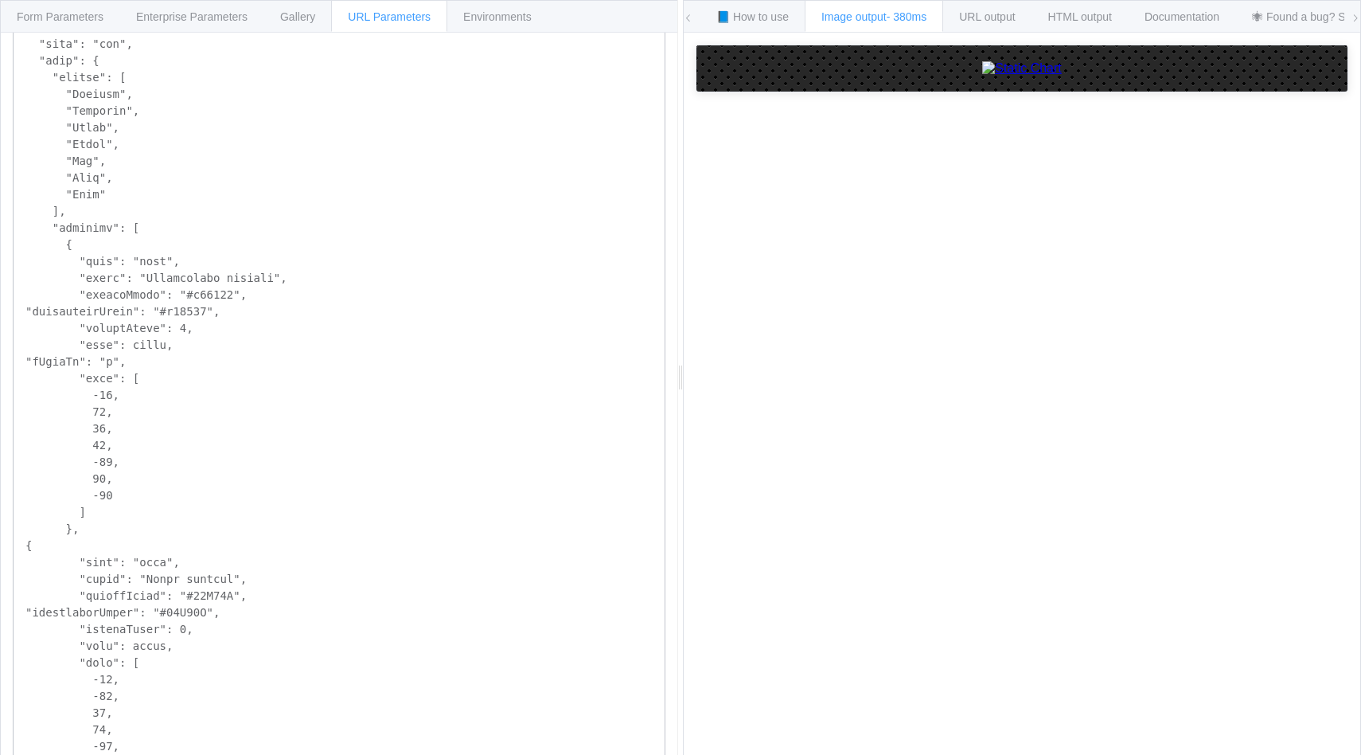
scroll to position [41, 0]
click at [62, 25] on div "Form Parameters" at bounding box center [60, 16] width 120 height 32
